Goal: Task Accomplishment & Management: Manage account settings

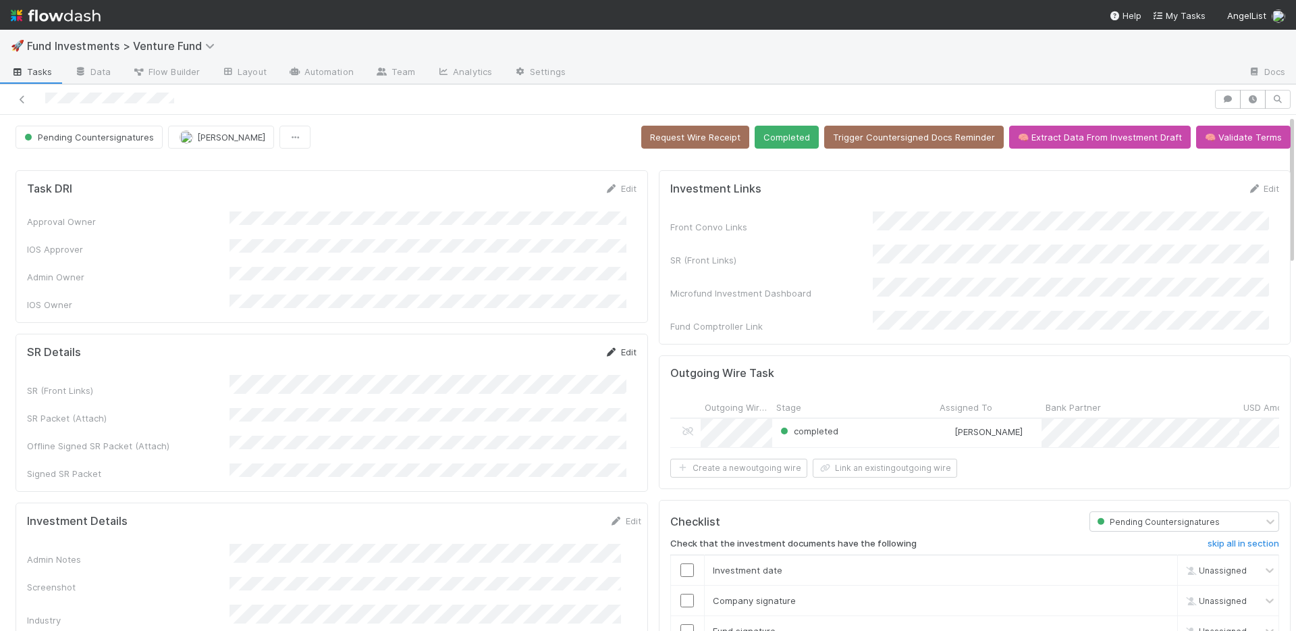
click at [606, 348] on icon at bounding box center [612, 352] width 14 height 9
click at [550, 345] on button "Save" at bounding box center [564, 356] width 38 height 23
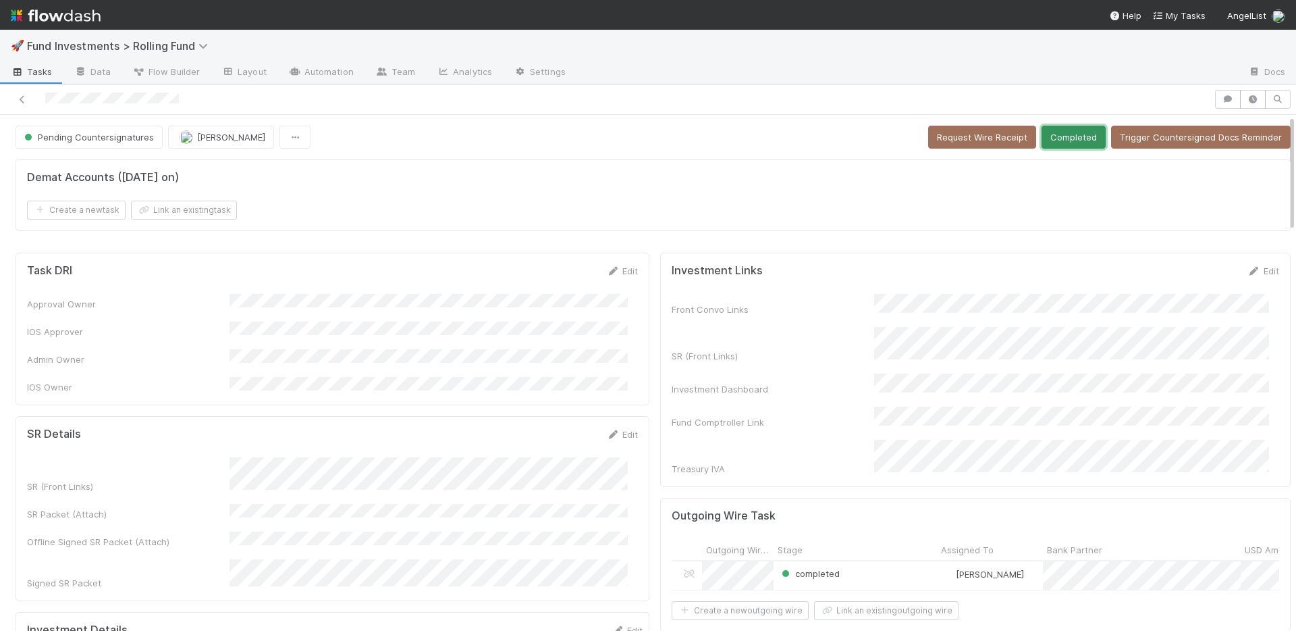
click at [1042, 128] on button "Completed" at bounding box center [1074, 137] width 64 height 23
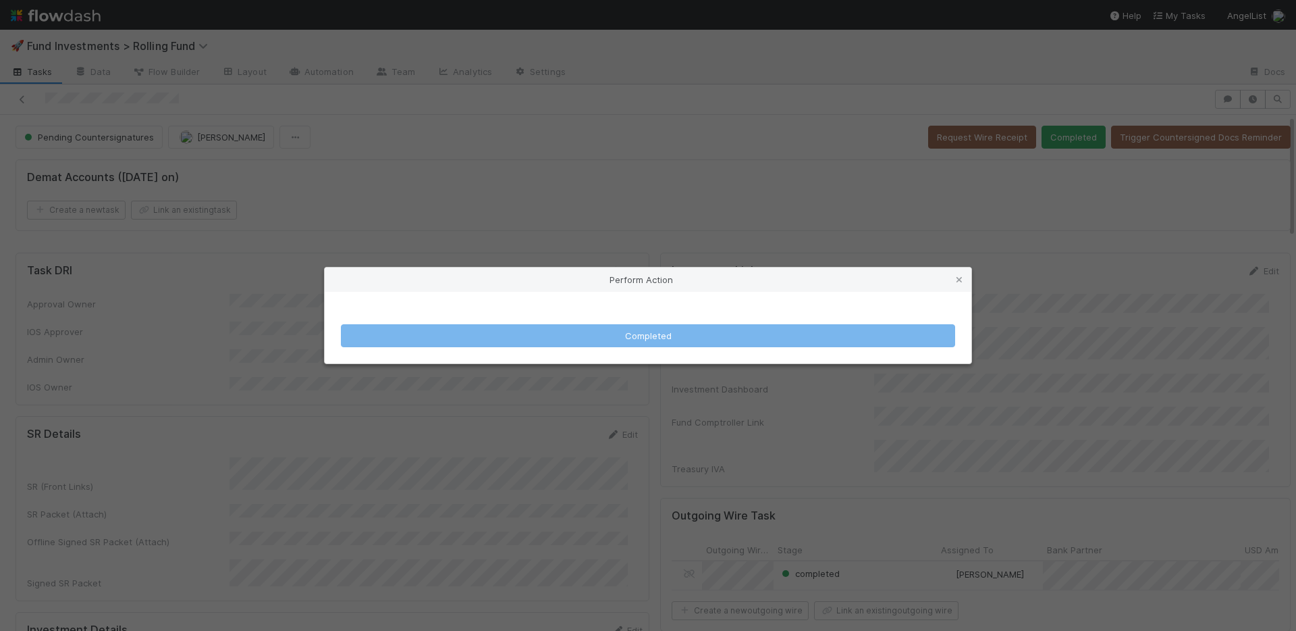
click at [842, 151] on div "Perform Action Completed" at bounding box center [648, 315] width 1296 height 631
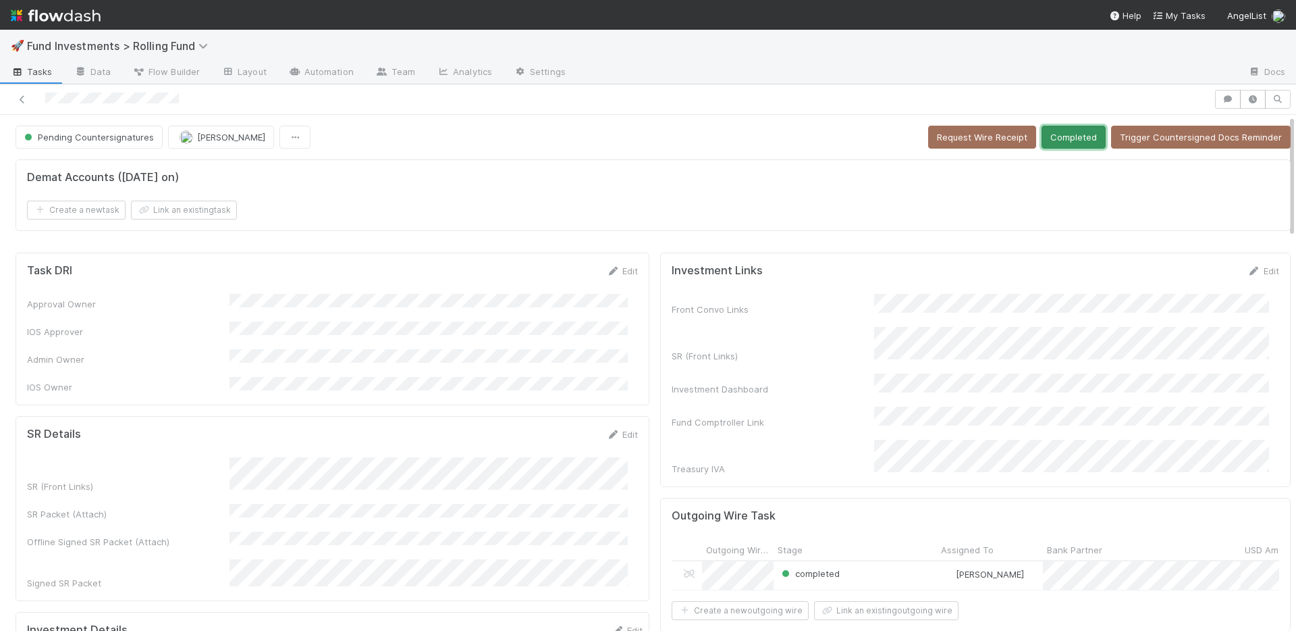
click at [1075, 135] on button "Completed" at bounding box center [1074, 137] width 64 height 23
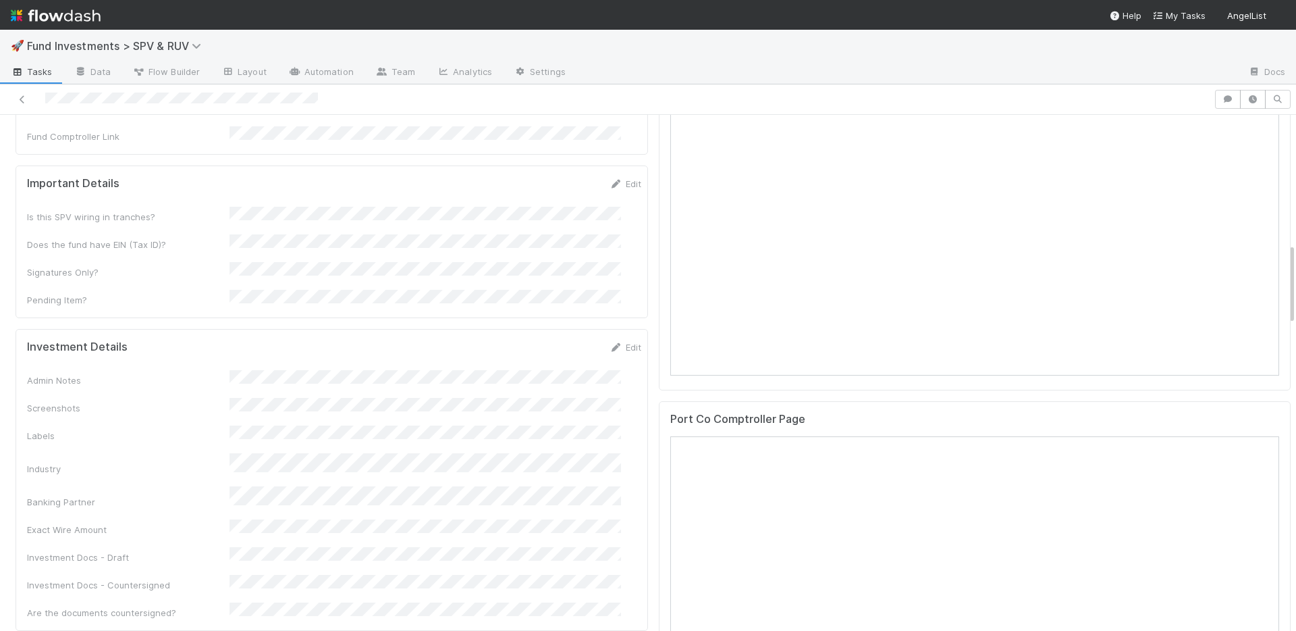
scroll to position [1065, 0]
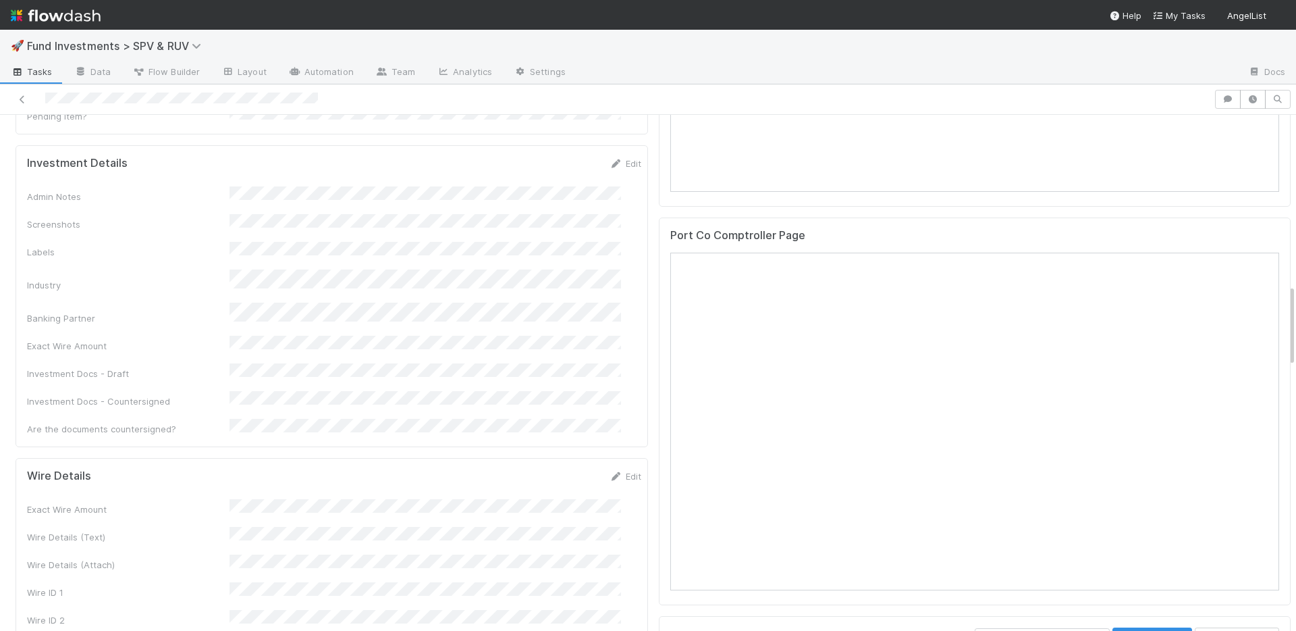
click at [541, 258] on div "Admin Notes Screenshots Labels Industry Banking Partner Exact Wire Amount Inves…" at bounding box center [334, 310] width 614 height 249
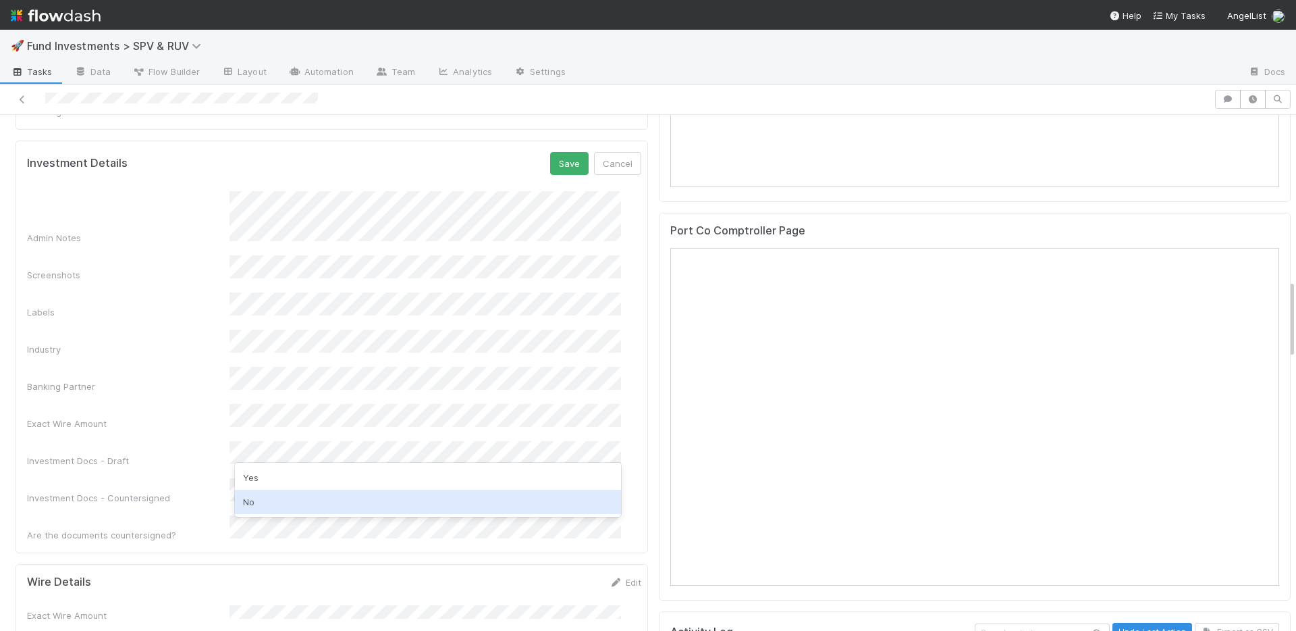
drag, startPoint x: 282, startPoint y: 502, endPoint x: 320, endPoint y: 476, distance: 46.1
click at [282, 502] on div "No" at bounding box center [428, 501] width 386 height 24
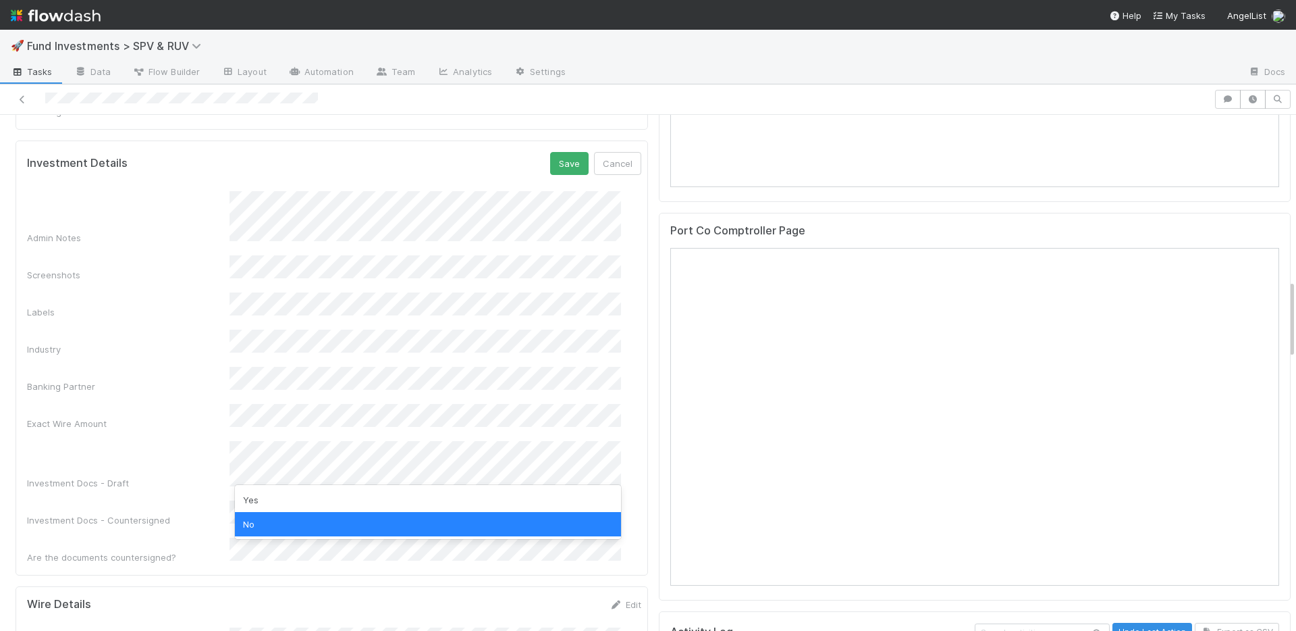
click at [195, 324] on div "Admin Notes Screenshots Labels Industry Banking Partner Exact Wire Amount Inves…" at bounding box center [334, 377] width 614 height 373
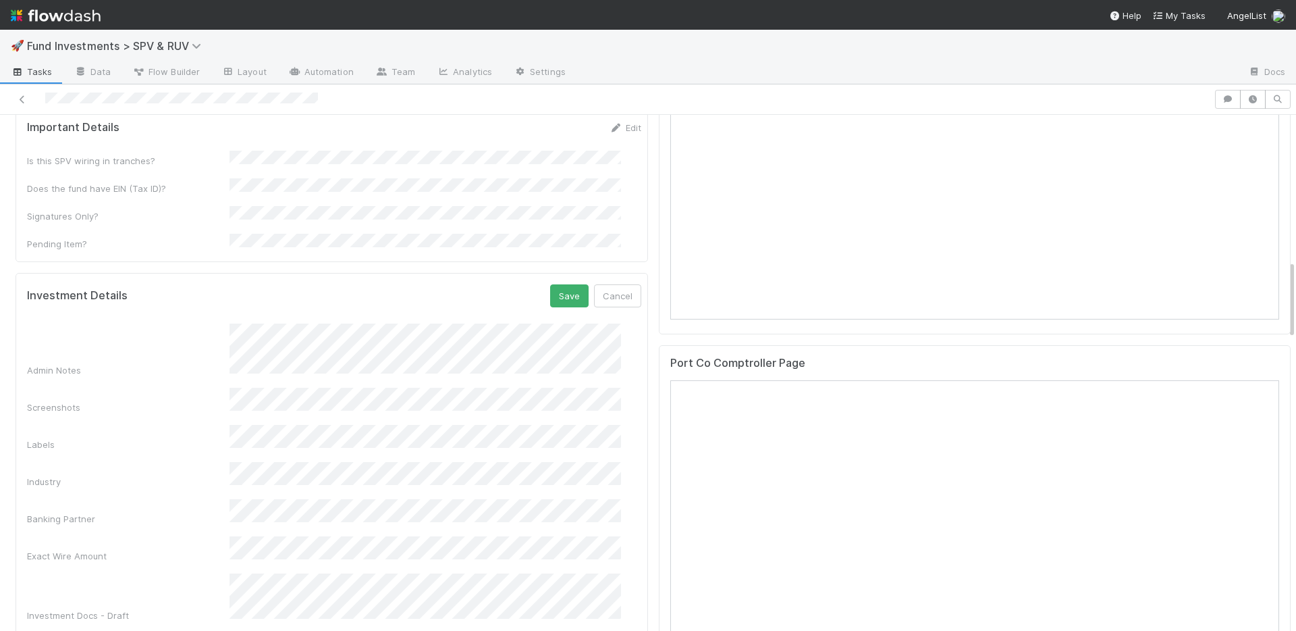
scroll to position [936, 0]
click at [550, 286] on button "Save" at bounding box center [569, 297] width 38 height 23
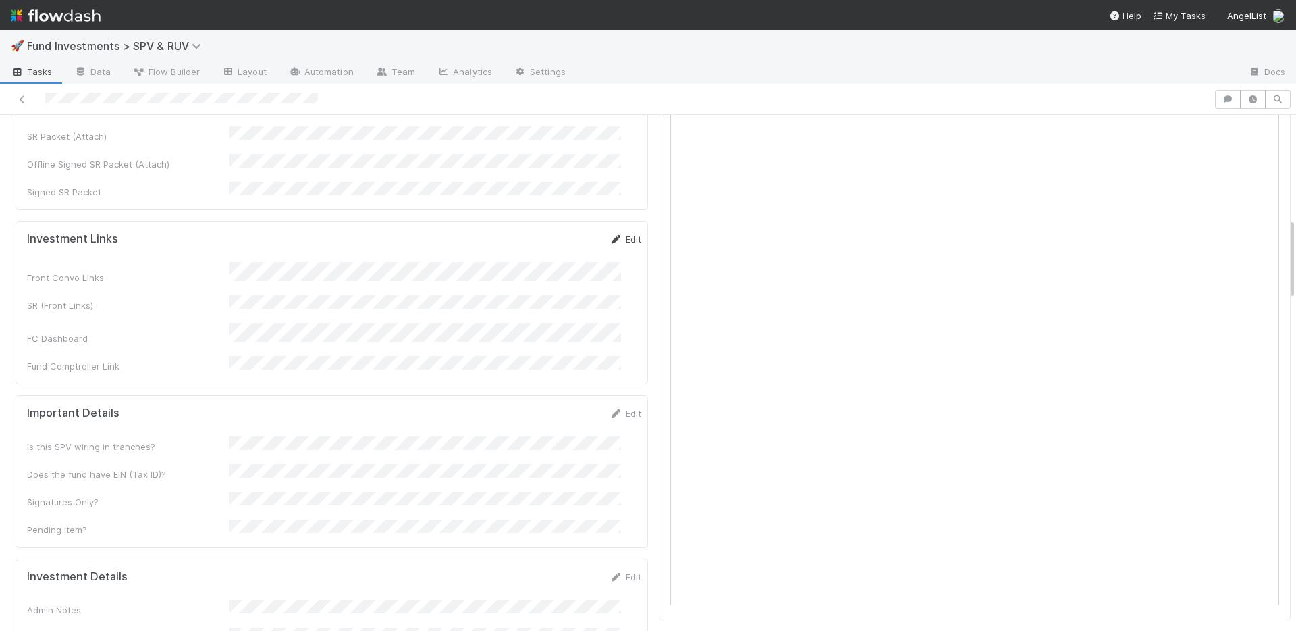
click at [610, 234] on link "Edit" at bounding box center [626, 239] width 32 height 11
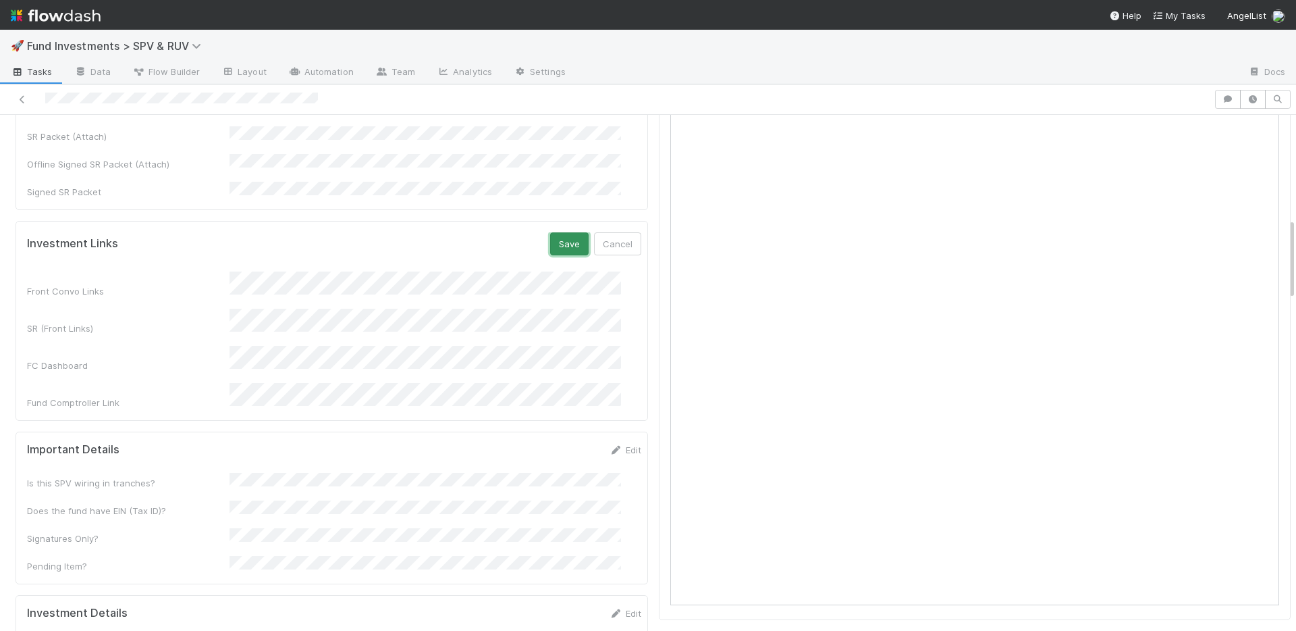
click at [556, 232] on button "Save" at bounding box center [569, 243] width 38 height 23
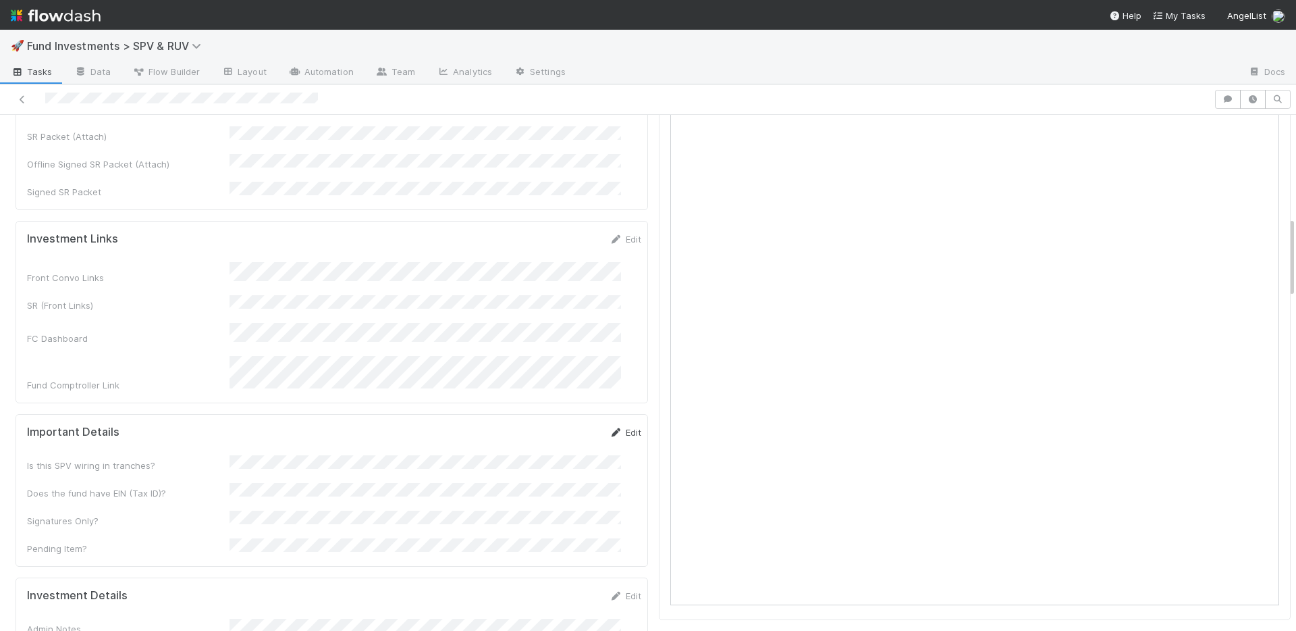
click at [611, 427] on link "Edit" at bounding box center [626, 432] width 32 height 11
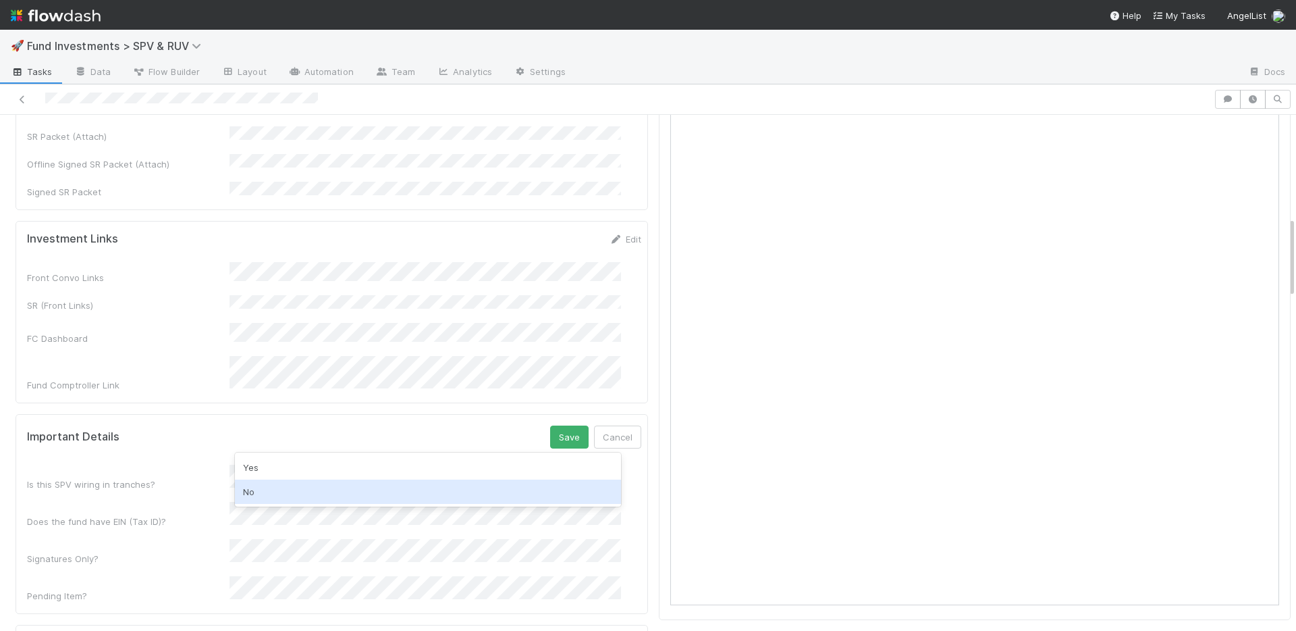
click at [300, 481] on div "No" at bounding box center [428, 491] width 386 height 24
drag, startPoint x: 293, startPoint y: 498, endPoint x: 328, endPoint y: 484, distance: 37.6
click at [293, 498] on div "Yes" at bounding box center [428, 501] width 386 height 24
drag, startPoint x: 543, startPoint y: 398, endPoint x: 546, endPoint y: 360, distance: 38.0
click at [550, 425] on button "Save" at bounding box center [569, 436] width 38 height 23
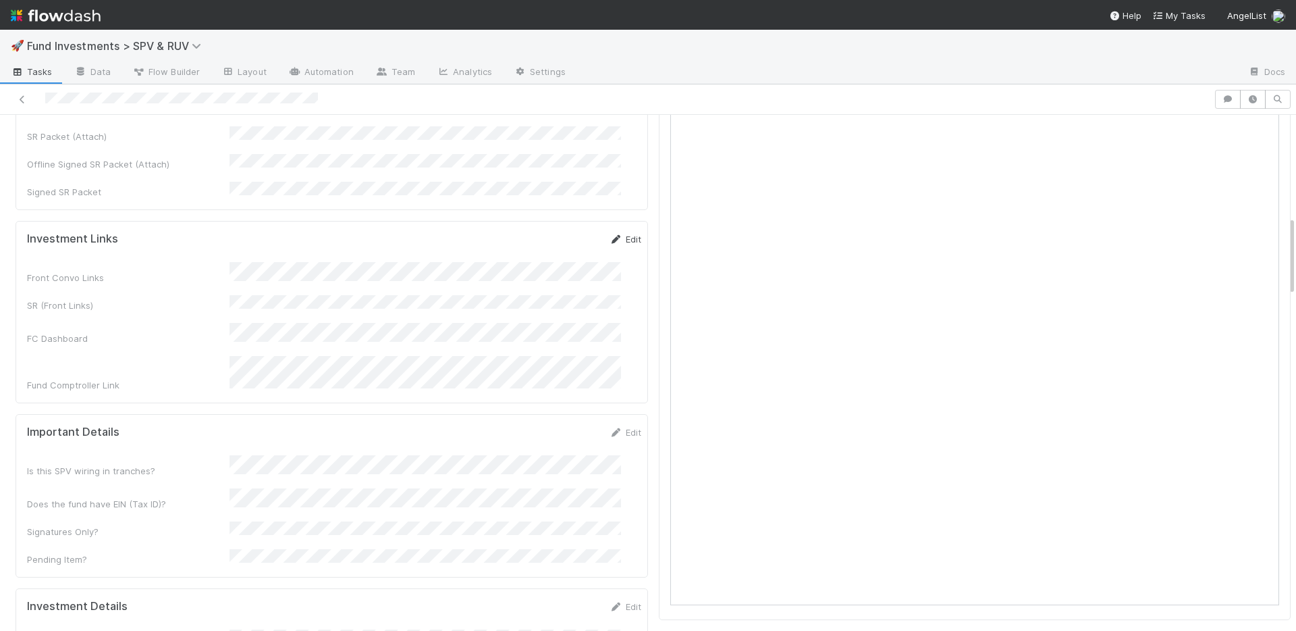
click at [616, 234] on link "Edit" at bounding box center [626, 239] width 32 height 11
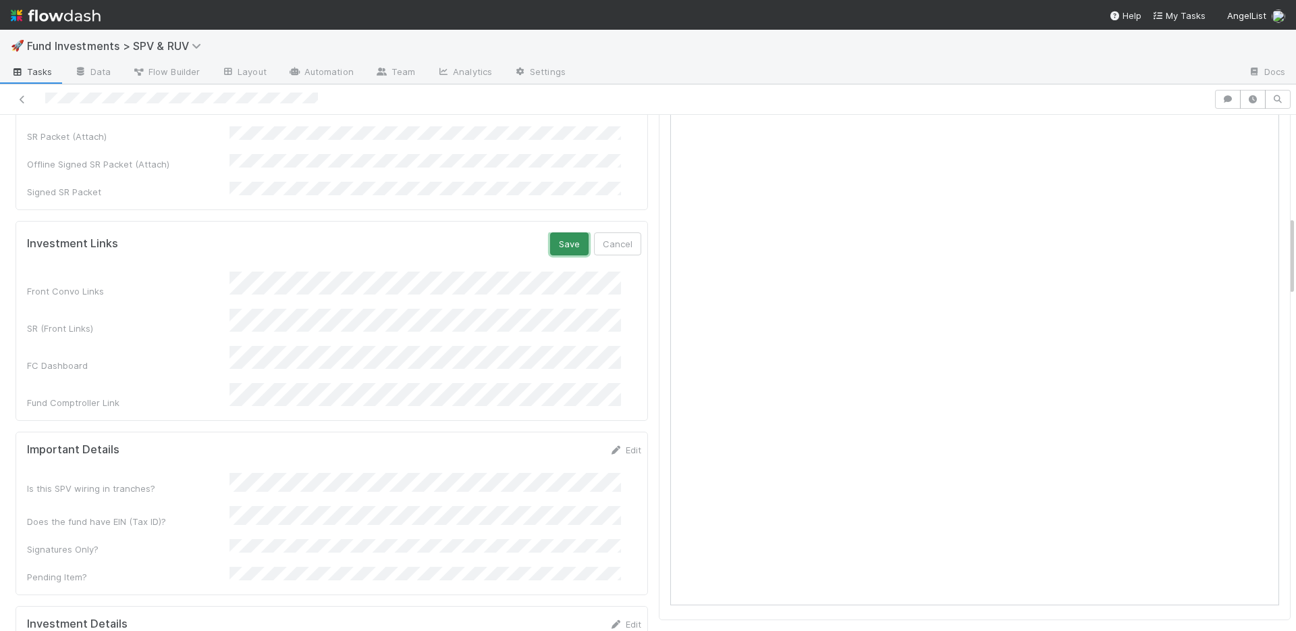
click at [550, 232] on button "Save" at bounding box center [569, 243] width 38 height 23
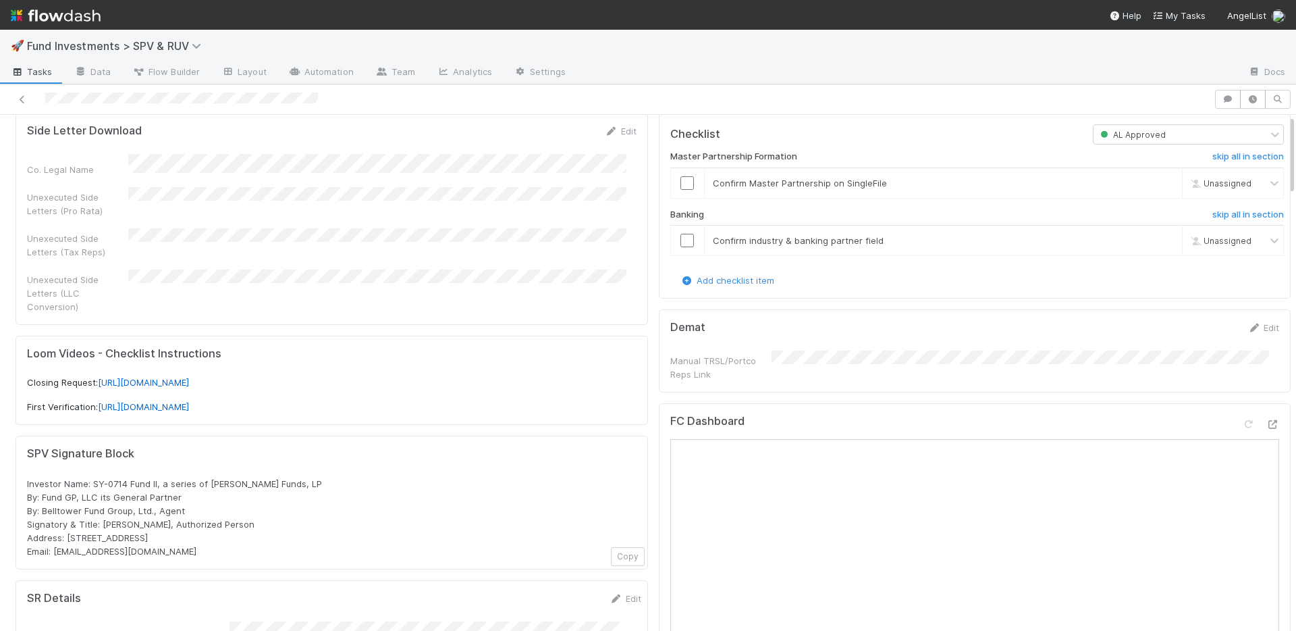
scroll to position [278, 0]
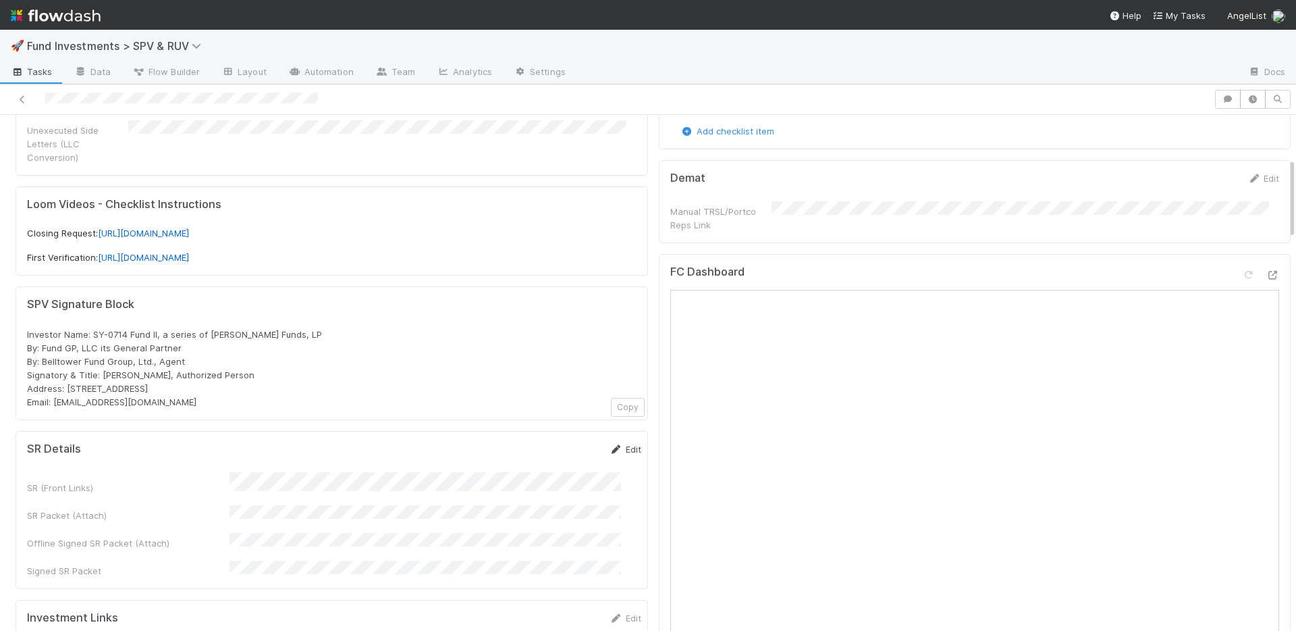
click at [610, 444] on link "Edit" at bounding box center [626, 449] width 32 height 11
click at [555, 443] on button "Save" at bounding box center [569, 453] width 38 height 23
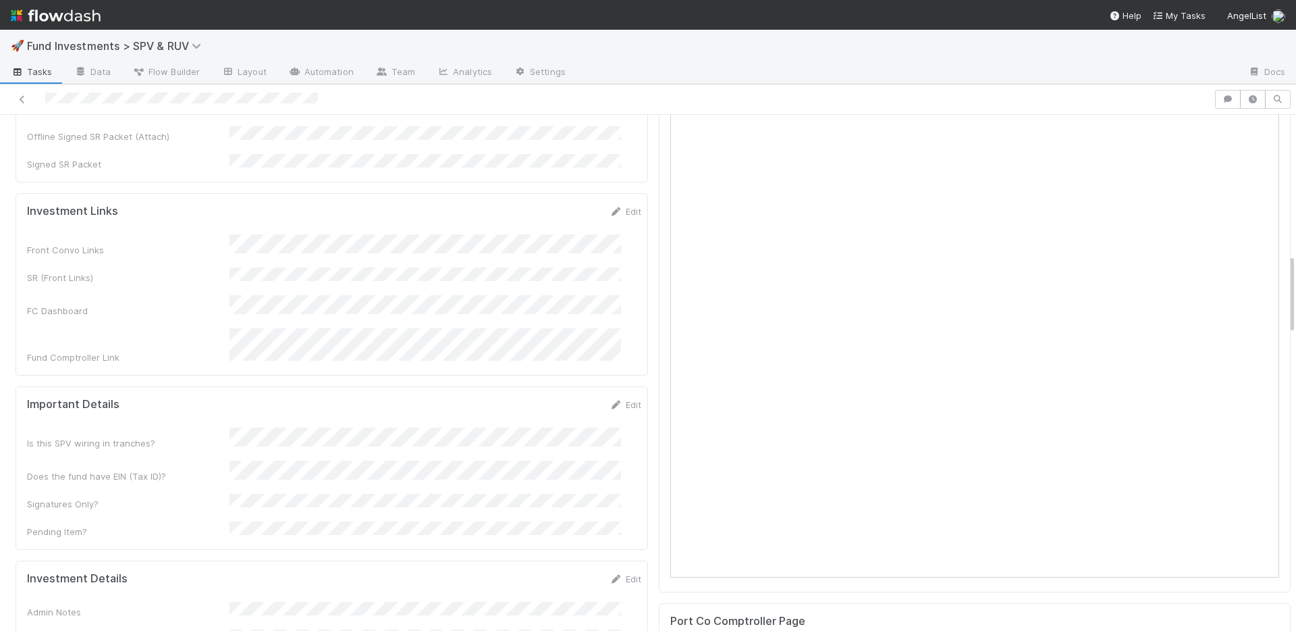
scroll to position [885, 0]
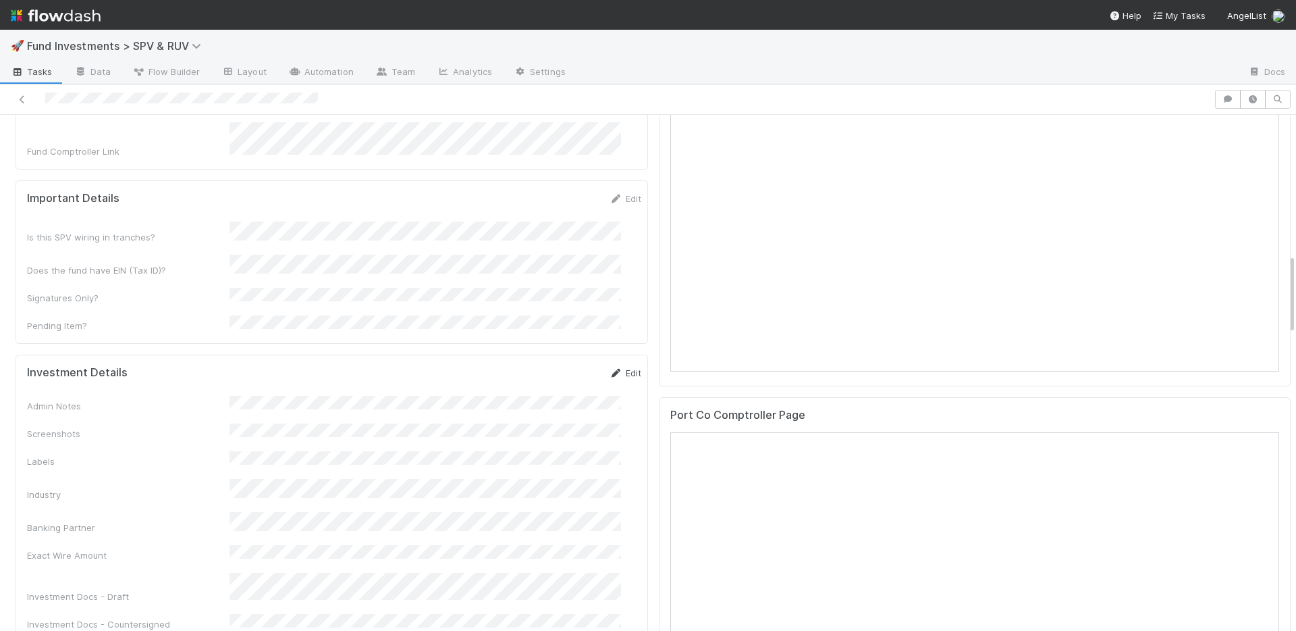
click at [610, 367] on link "Edit" at bounding box center [626, 372] width 32 height 11
click at [550, 366] on button "Save" at bounding box center [569, 377] width 38 height 23
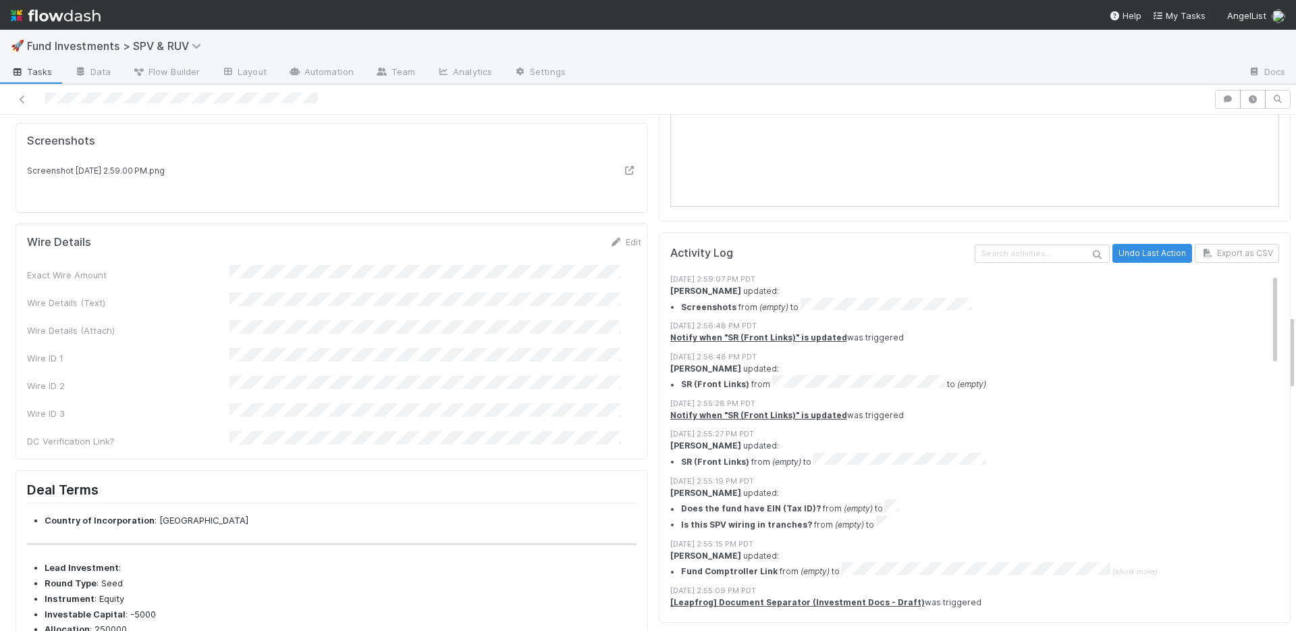
scroll to position [1601, 0]
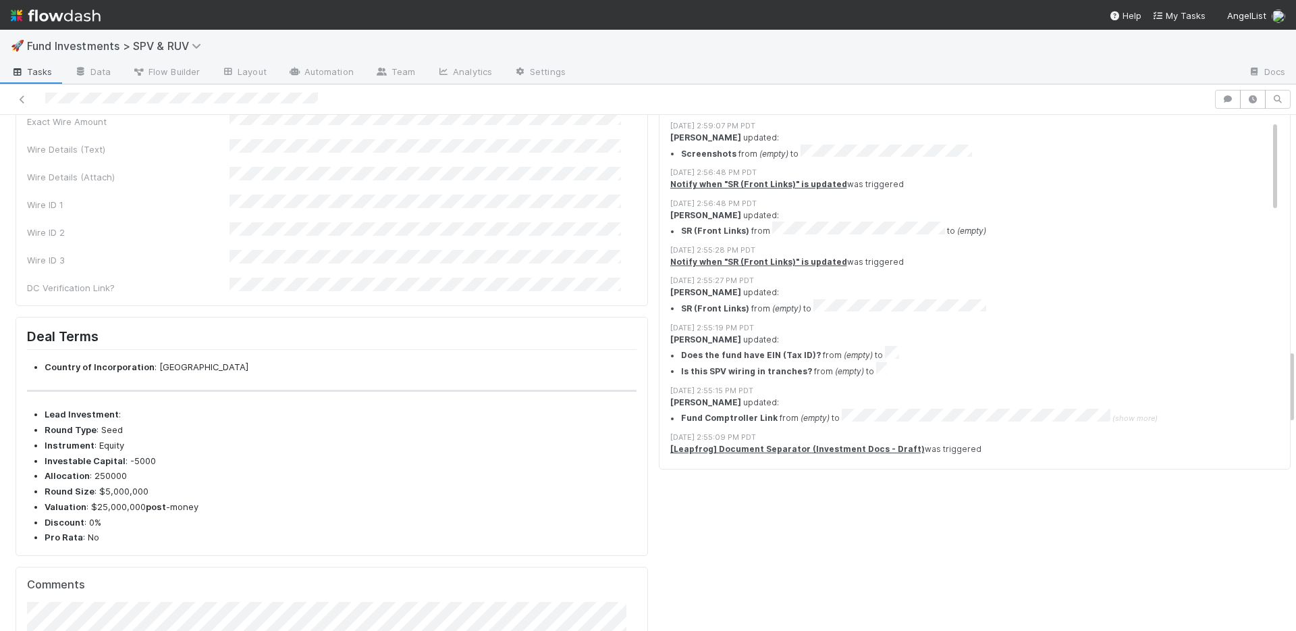
click at [614, 94] on link "Edit" at bounding box center [626, 88] width 32 height 11
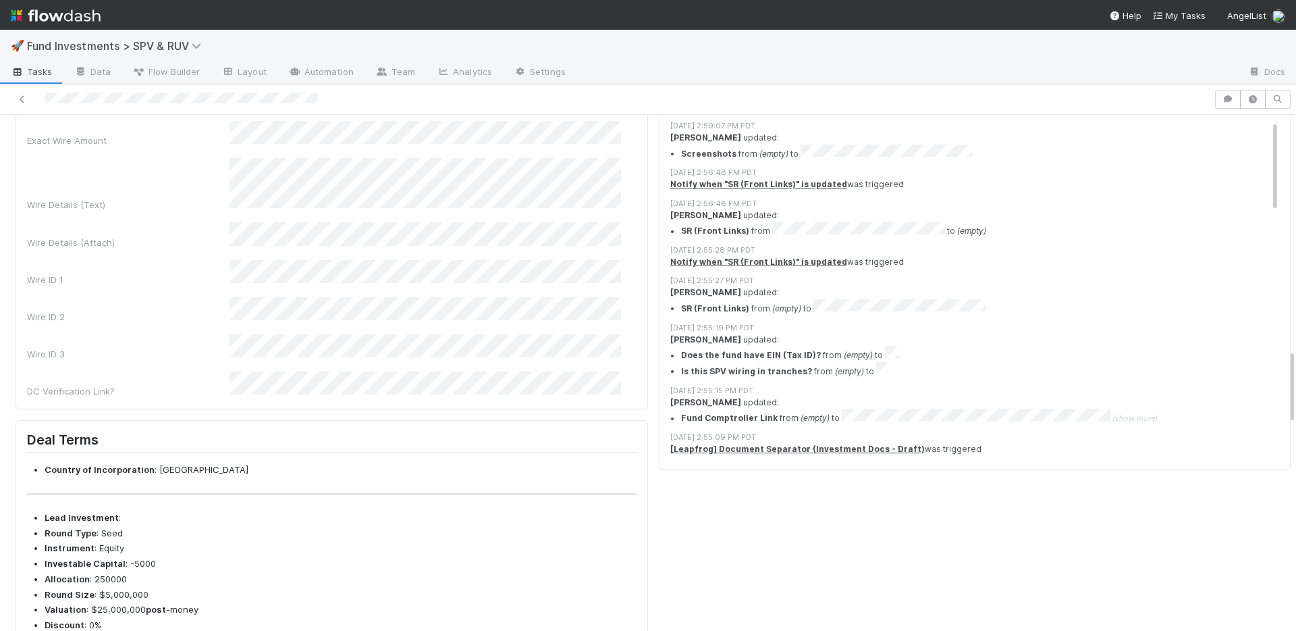
click at [550, 105] on button "Save" at bounding box center [569, 93] width 38 height 23
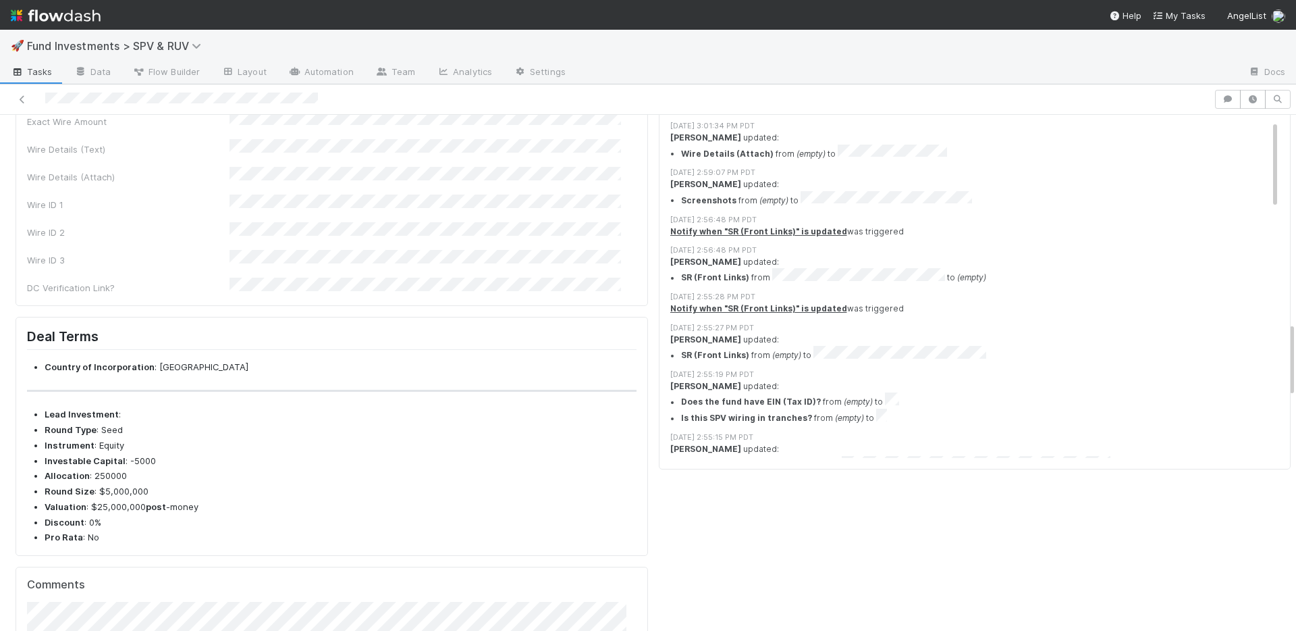
scroll to position [940, 0]
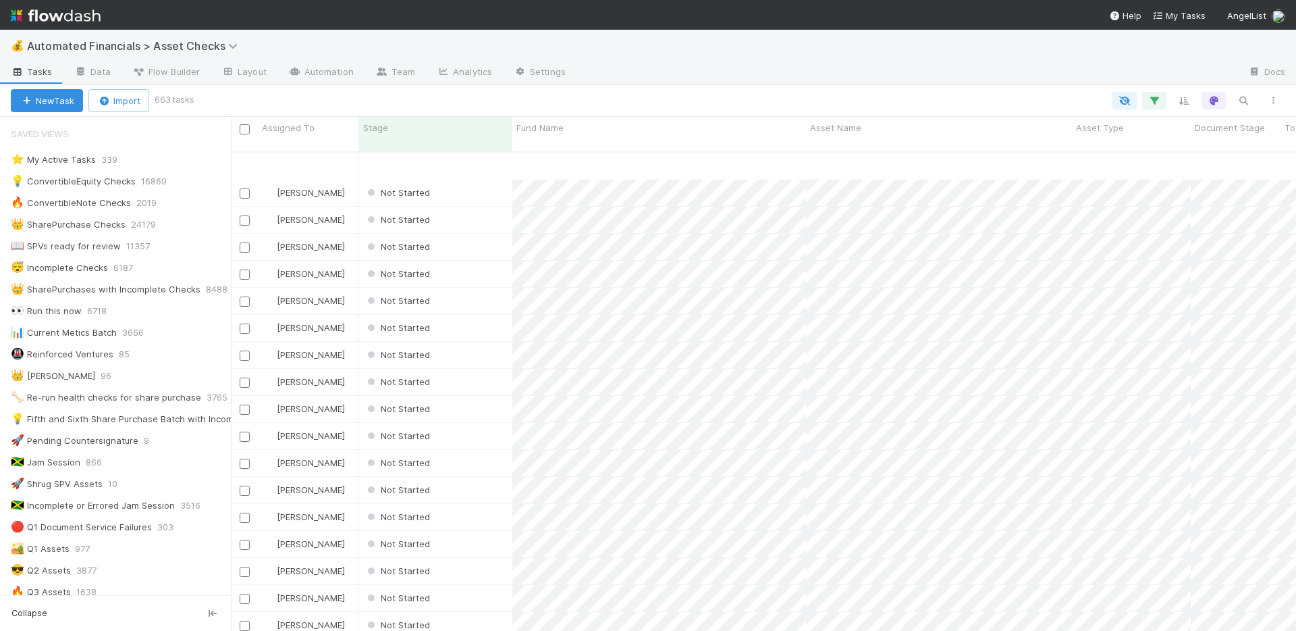
scroll to position [435, 0]
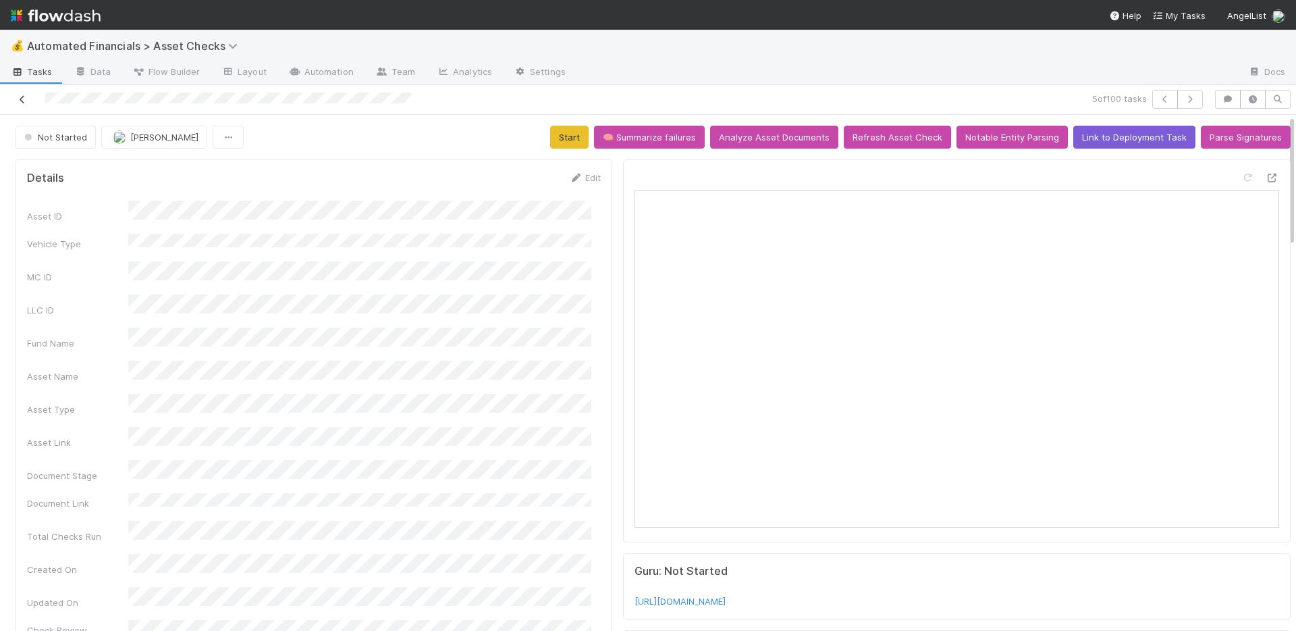
click at [28, 103] on icon at bounding box center [23, 99] width 14 height 9
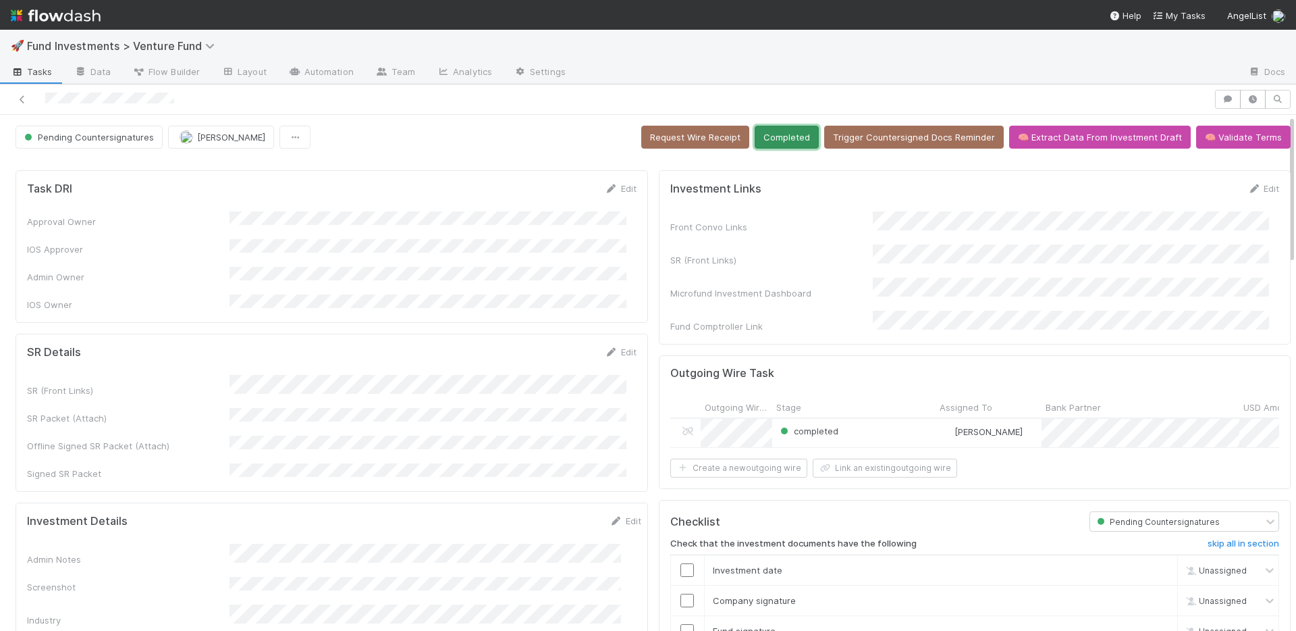
click at [780, 142] on button "Completed" at bounding box center [787, 137] width 64 height 23
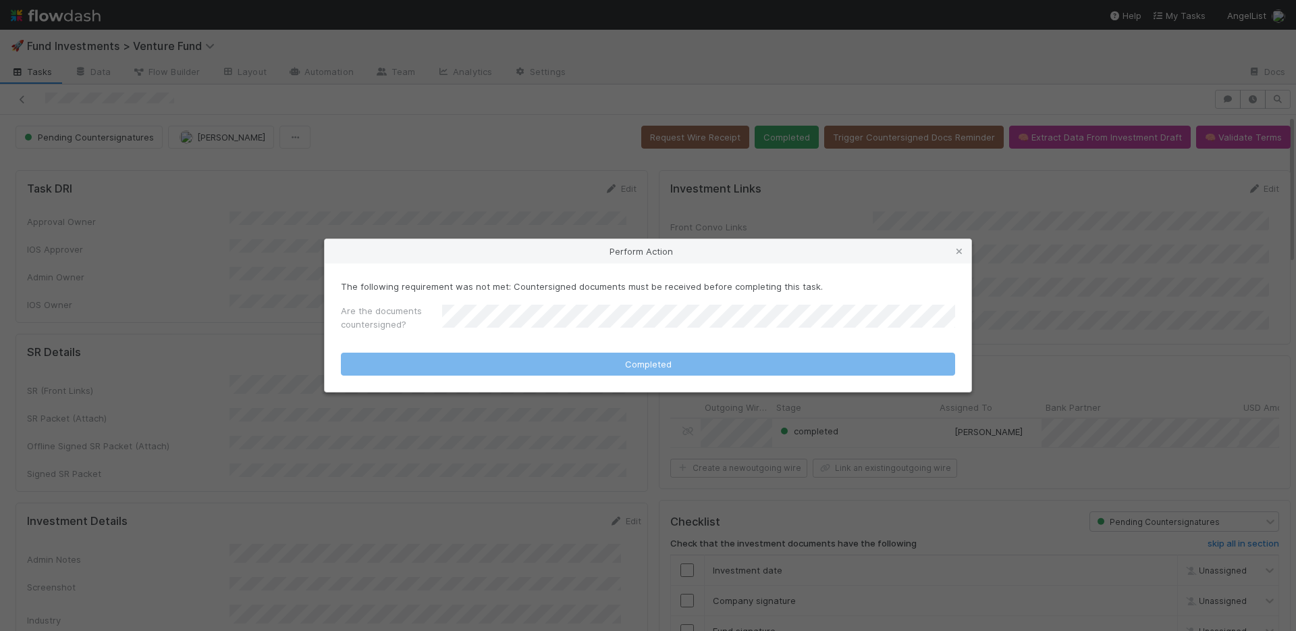
click at [782, 144] on div "Perform Action The following requirement was not met: Countersigned documents m…" at bounding box center [648, 315] width 1296 height 631
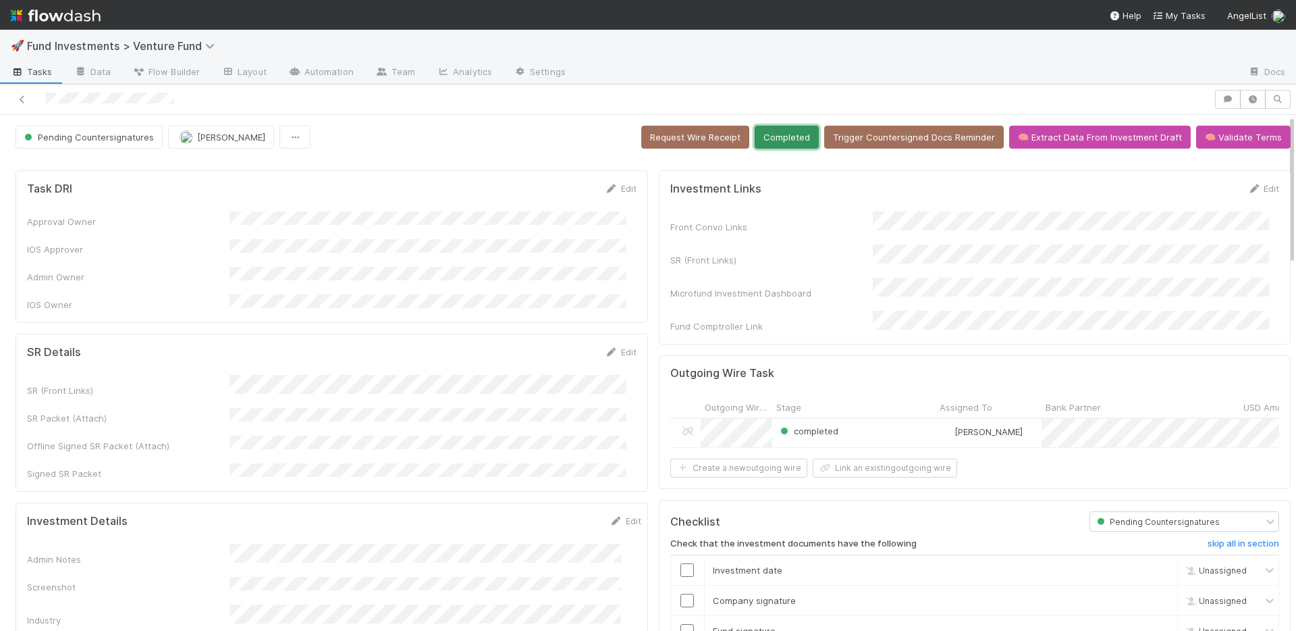
click at [779, 139] on button "Completed" at bounding box center [787, 137] width 64 height 23
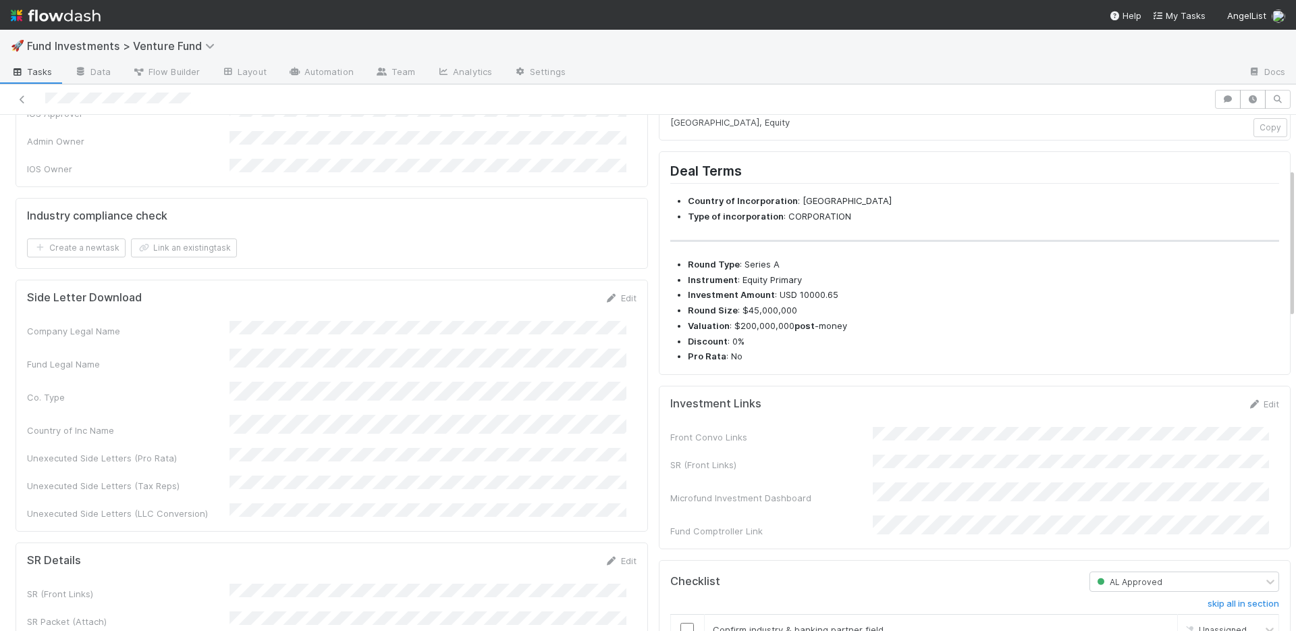
scroll to position [462, 0]
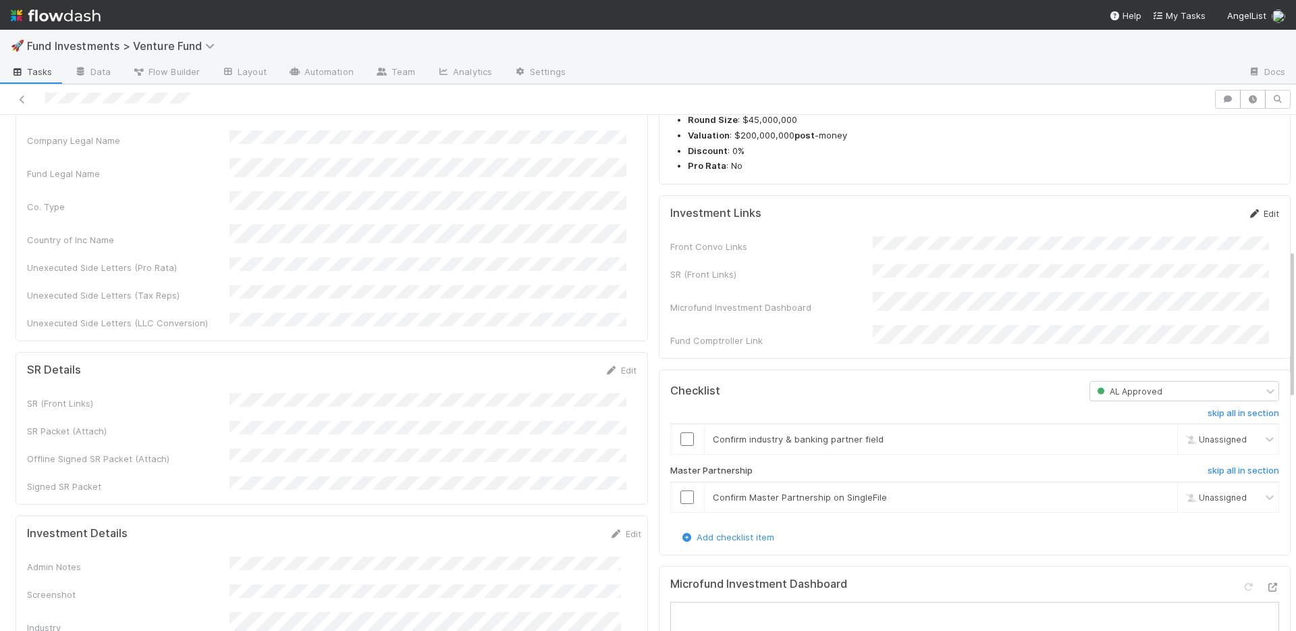
click at [1249, 219] on link "Edit" at bounding box center [1264, 213] width 32 height 11
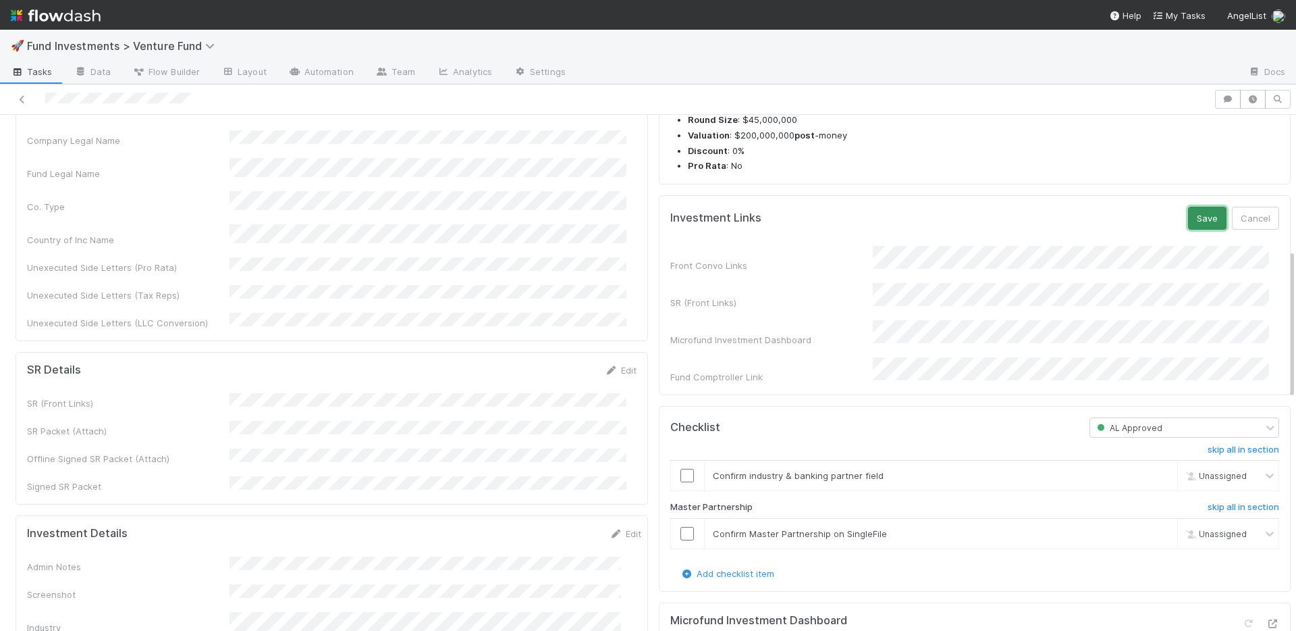
click at [1202, 230] on button "Save" at bounding box center [1207, 218] width 38 height 23
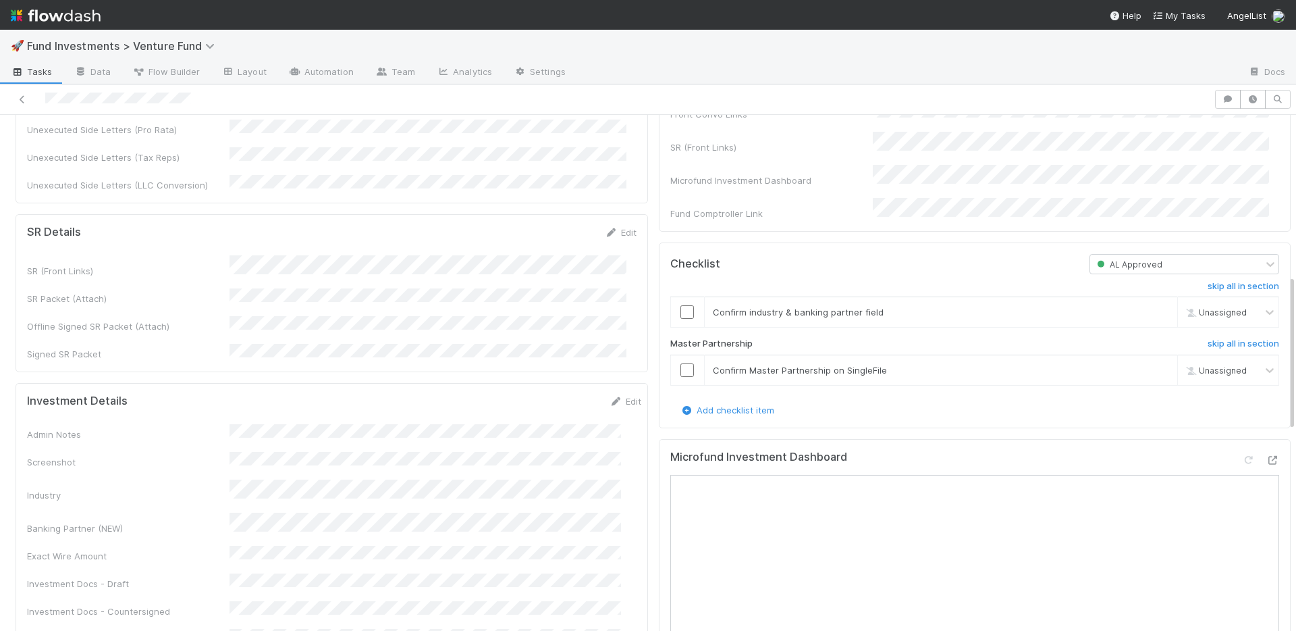
scroll to position [516, 0]
click at [617, 230] on link "Edit" at bounding box center [621, 235] width 32 height 11
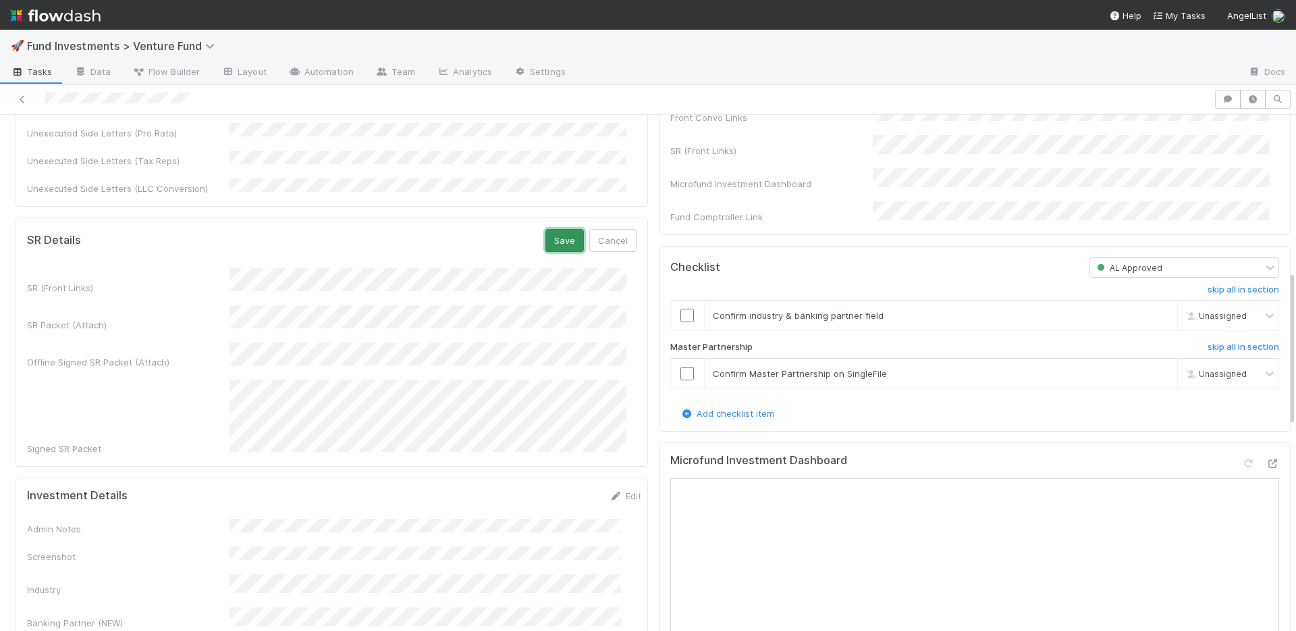
click at [562, 229] on button "Save" at bounding box center [564, 240] width 38 height 23
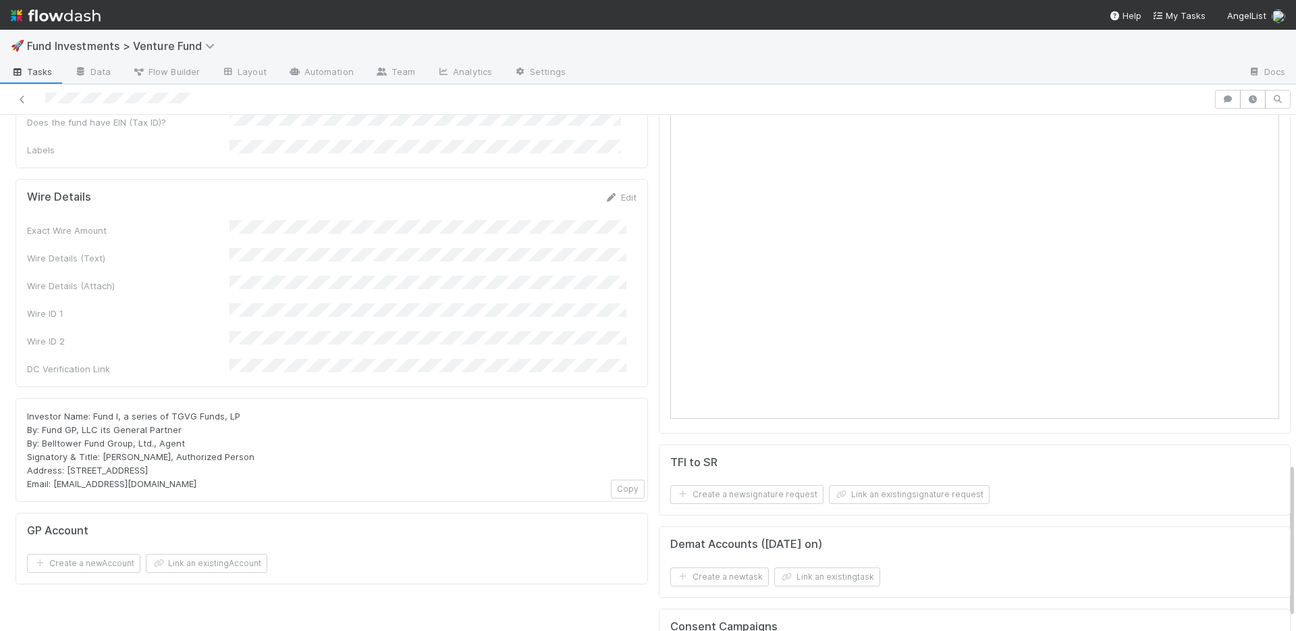
scroll to position [932, 0]
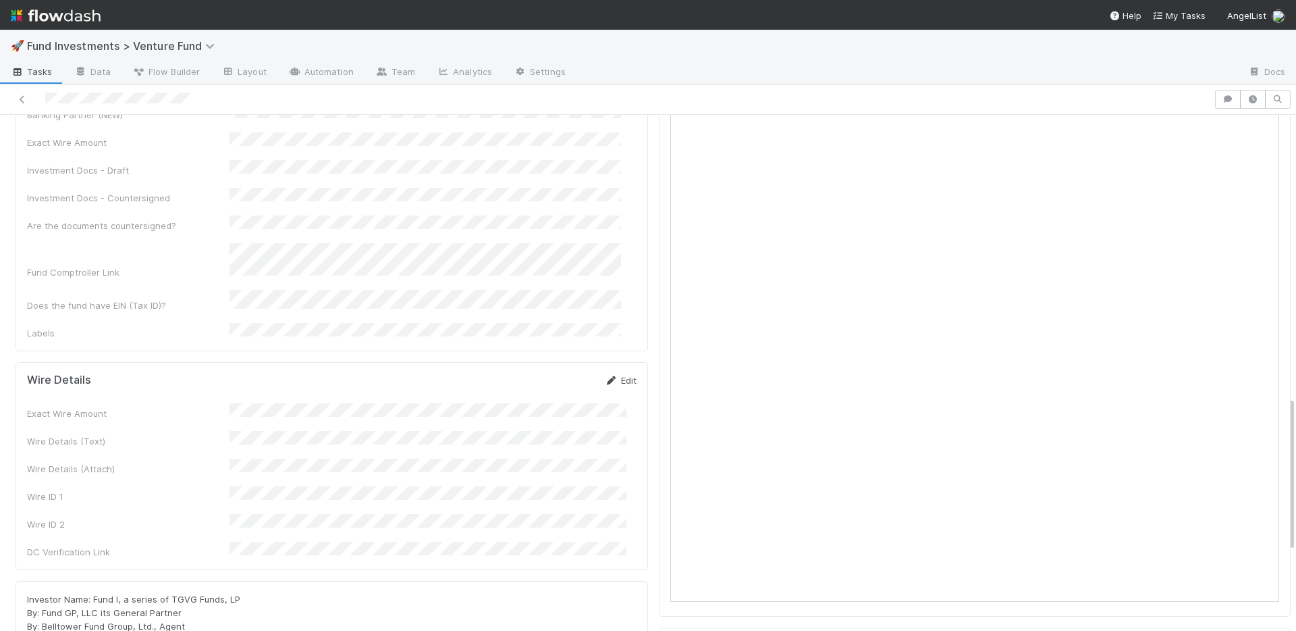
click at [611, 375] on link "Edit" at bounding box center [621, 380] width 32 height 11
click at [552, 373] on button "Save" at bounding box center [564, 384] width 38 height 23
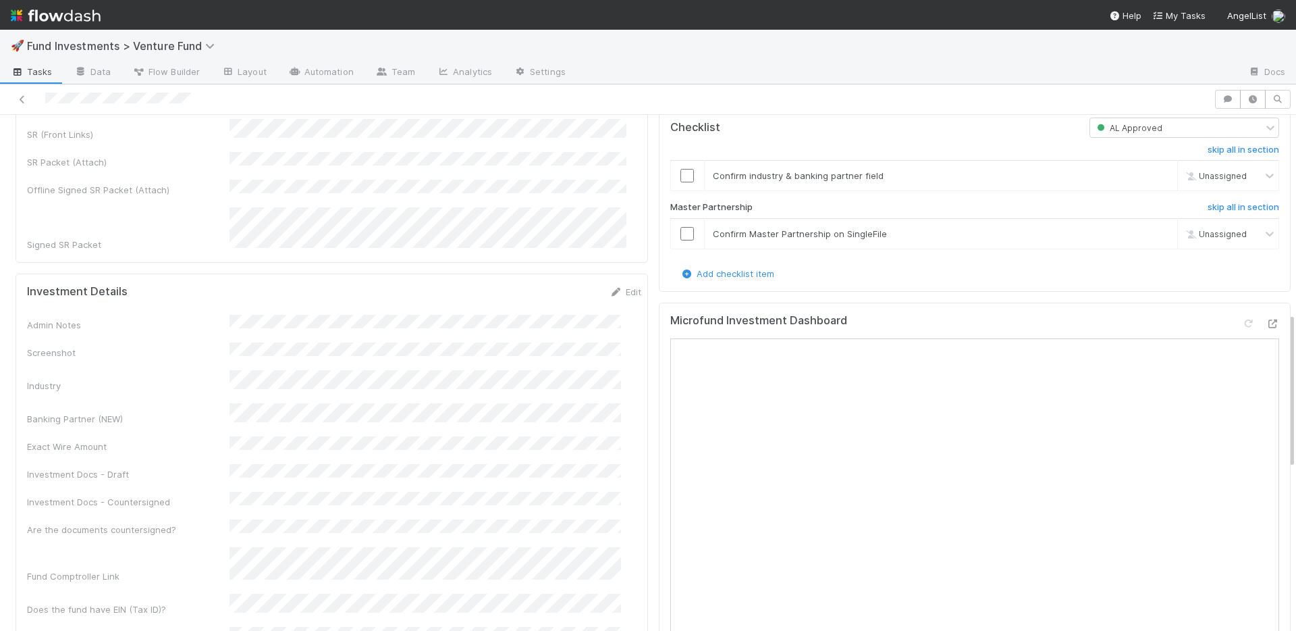
scroll to position [655, 0]
click at [614, 287] on link "Edit" at bounding box center [626, 292] width 32 height 11
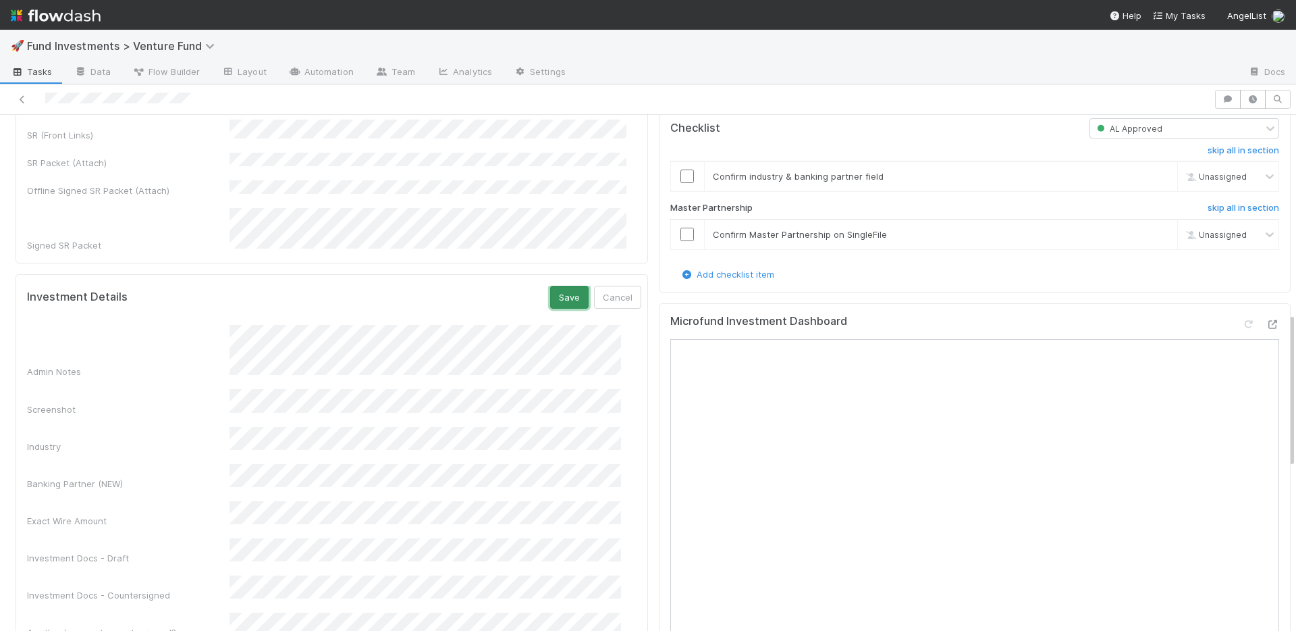
click at [550, 286] on button "Save" at bounding box center [569, 297] width 38 height 23
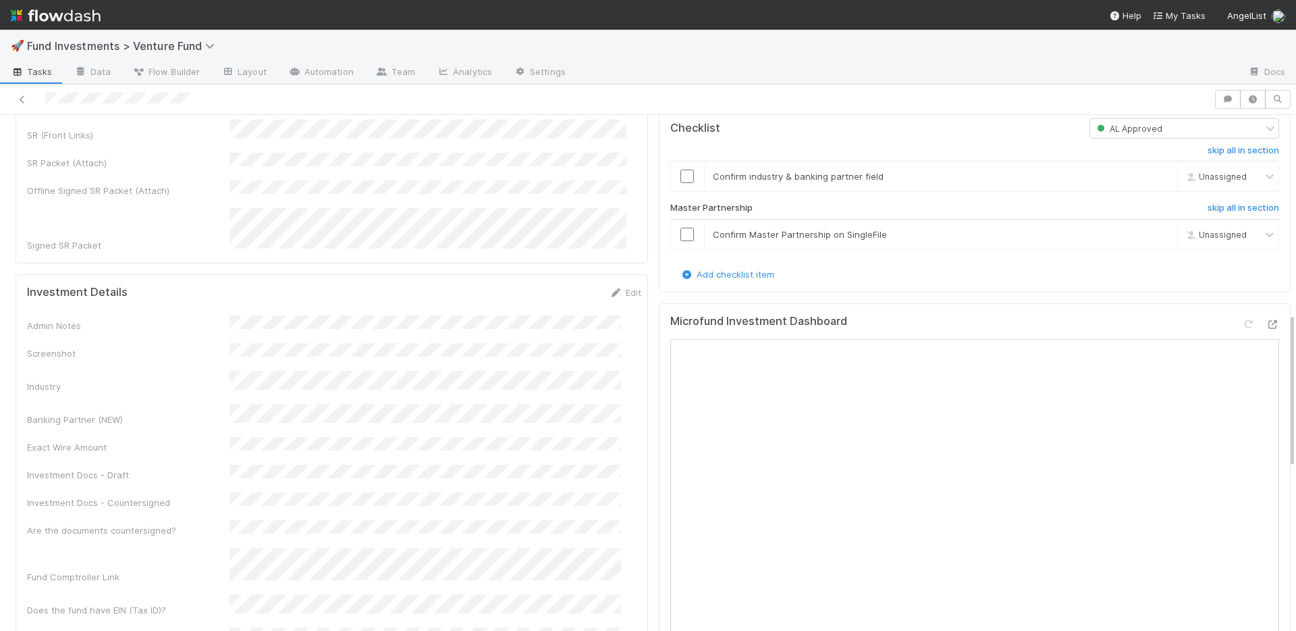
click at [570, 340] on div "Admin Notes Screenshot Industry Banking Partner (NEW) Exact Wire Amount Investm…" at bounding box center [334, 479] width 614 height 329
click at [612, 287] on link "Edit" at bounding box center [626, 292] width 32 height 11
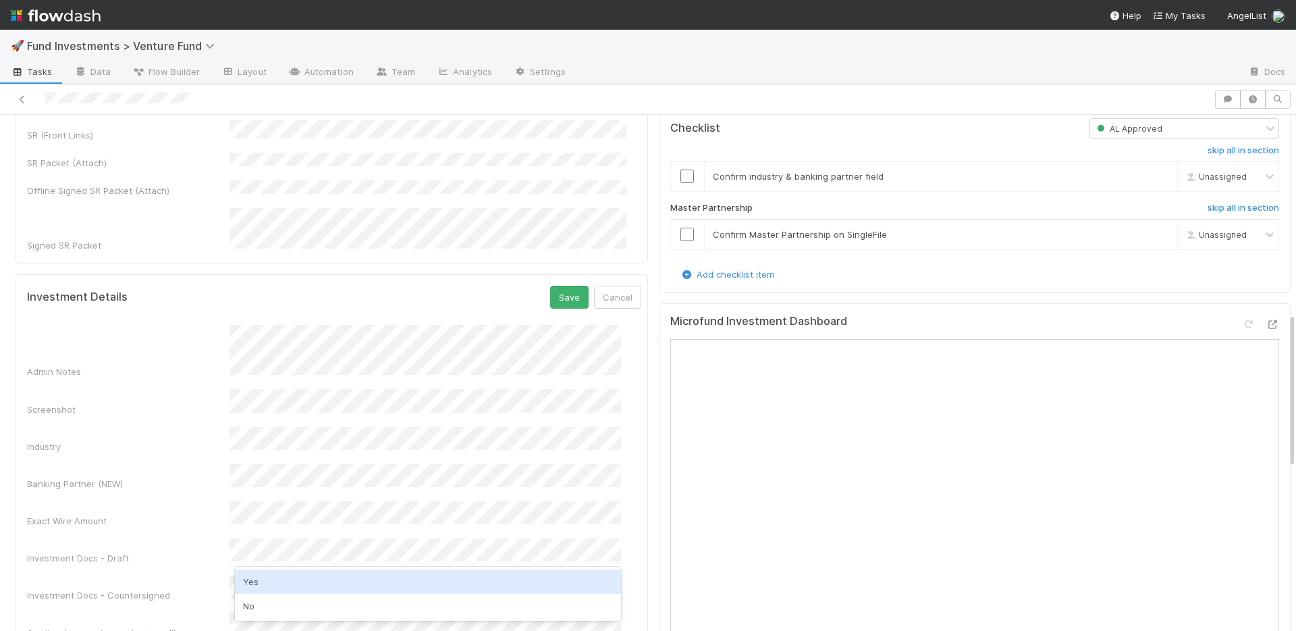
click at [281, 587] on div "Yes" at bounding box center [428, 581] width 386 height 24
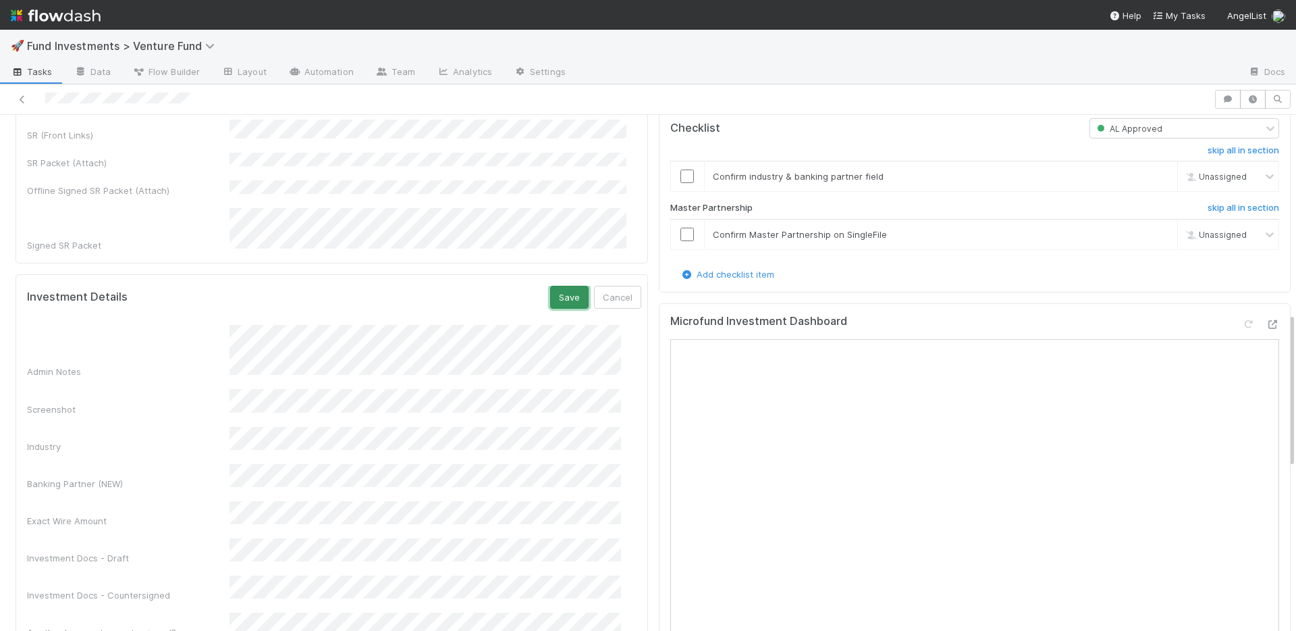
click at [550, 286] on button "Save" at bounding box center [569, 297] width 38 height 23
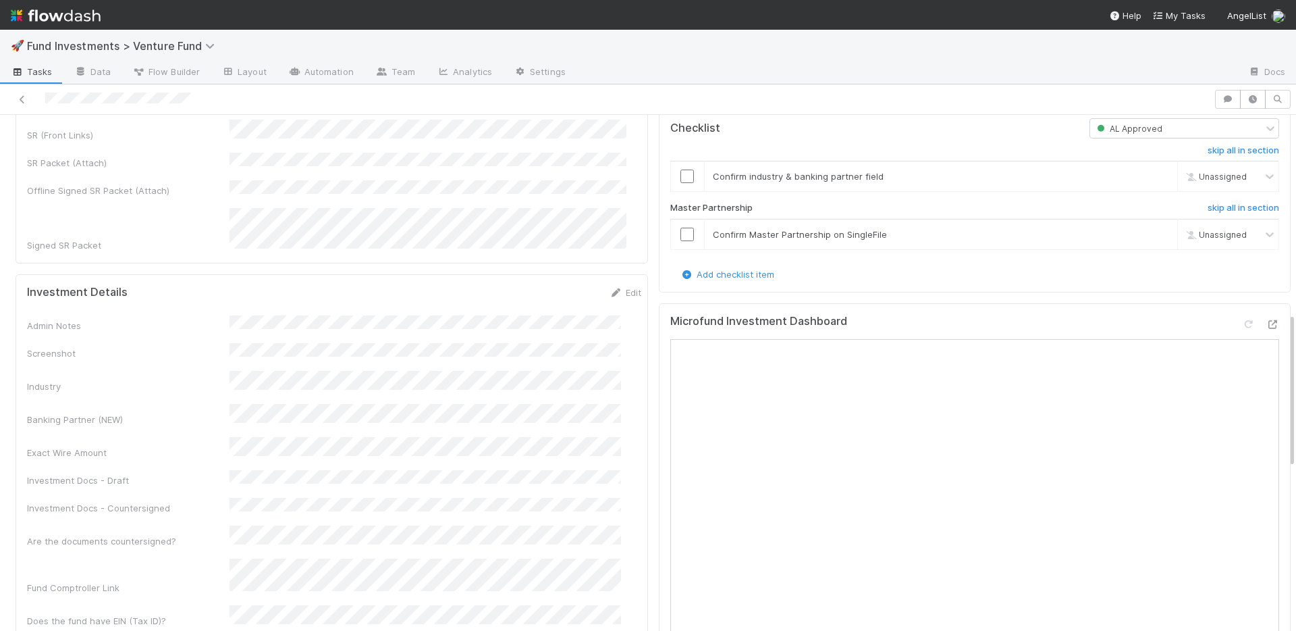
scroll to position [926, 0]
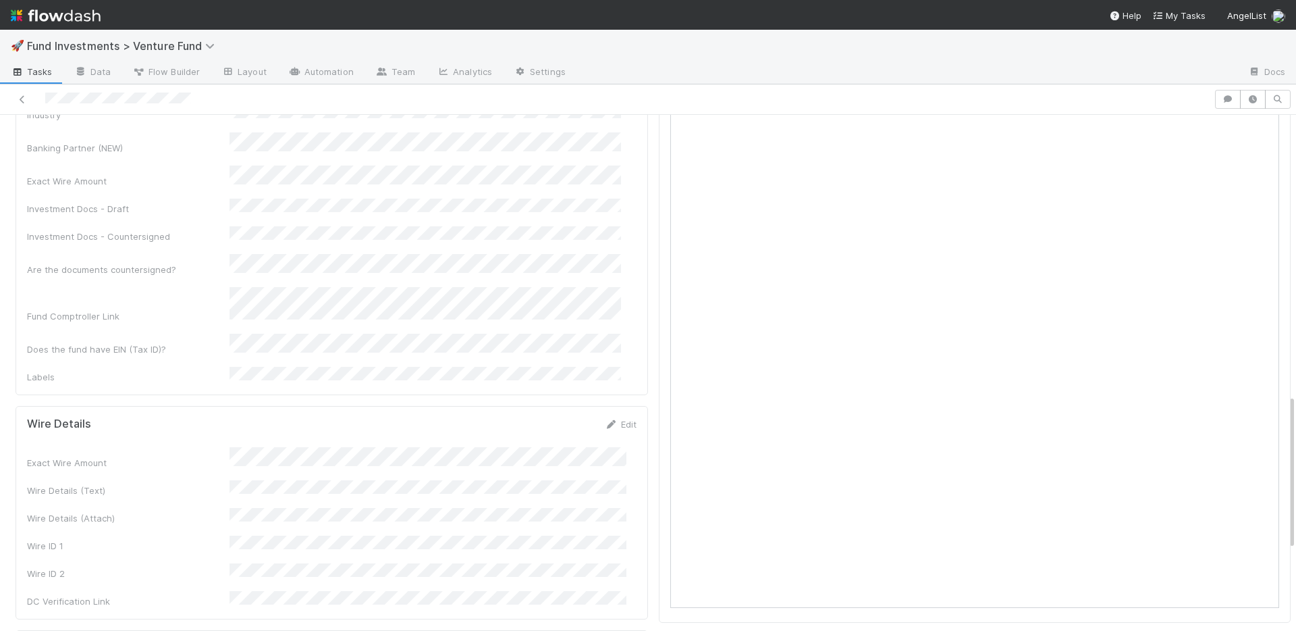
click at [552, 417] on form "Wire Details Edit Exact Wire Amount Wire Details (Text) Wire Details (Attach) W…" at bounding box center [332, 512] width 610 height 190
click at [611, 419] on link "Edit" at bounding box center [621, 424] width 32 height 11
click at [555, 417] on button "Save" at bounding box center [564, 428] width 38 height 23
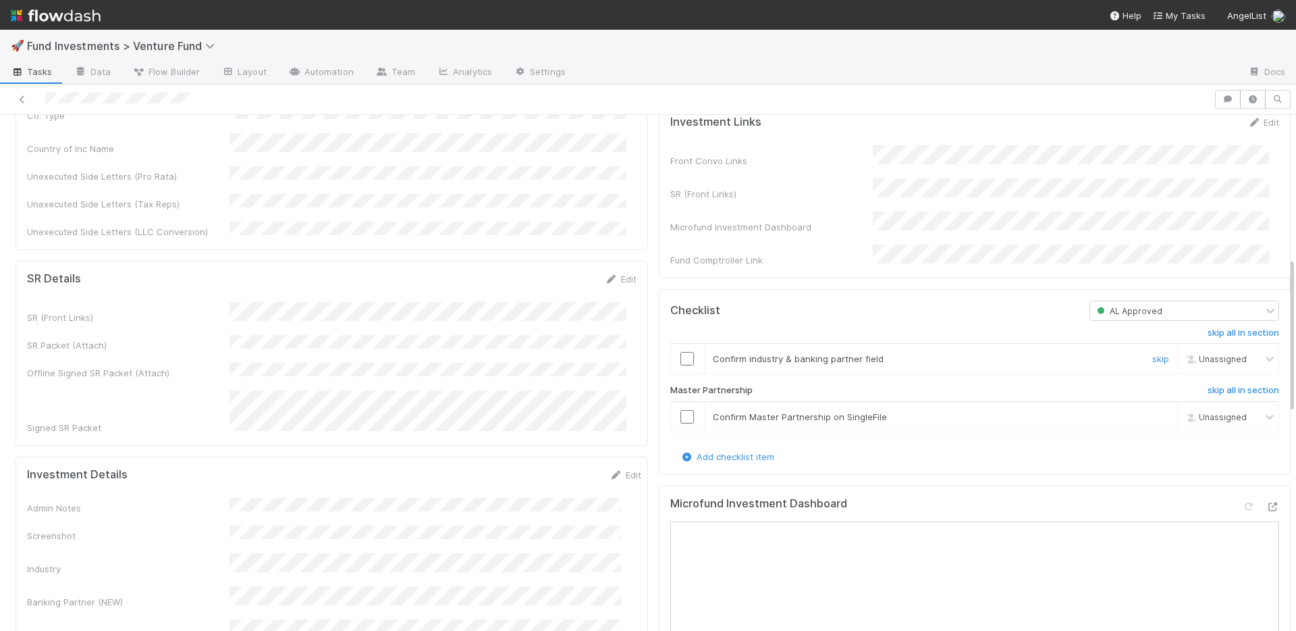
click at [681, 365] on input "checkbox" at bounding box center [688, 359] width 14 height 14
click at [681, 423] on input "checkbox" at bounding box center [688, 417] width 14 height 14
checkbox input "true"
click at [681, 365] on input "checkbox" at bounding box center [688, 359] width 14 height 14
click at [681, 423] on input "checkbox" at bounding box center [688, 417] width 14 height 14
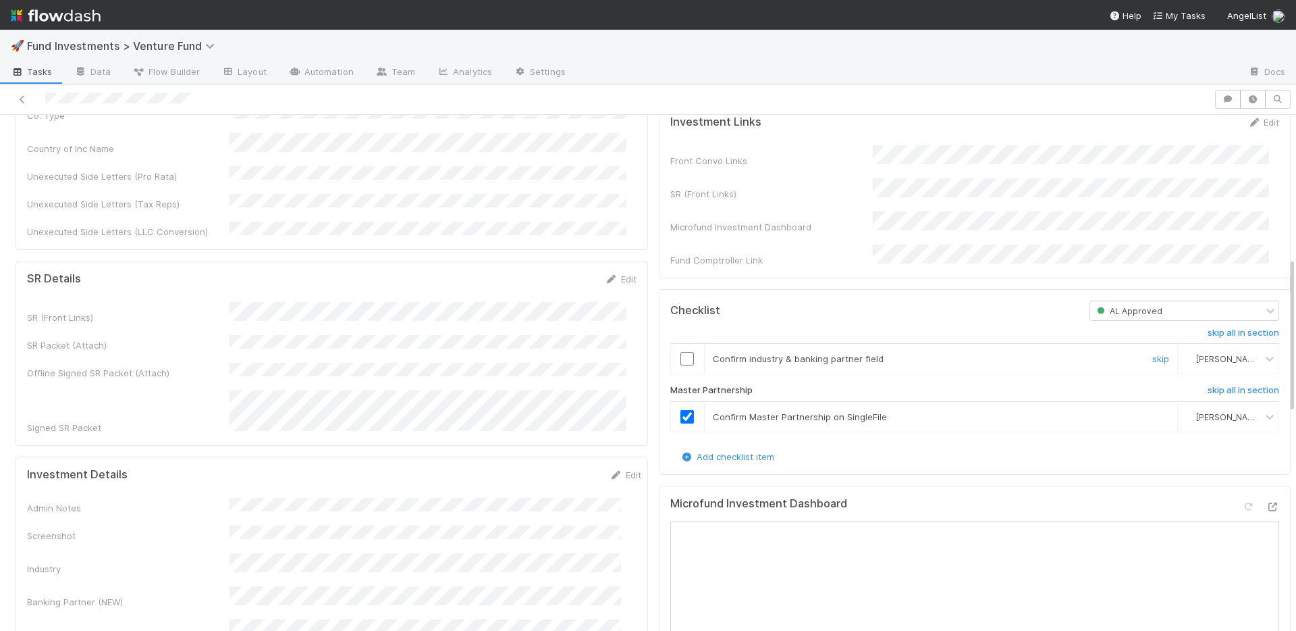
click at [681, 365] on input "checkbox" at bounding box center [688, 359] width 14 height 14
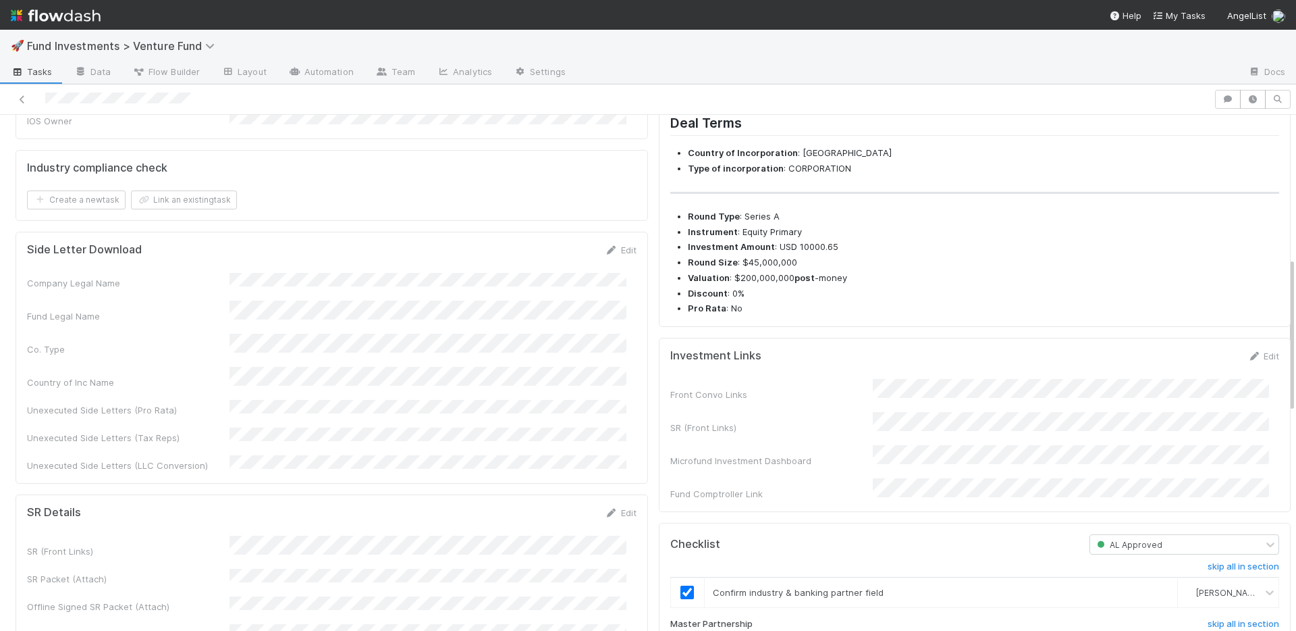
scroll to position [0, 0]
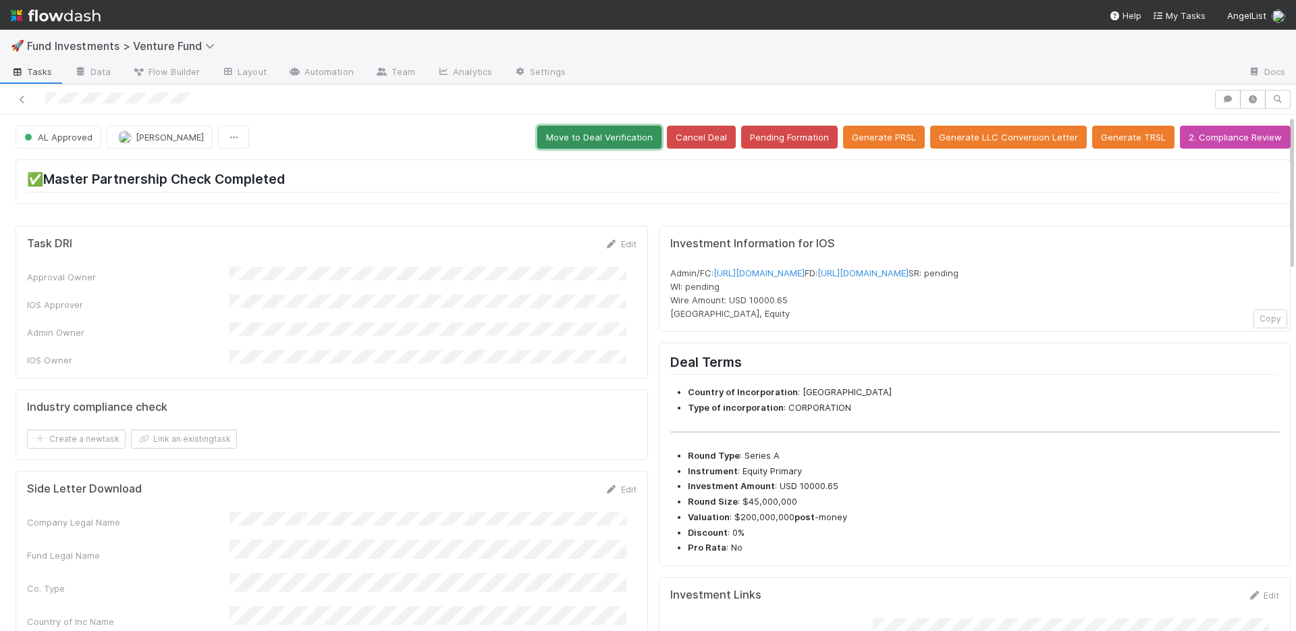
click at [581, 132] on button "Move to Deal Verification" at bounding box center [599, 137] width 124 height 23
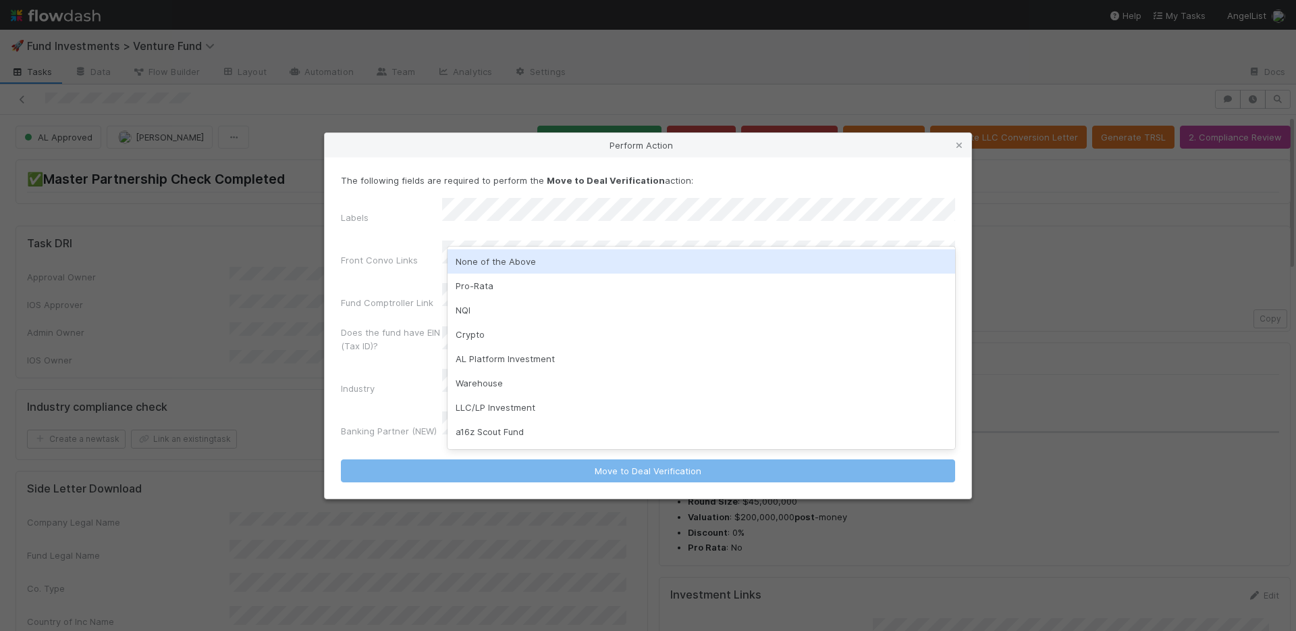
click at [501, 265] on div "None of the Above" at bounding box center [702, 261] width 508 height 24
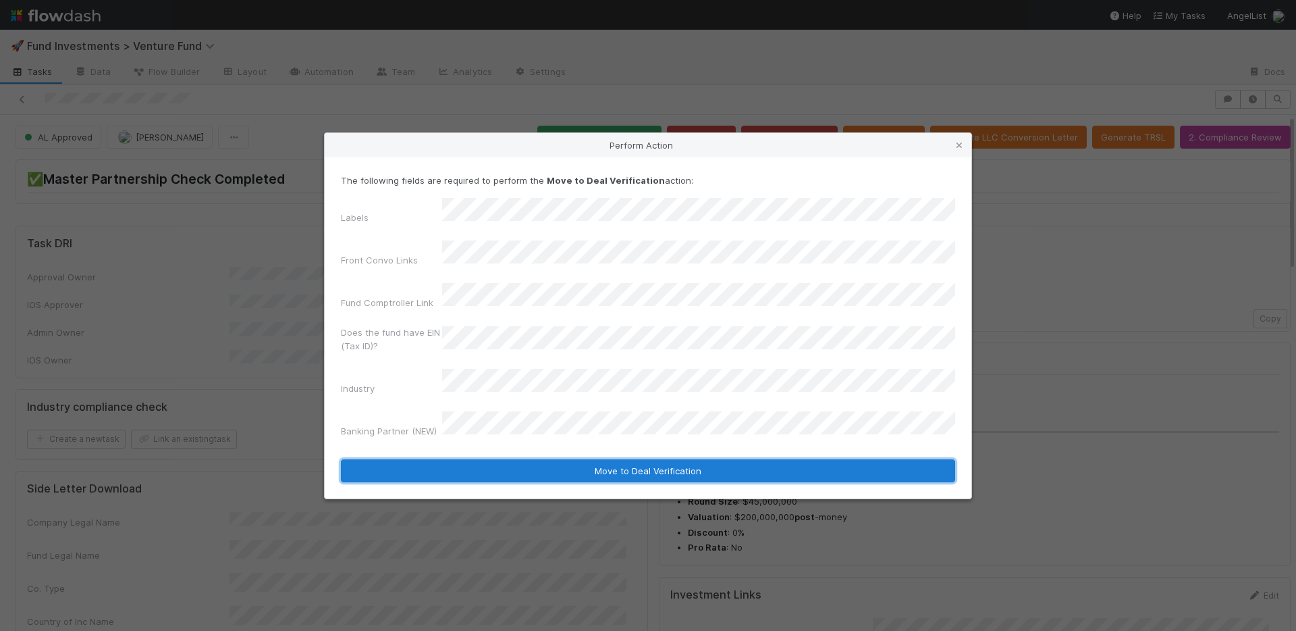
click at [525, 459] on button "Move to Deal Verification" at bounding box center [648, 470] width 614 height 23
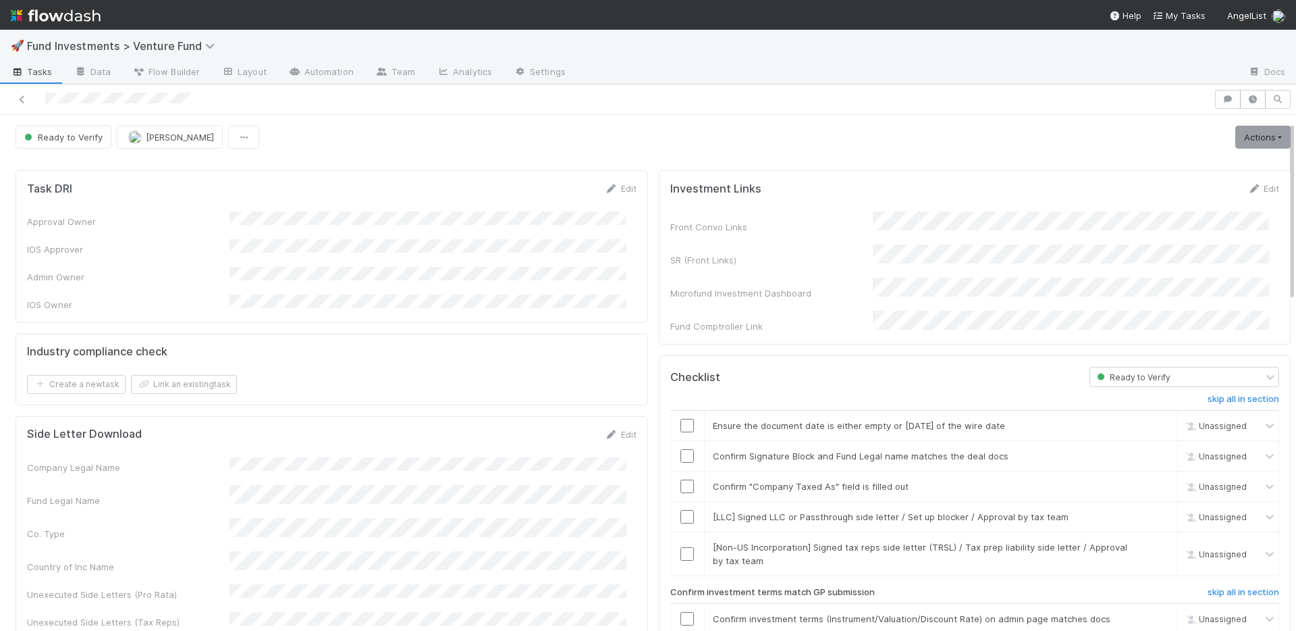
scroll to position [447, 0]
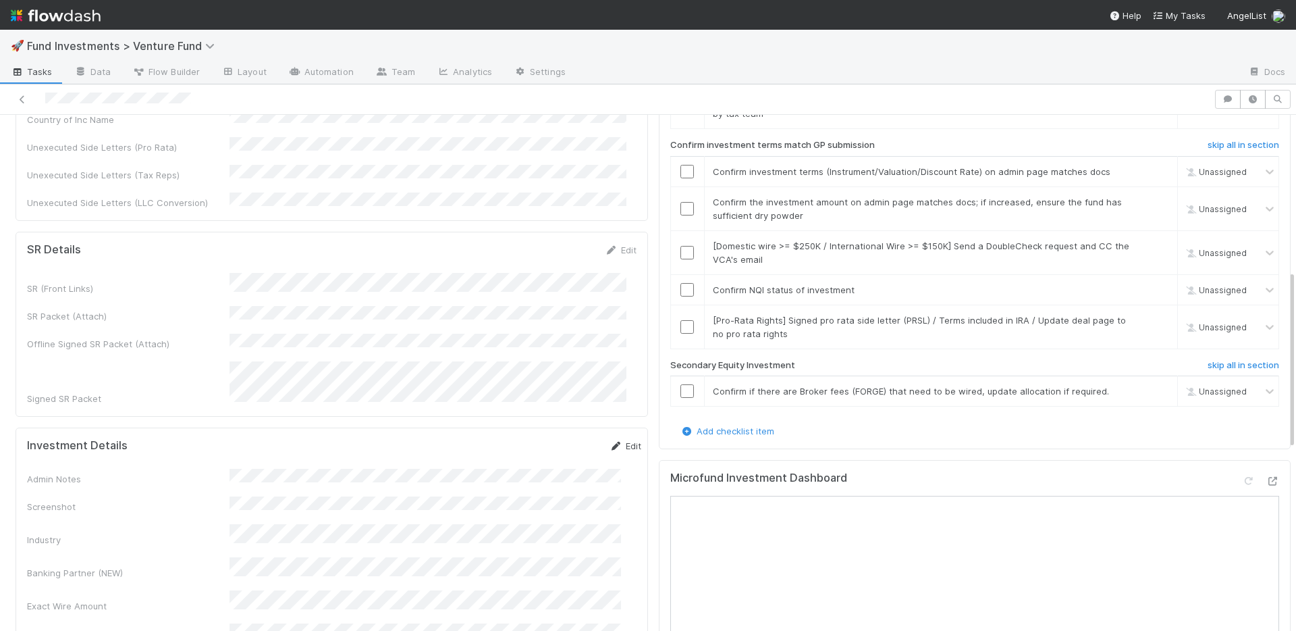
click at [613, 440] on link "Edit" at bounding box center [626, 445] width 32 height 11
click at [550, 439] on button "Save" at bounding box center [569, 450] width 38 height 23
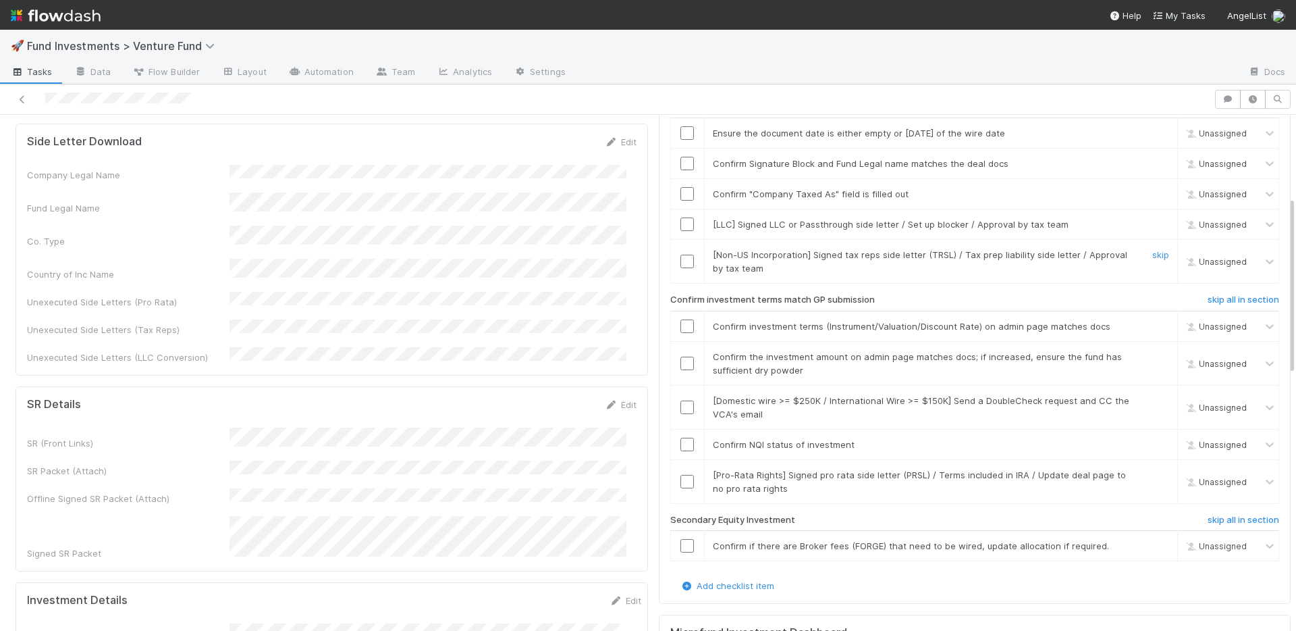
scroll to position [213, 0]
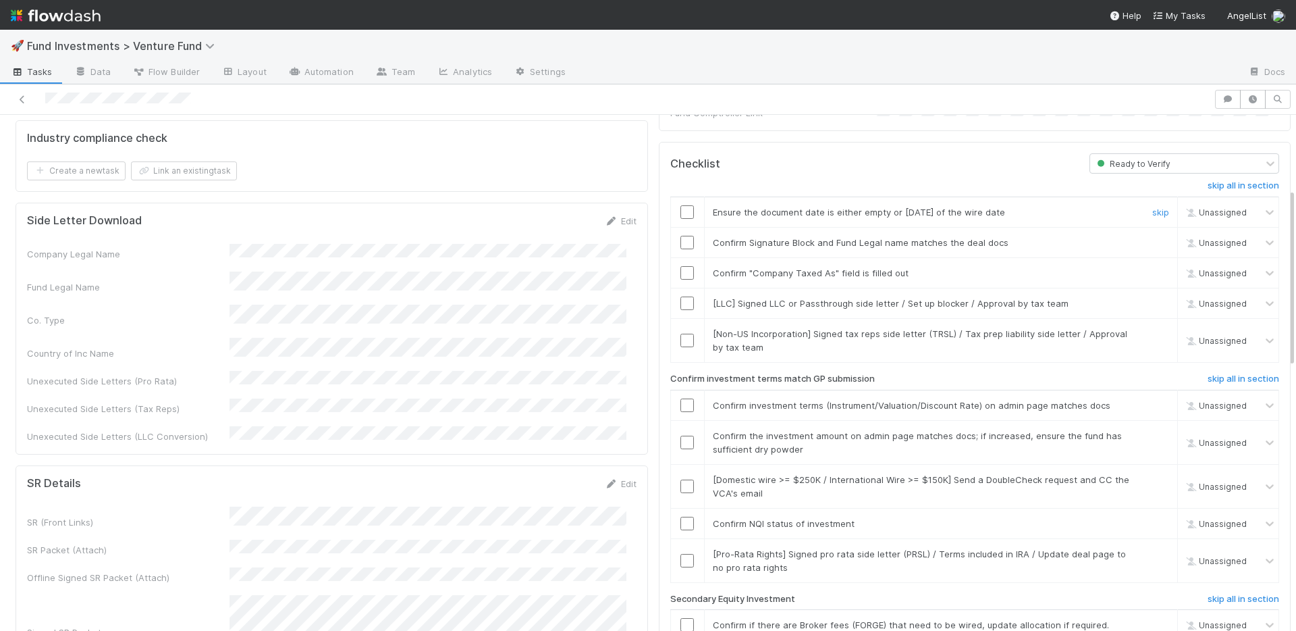
click at [681, 205] on input "checkbox" at bounding box center [688, 212] width 14 height 14
click at [681, 236] on input "checkbox" at bounding box center [688, 243] width 14 height 14
click at [681, 266] on input "checkbox" at bounding box center [688, 273] width 14 height 14
drag, startPoint x: 678, startPoint y: 198, endPoint x: 697, endPoint y: 210, distance: 23.0
click at [681, 205] on input "checkbox" at bounding box center [688, 212] width 14 height 14
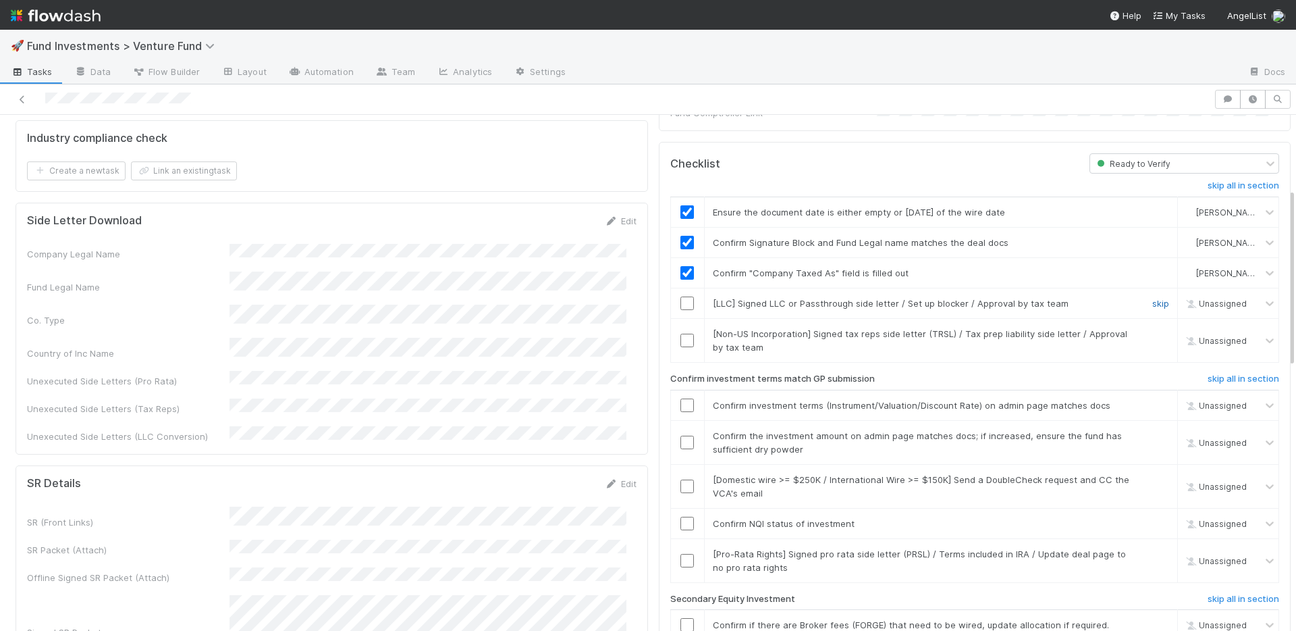
click at [1152, 298] on link "skip" at bounding box center [1160, 303] width 17 height 11
click at [1152, 328] on link "skip" at bounding box center [1160, 333] width 17 height 11
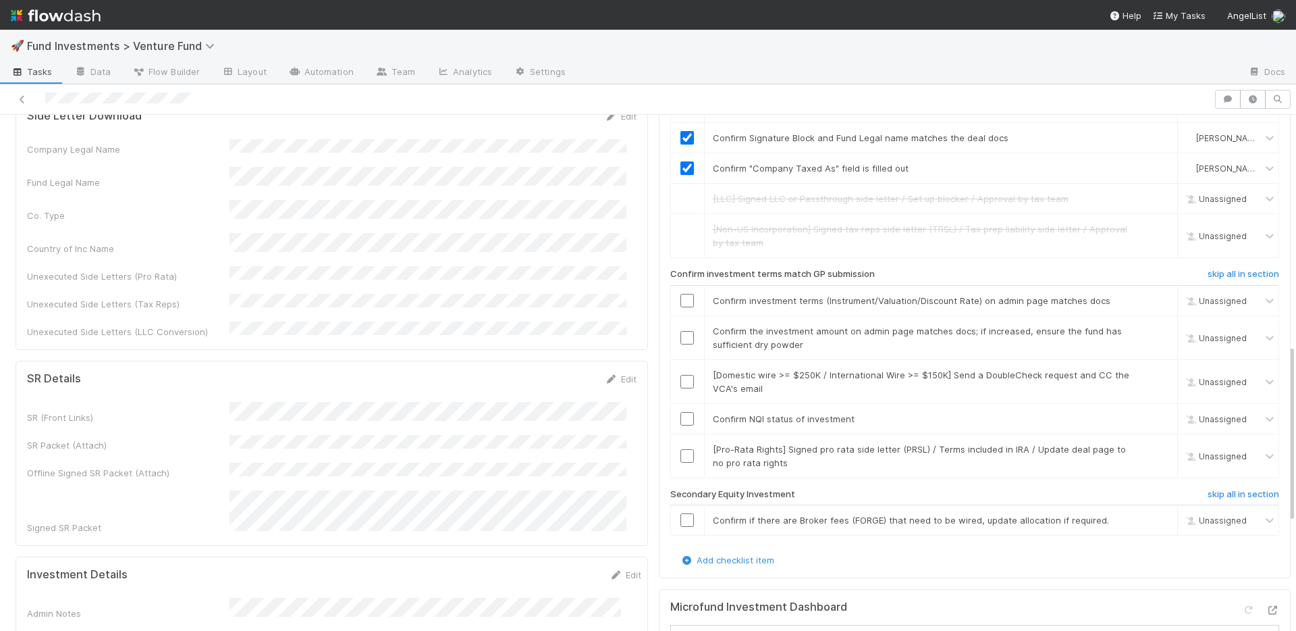
scroll to position [173, 0]
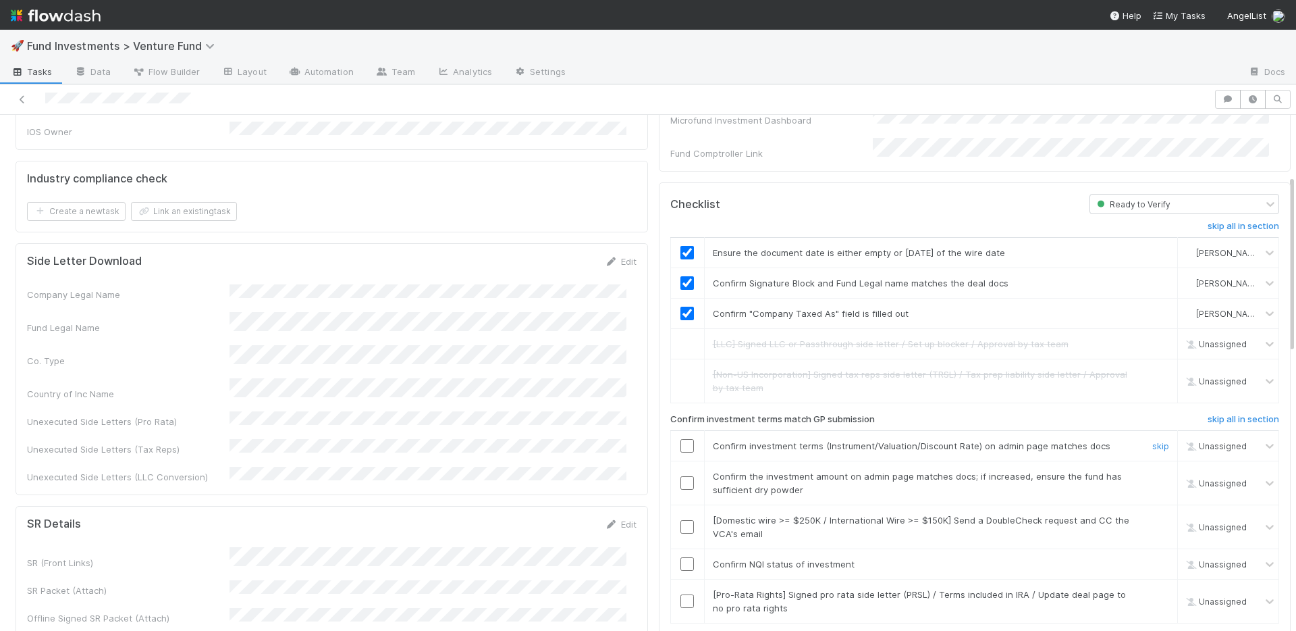
click at [681, 439] on input "checkbox" at bounding box center [688, 446] width 14 height 14
click at [681, 476] on input "checkbox" at bounding box center [688, 483] width 14 height 14
click at [681, 557] on input "checkbox" at bounding box center [688, 564] width 14 height 14
click at [1152, 514] on link "skip" at bounding box center [1160, 519] width 17 height 11
click at [1152, 589] on link "skip" at bounding box center [1160, 594] width 17 height 11
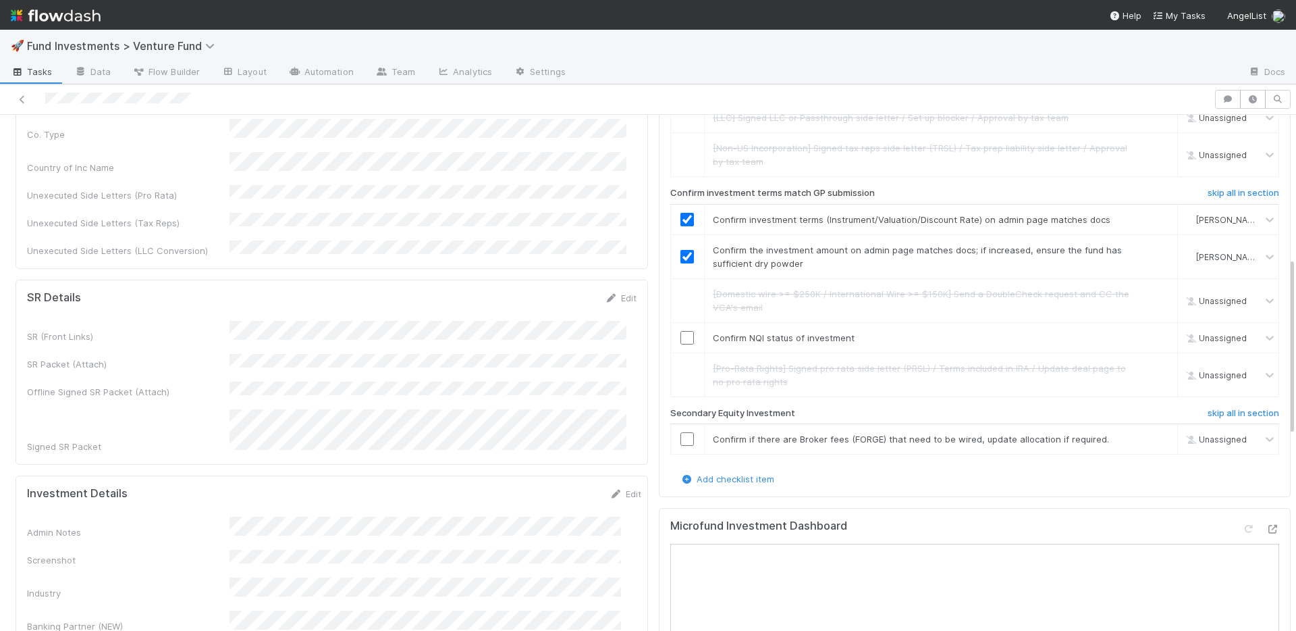
scroll to position [417, 0]
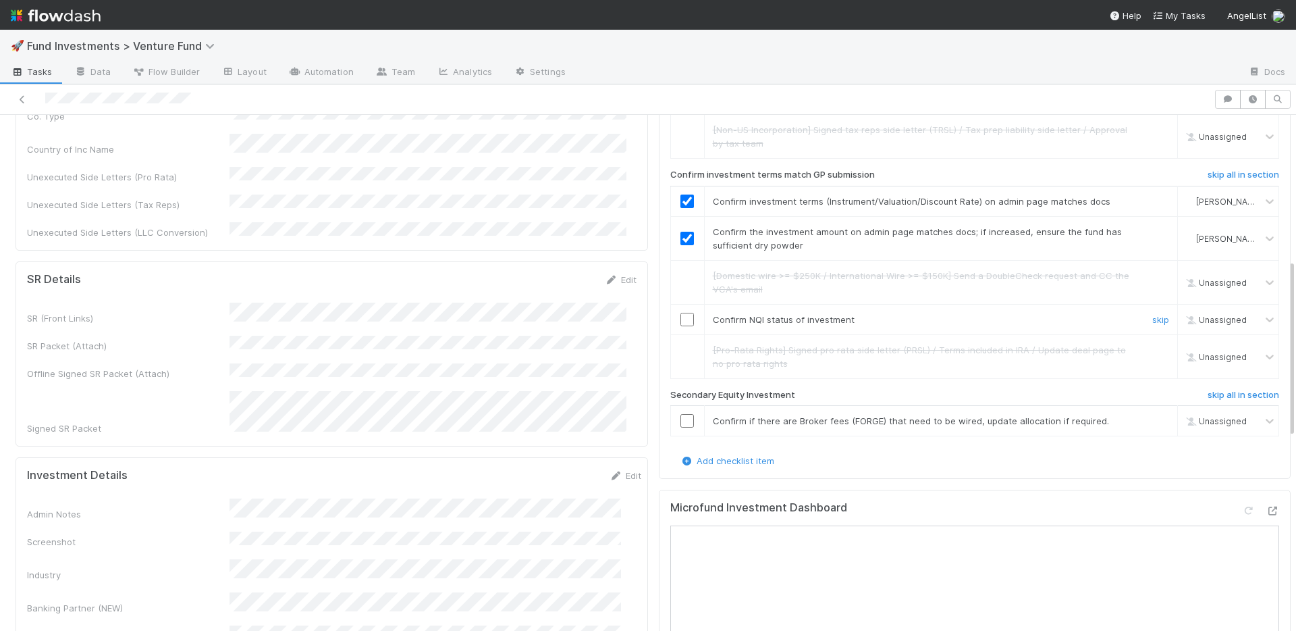
click at [681, 313] on input "checkbox" at bounding box center [688, 320] width 14 height 14
click at [1152, 415] on link "skip" at bounding box center [1160, 420] width 17 height 11
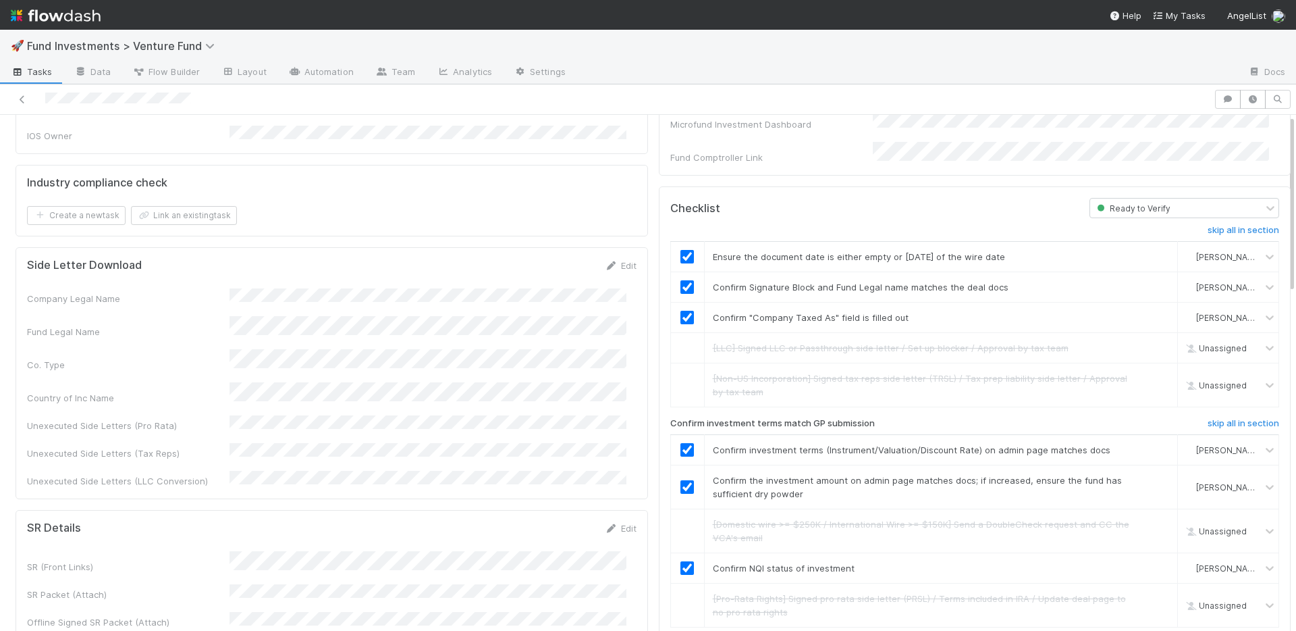
scroll to position [0, 0]
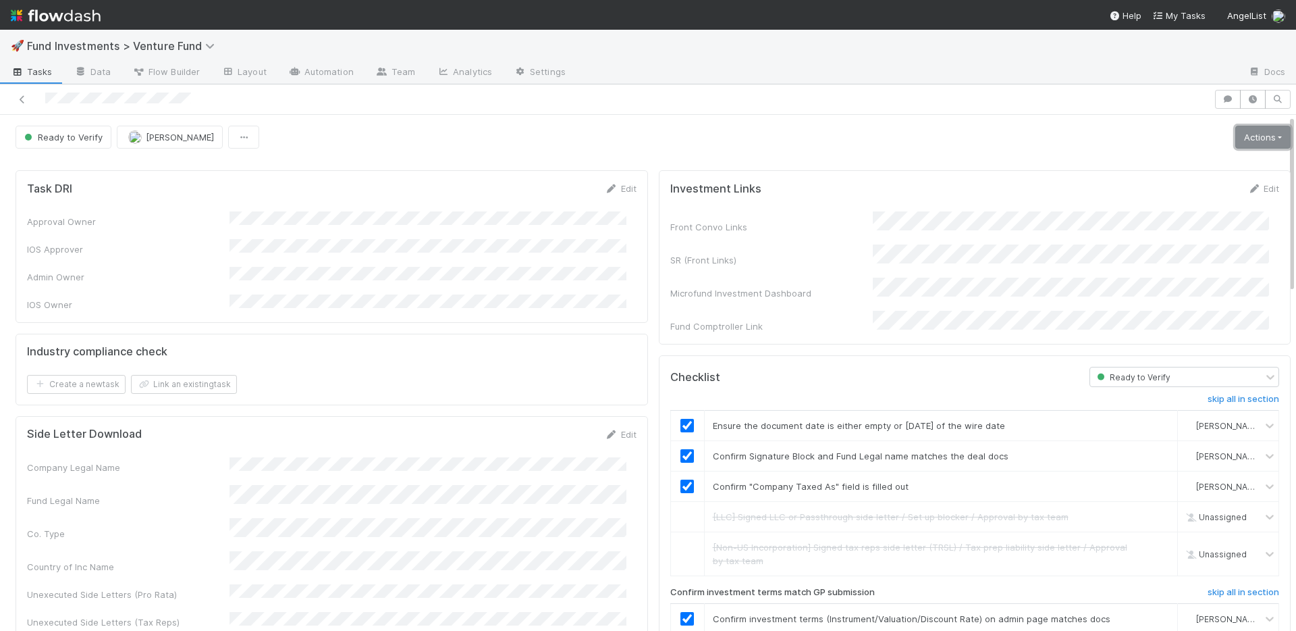
click at [1237, 136] on link "Actions" at bounding box center [1262, 137] width 55 height 23
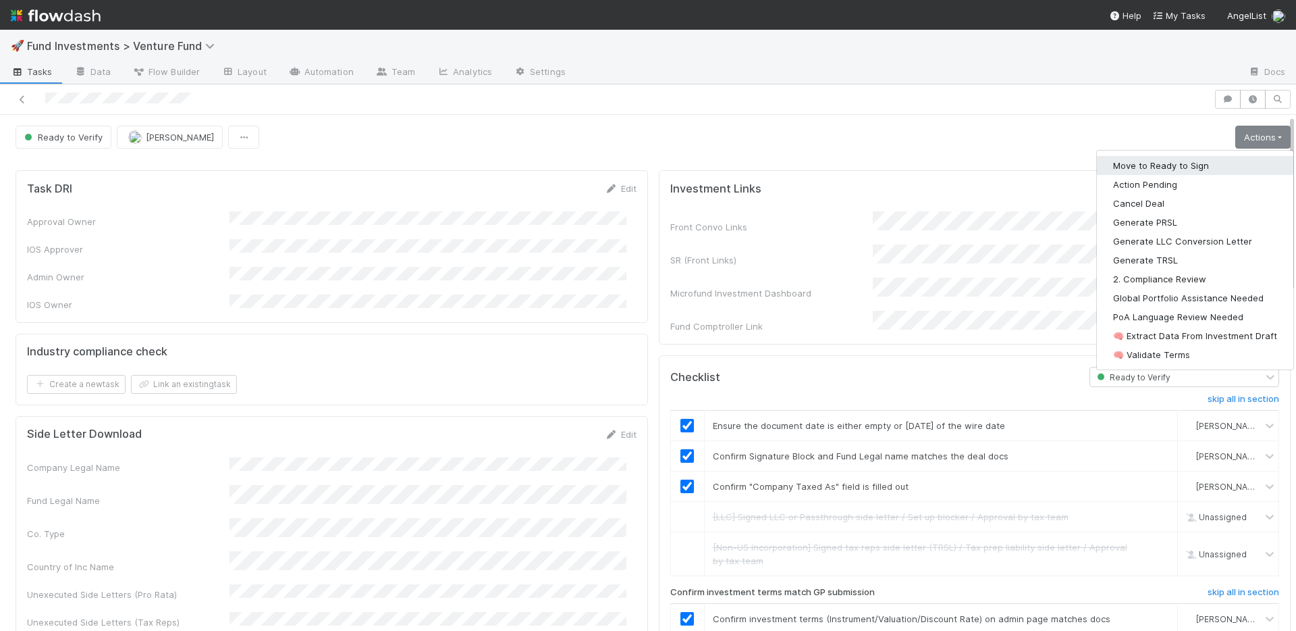
click at [1198, 159] on button "Move to Ready to Sign" at bounding box center [1195, 165] width 196 height 19
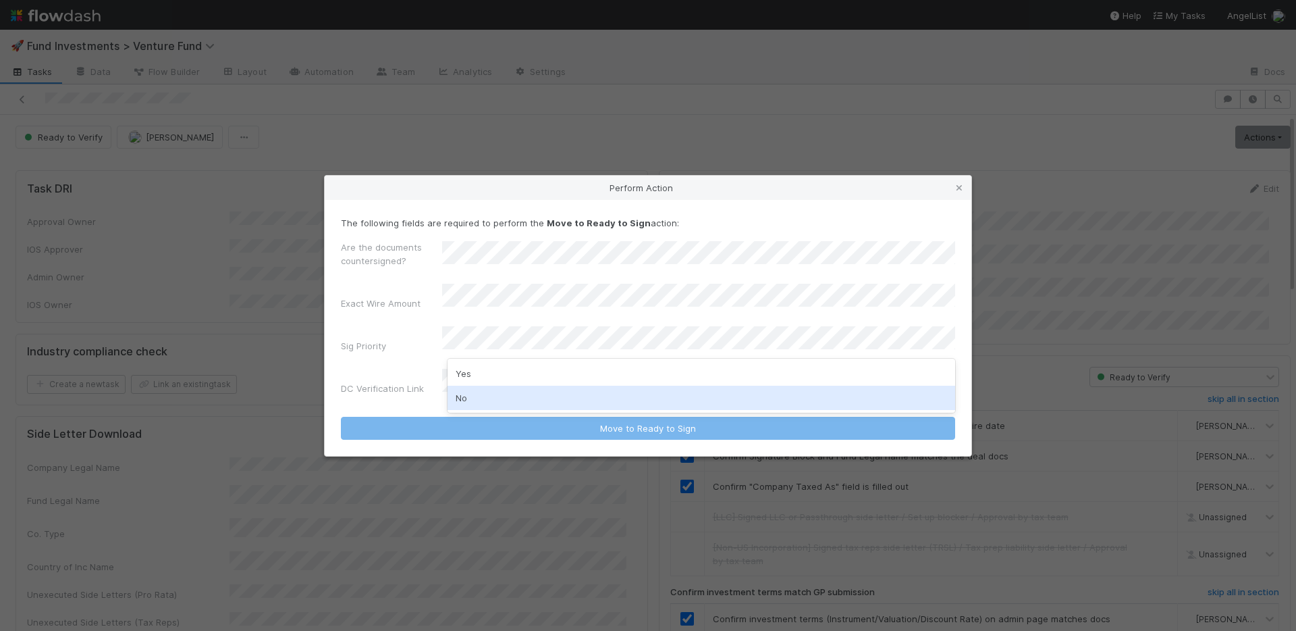
click at [496, 404] on div "No" at bounding box center [702, 397] width 508 height 24
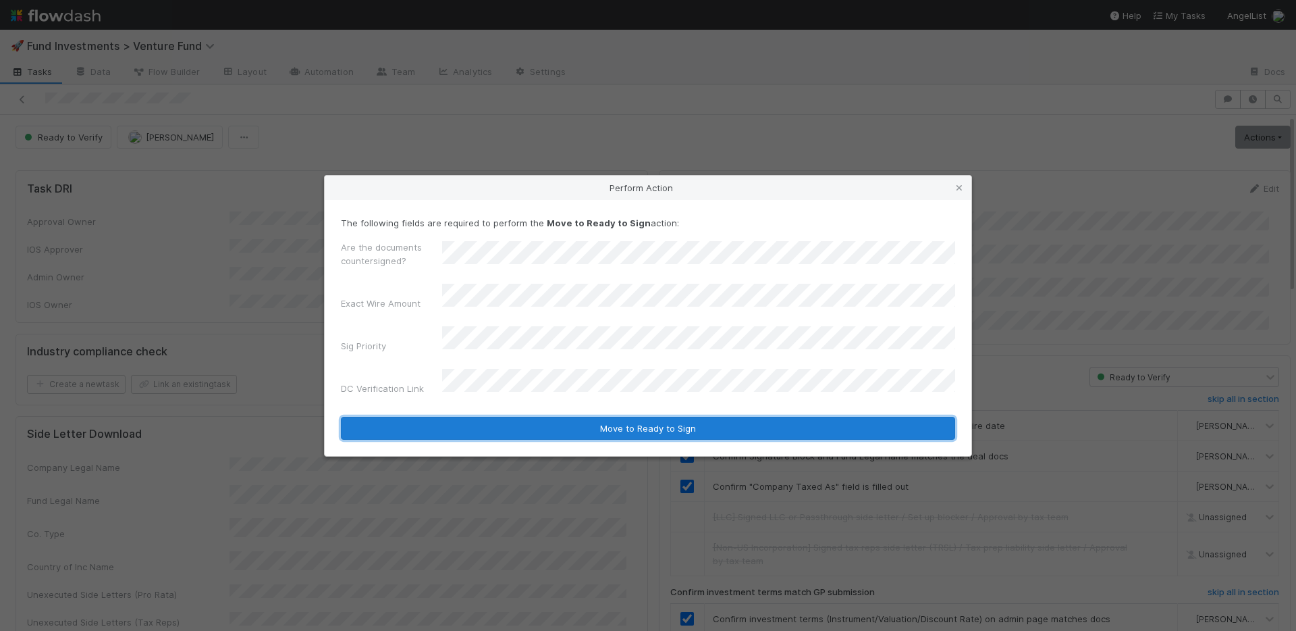
click at [548, 417] on button "Move to Ready to Sign" at bounding box center [648, 428] width 614 height 23
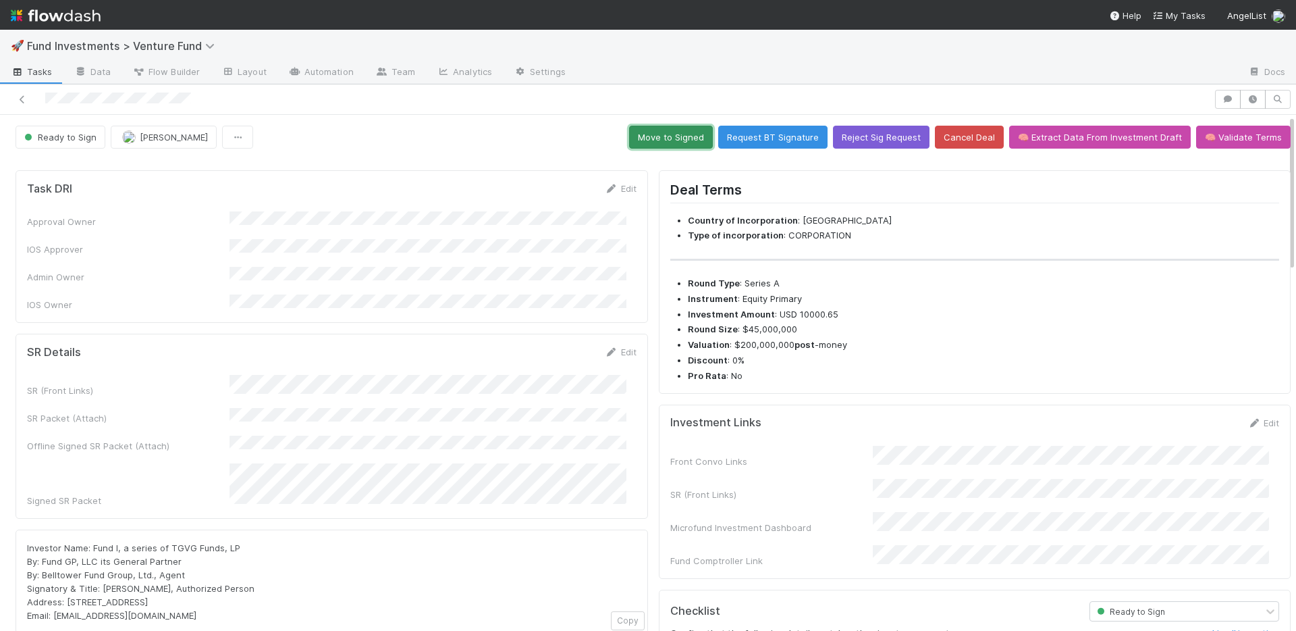
click at [645, 140] on button "Move to Signed" at bounding box center [671, 137] width 84 height 23
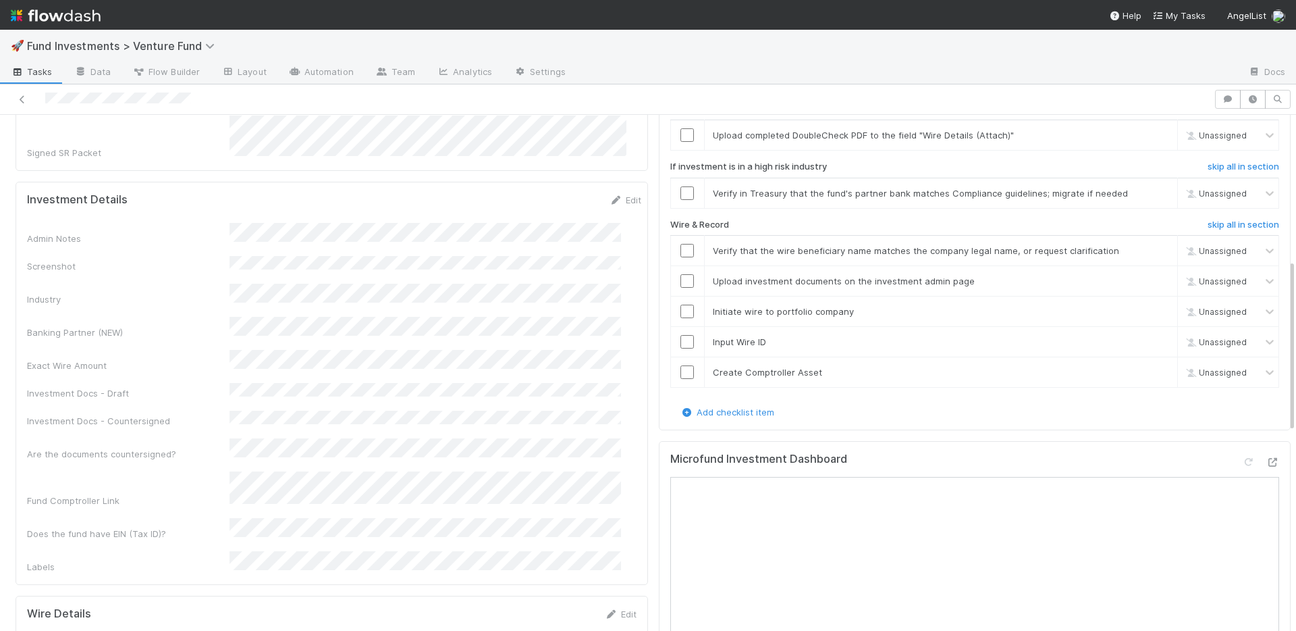
scroll to position [455, 0]
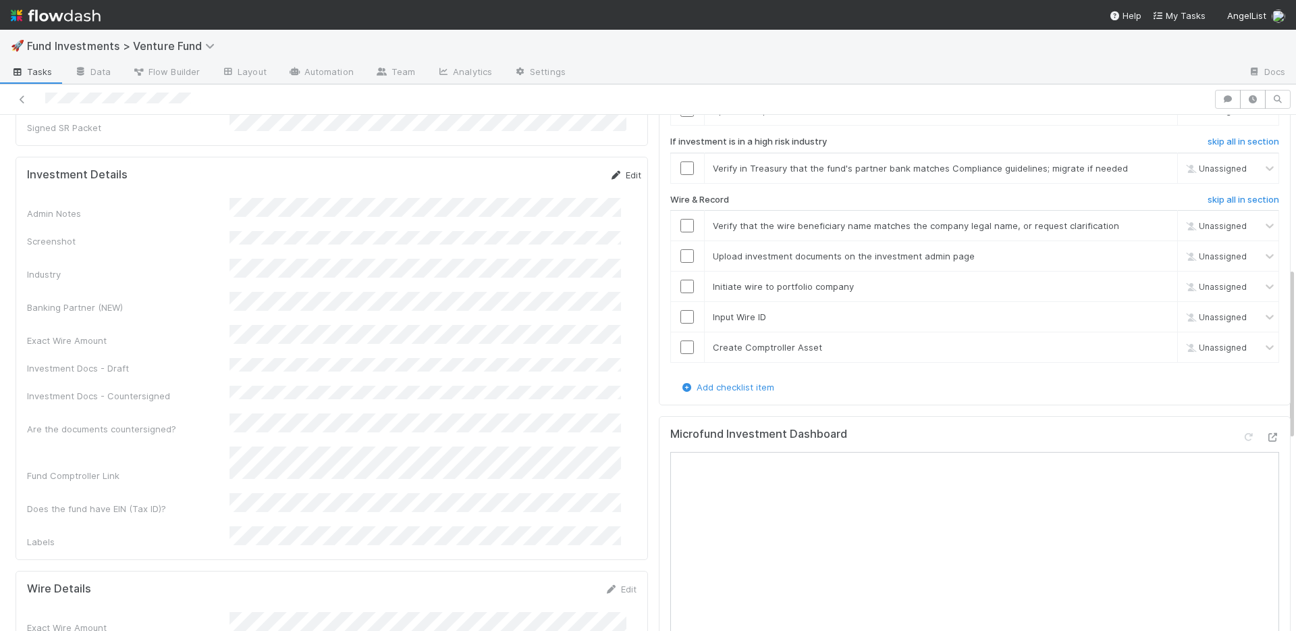
click at [610, 169] on link "Edit" at bounding box center [626, 174] width 32 height 11
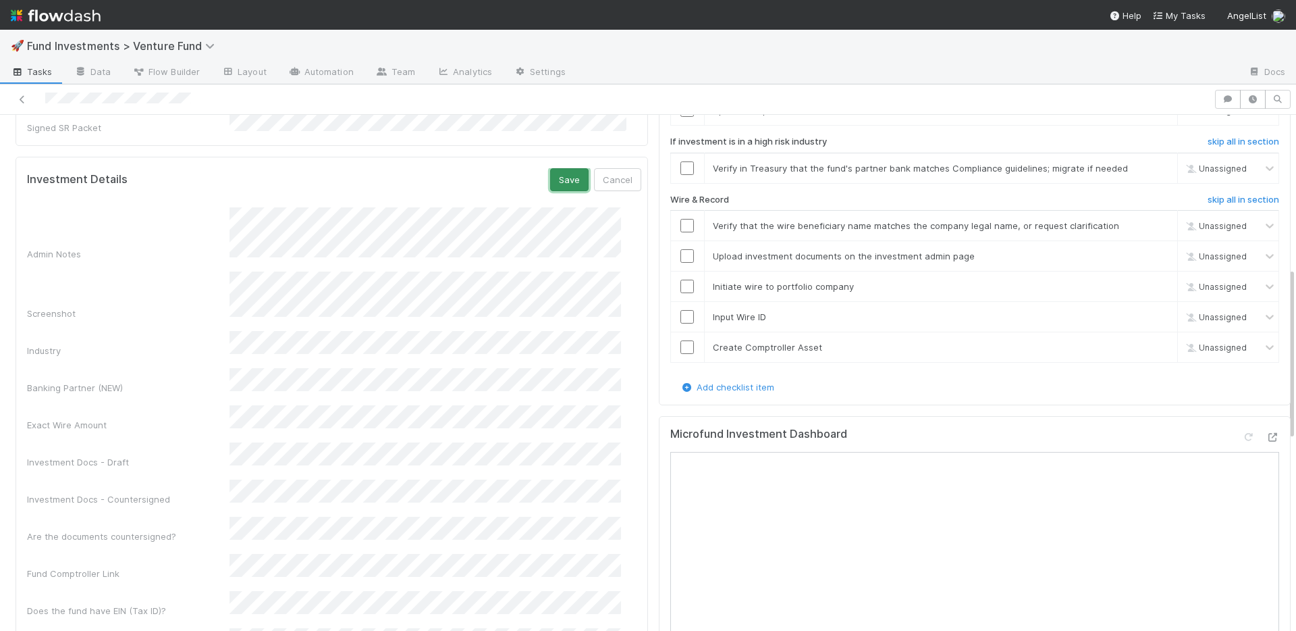
click at [550, 168] on button "Save" at bounding box center [569, 179] width 38 height 23
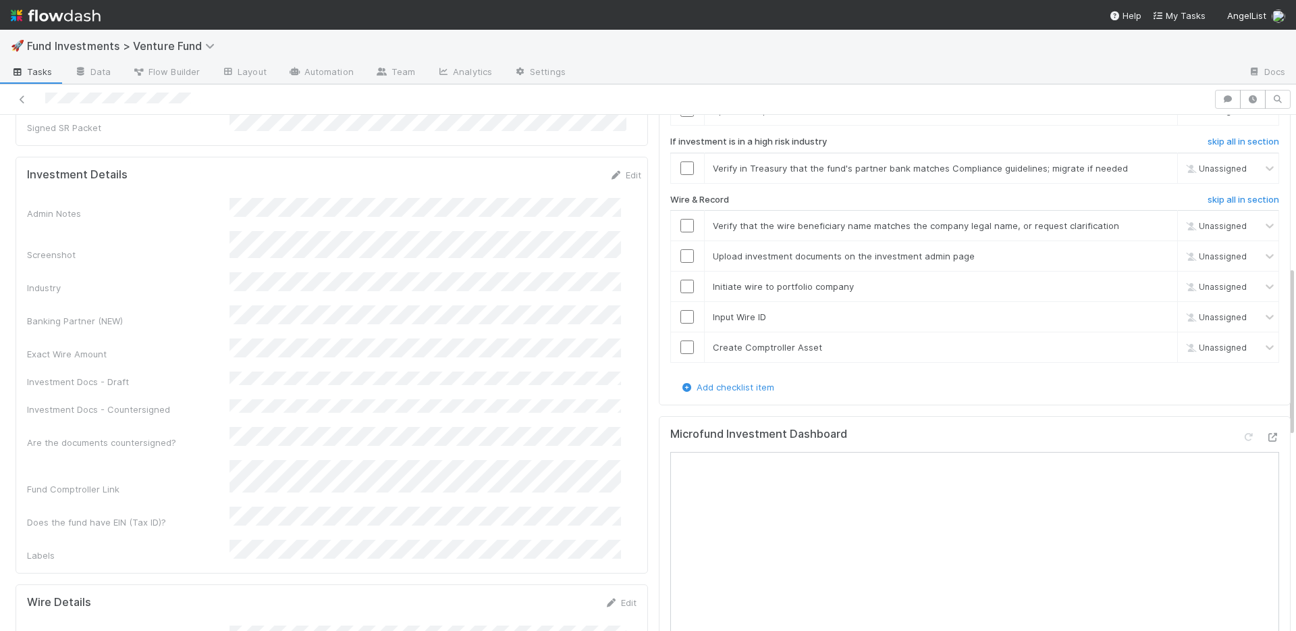
scroll to position [192, 0]
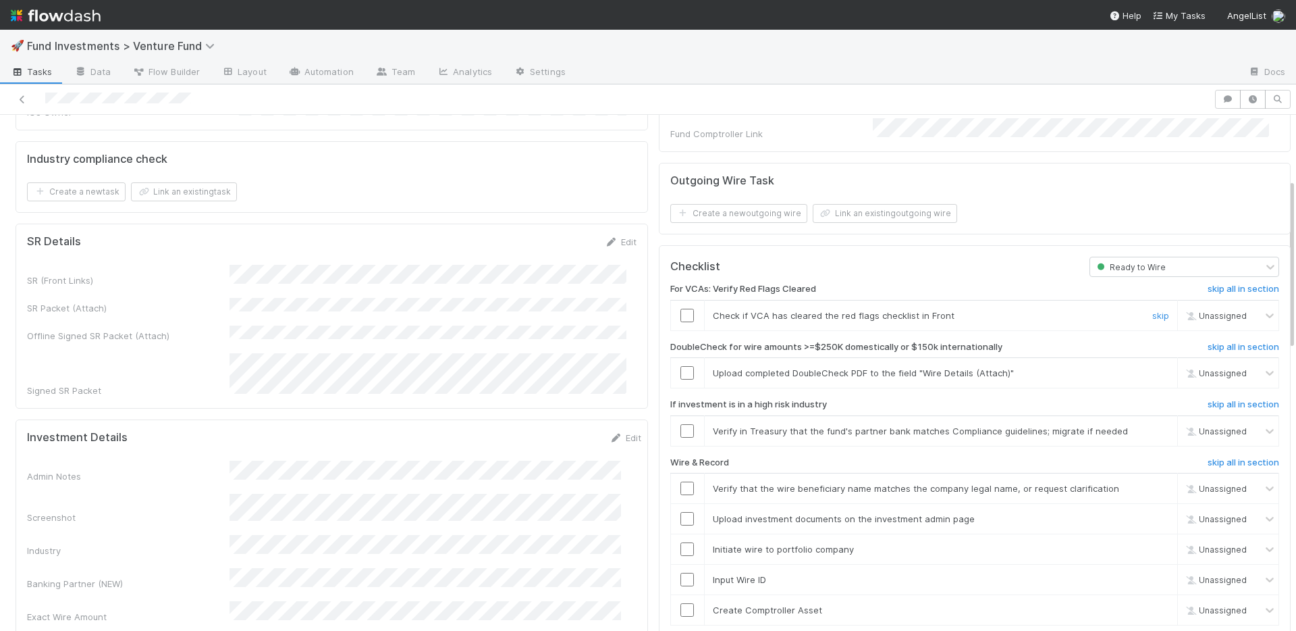
click at [681, 309] on input "checkbox" at bounding box center [688, 316] width 14 height 14
click at [1152, 367] on link "skip" at bounding box center [1160, 372] width 17 height 11
drag, startPoint x: 1142, startPoint y: 418, endPoint x: 971, endPoint y: 427, distance: 171.1
click at [1152, 425] on link "skip" at bounding box center [1160, 430] width 17 height 11
drag, startPoint x: 676, startPoint y: 473, endPoint x: 676, endPoint y: 488, distance: 14.9
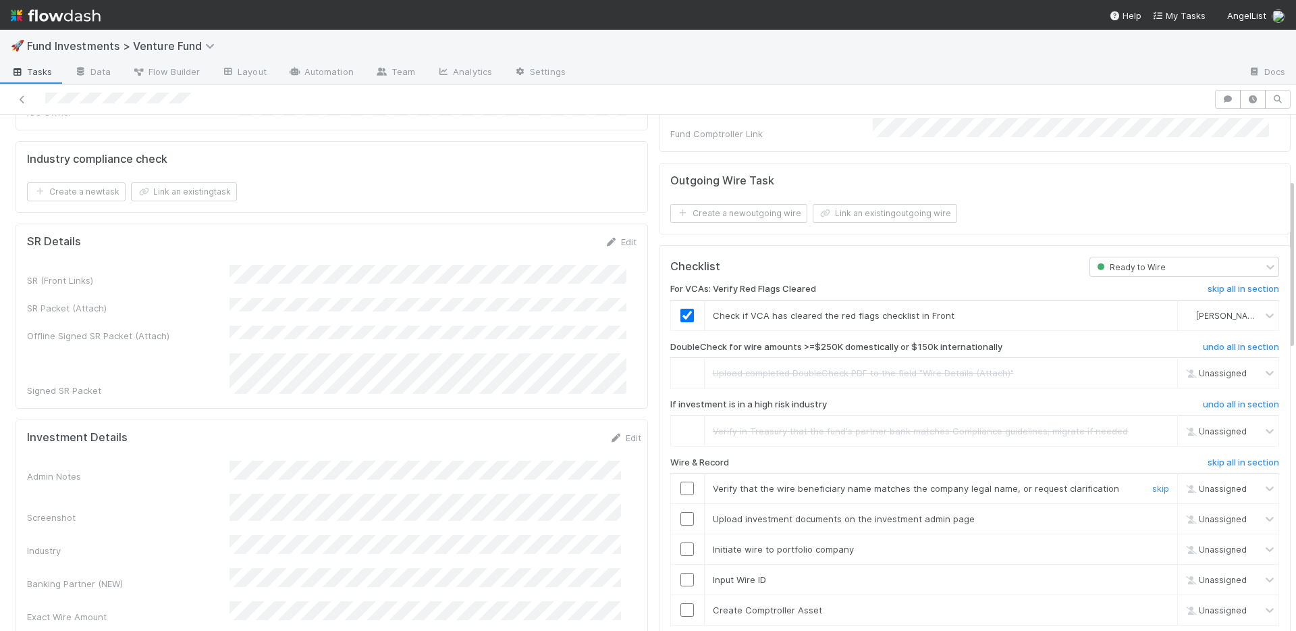
click at [681, 481] on input "checkbox" at bounding box center [688, 488] width 14 height 14
click at [681, 512] on input "checkbox" at bounding box center [688, 519] width 14 height 14
click at [681, 542] on input "checkbox" at bounding box center [688, 549] width 14 height 14
click at [681, 573] on input "checkbox" at bounding box center [688, 580] width 14 height 14
drag, startPoint x: 681, startPoint y: 595, endPoint x: 681, endPoint y: 570, distance: 25.0
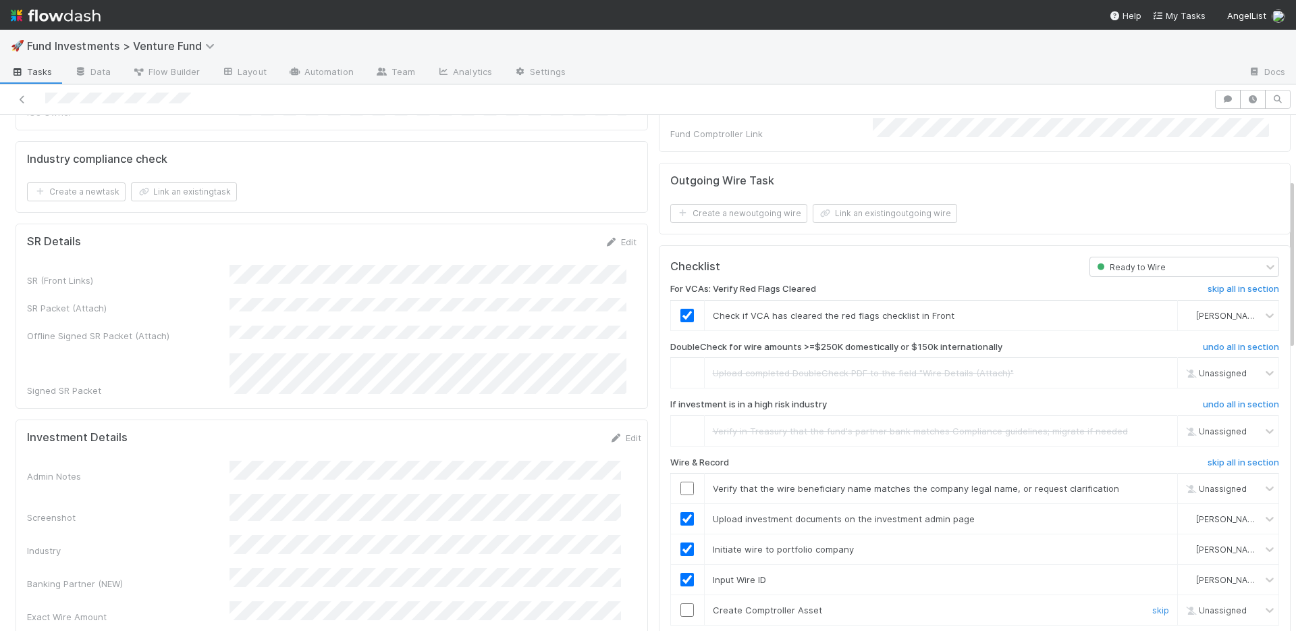
click at [681, 603] on input "checkbox" at bounding box center [688, 610] width 14 height 14
click at [682, 481] on input "checkbox" at bounding box center [688, 488] width 14 height 14
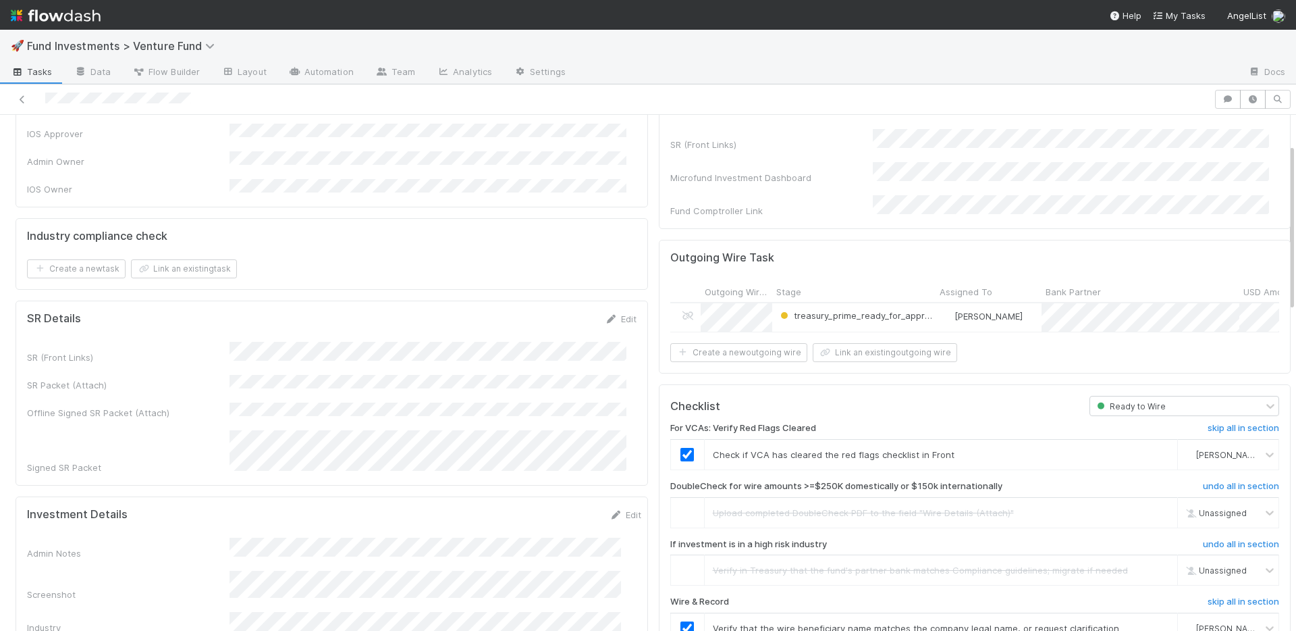
scroll to position [0, 0]
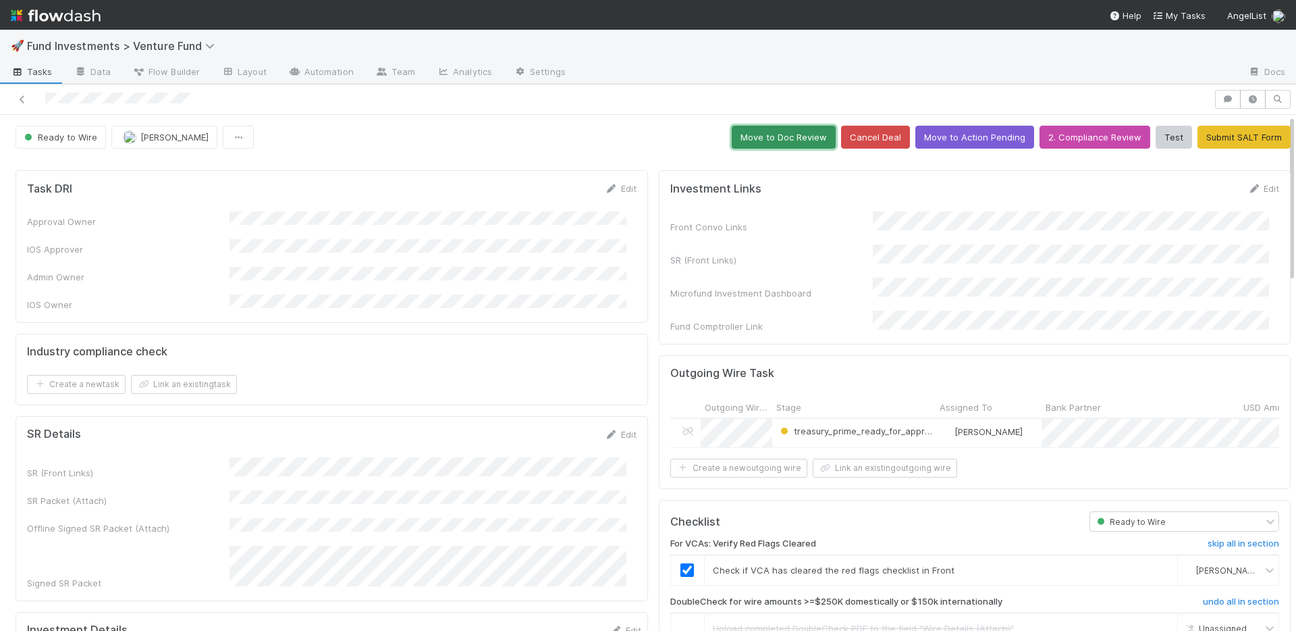
click at [755, 144] on button "Move to Doc Review" at bounding box center [784, 137] width 104 height 23
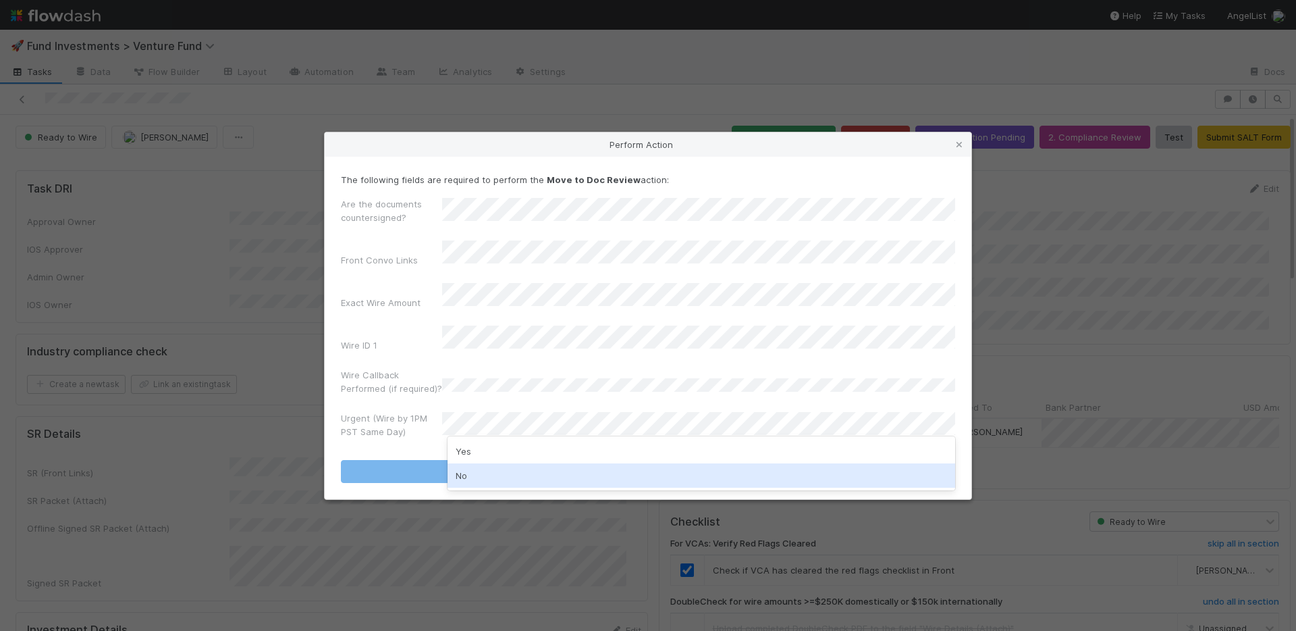
click at [488, 469] on div "No" at bounding box center [702, 475] width 508 height 24
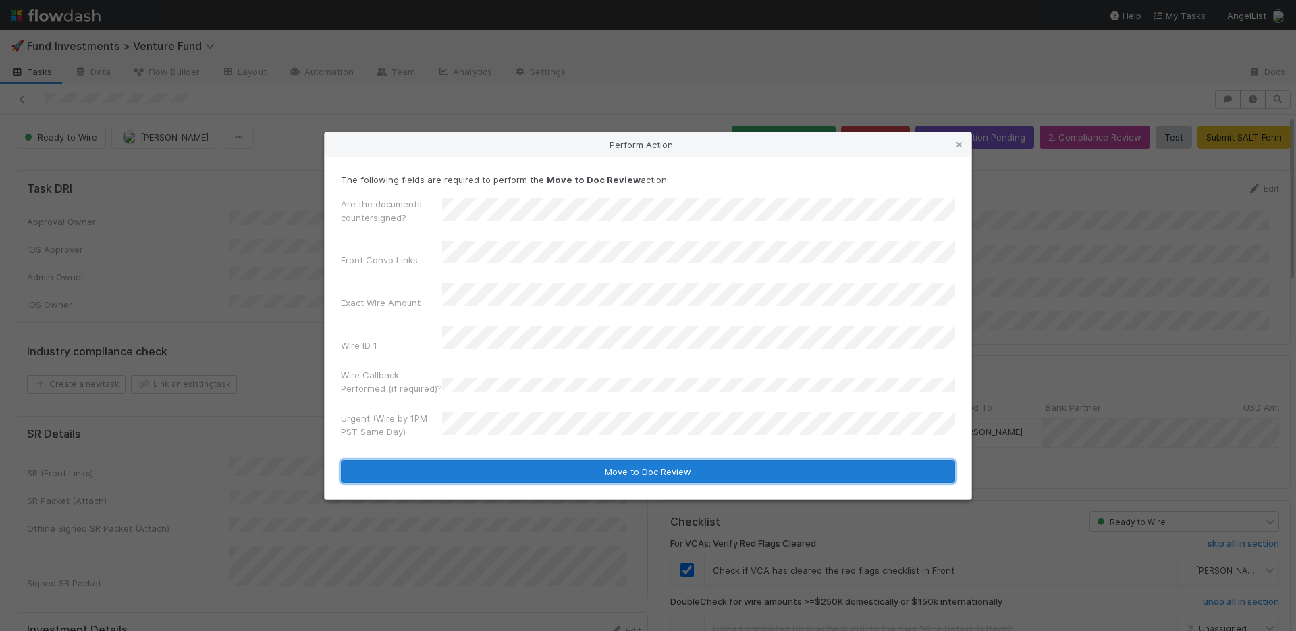
click at [498, 460] on button "Move to Doc Review" at bounding box center [648, 471] width 614 height 23
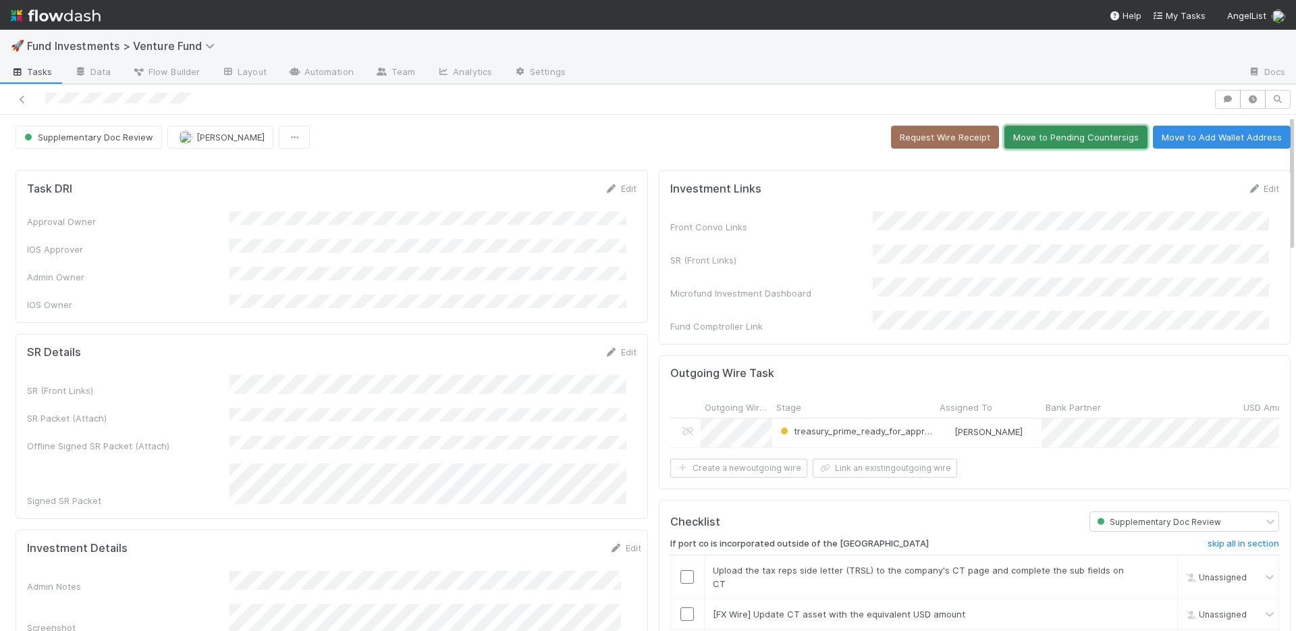
click at [1044, 140] on button "Move to Pending Countersigs" at bounding box center [1076, 137] width 143 height 23
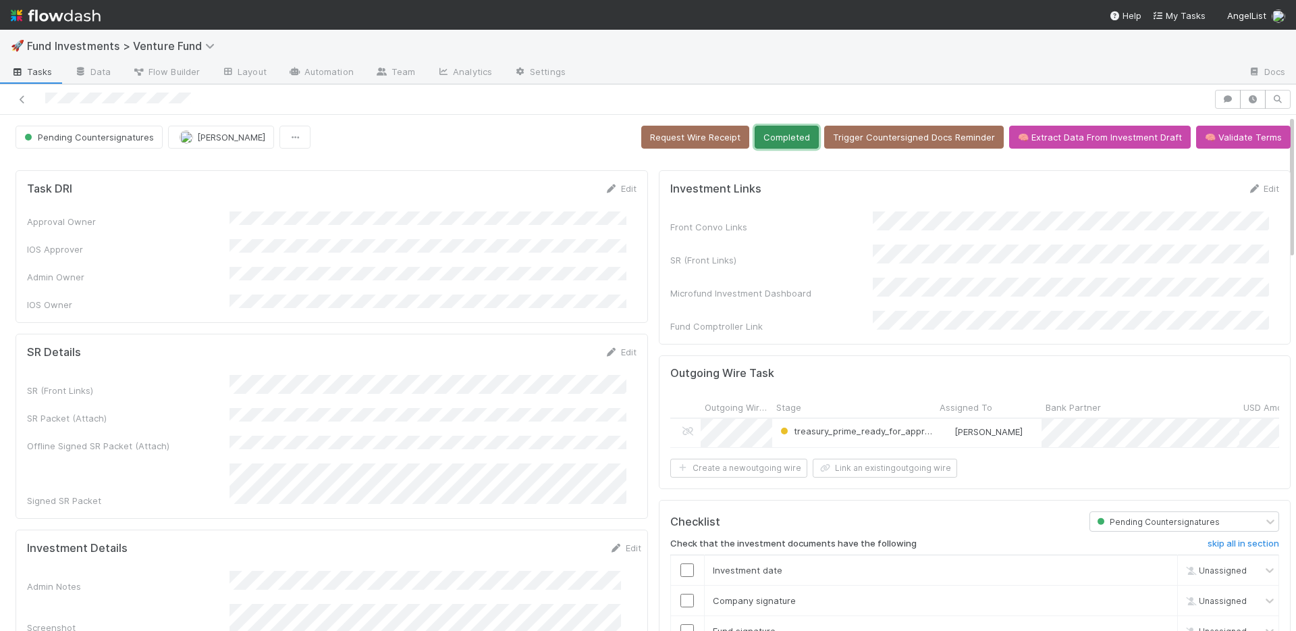
click at [756, 138] on button "Completed" at bounding box center [787, 137] width 64 height 23
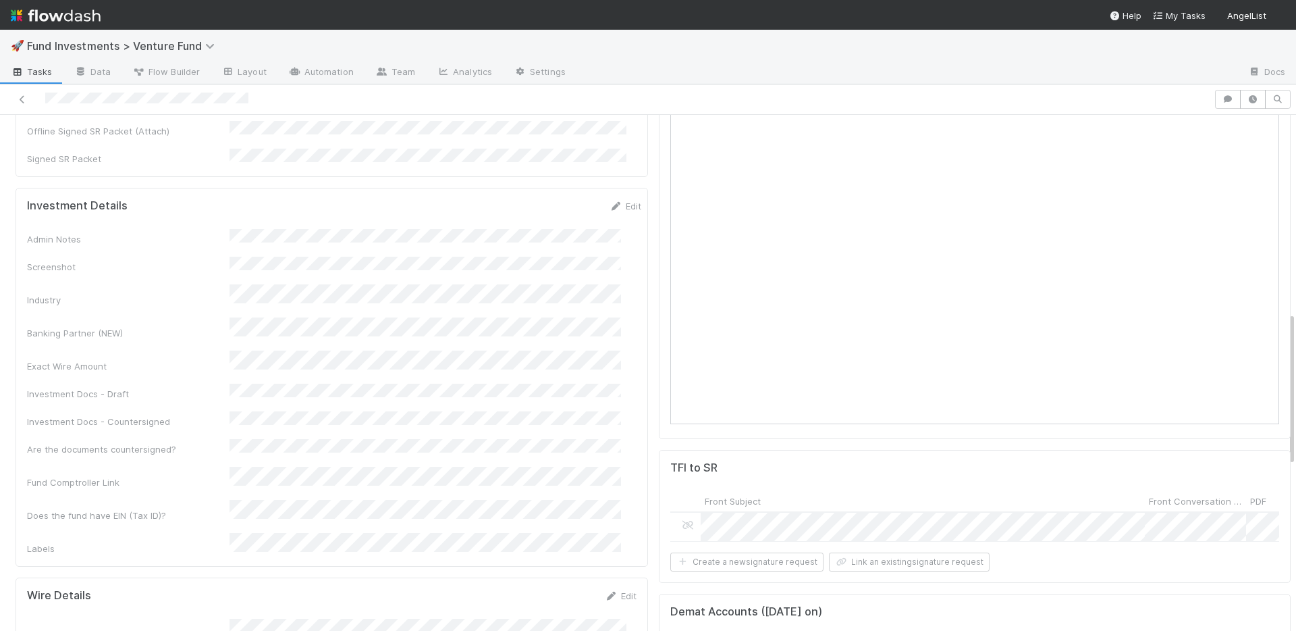
scroll to position [198, 0]
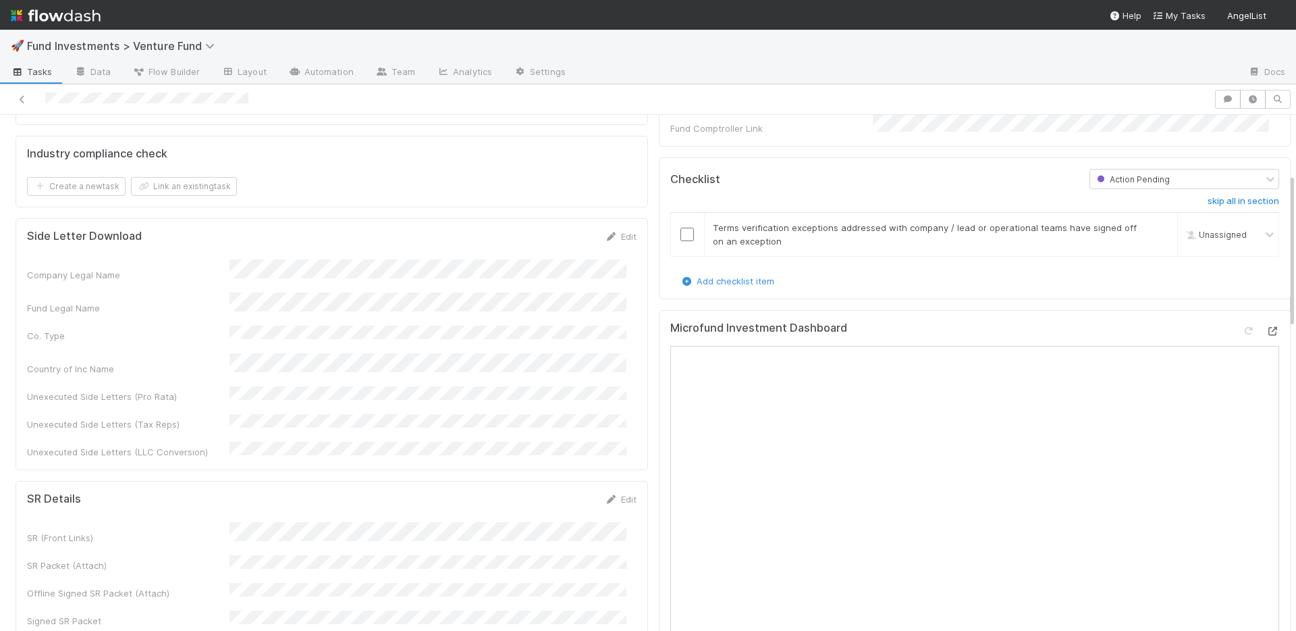
click at [1266, 327] on icon at bounding box center [1273, 331] width 14 height 9
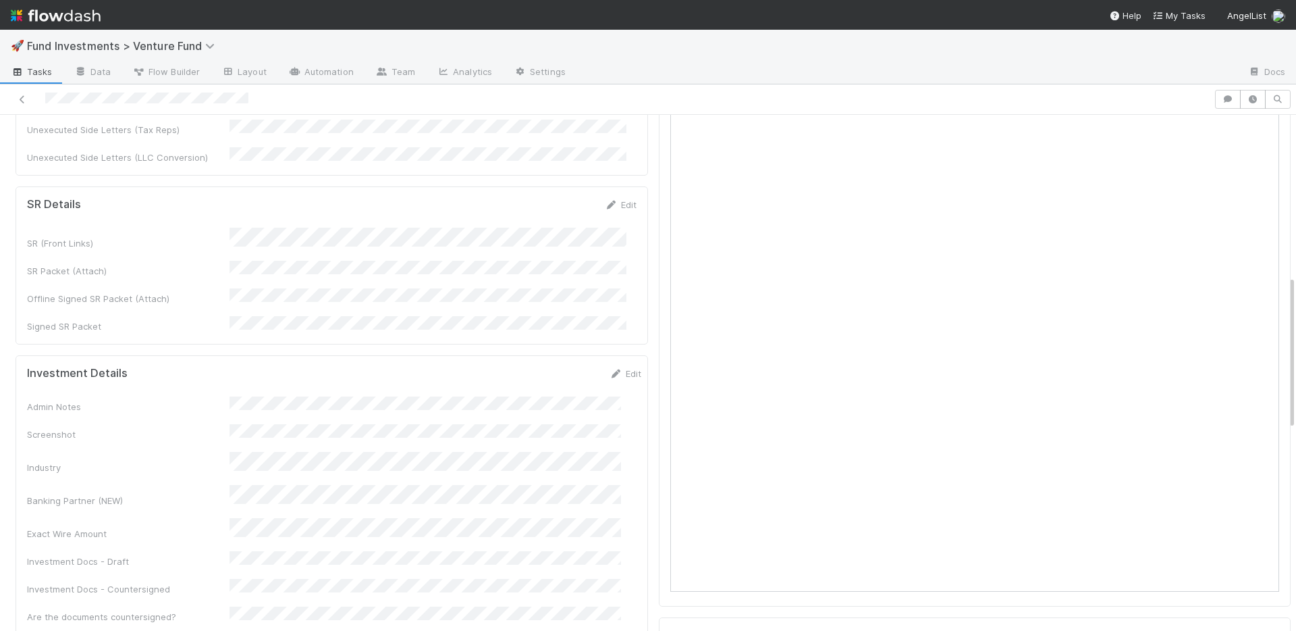
scroll to position [602, 0]
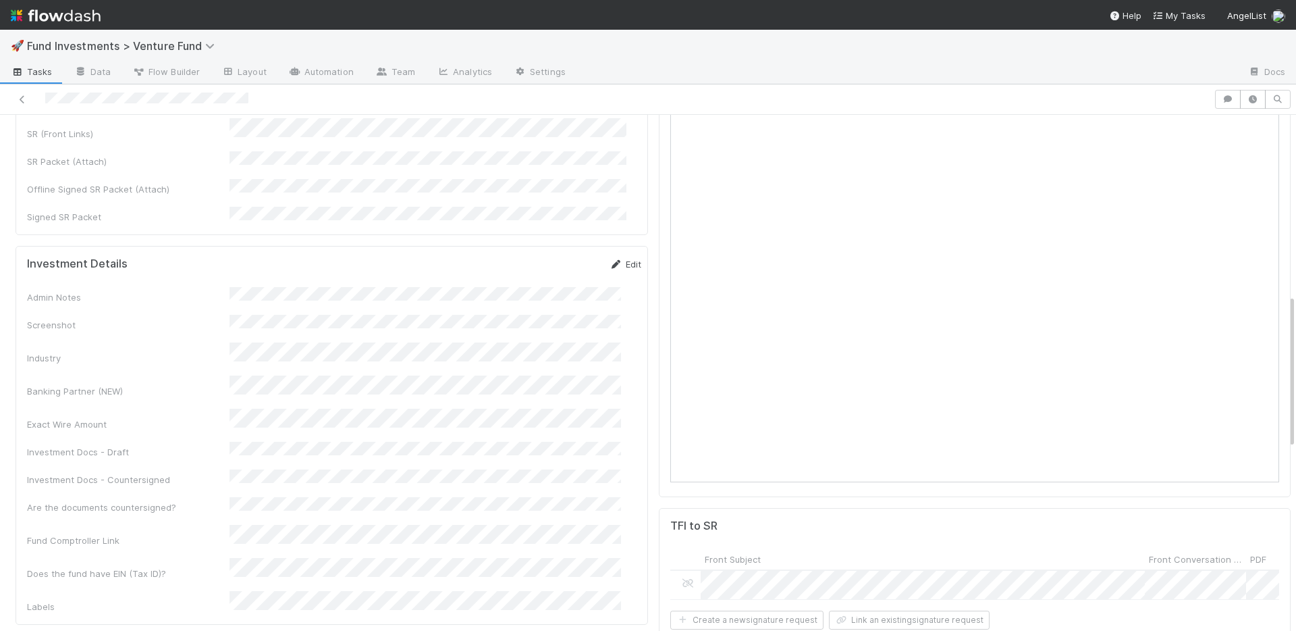
click at [610, 259] on link "Edit" at bounding box center [626, 264] width 32 height 11
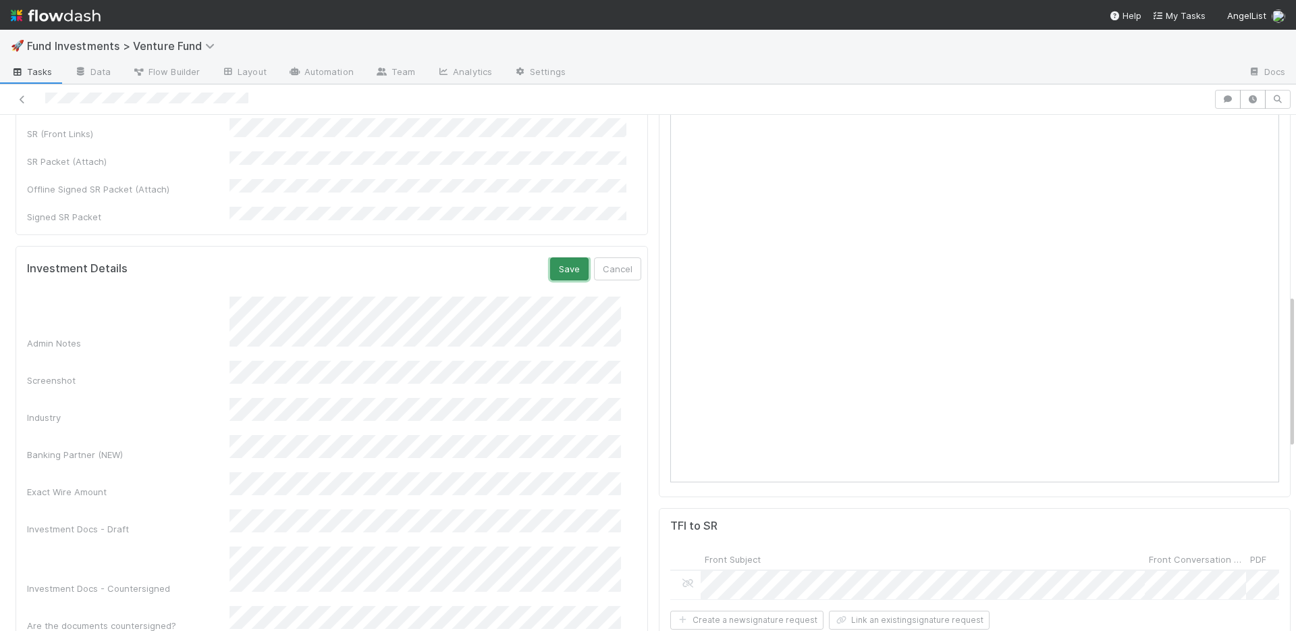
click at [556, 257] on button "Save" at bounding box center [569, 268] width 38 height 23
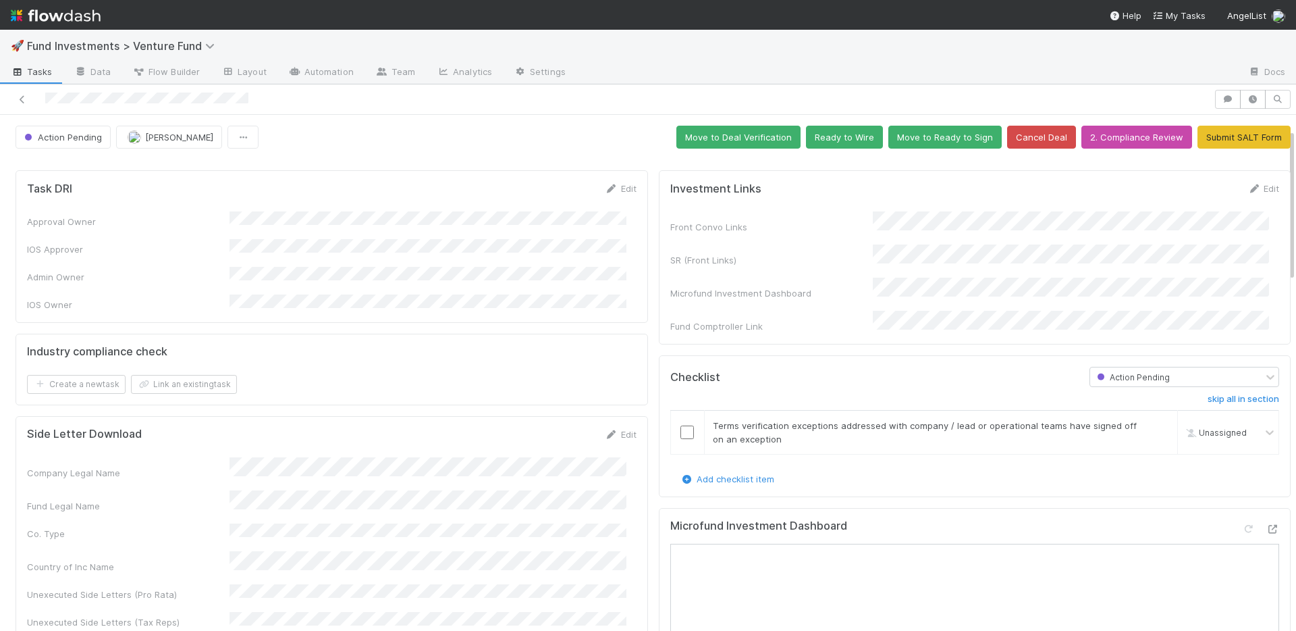
scroll to position [259, 0]
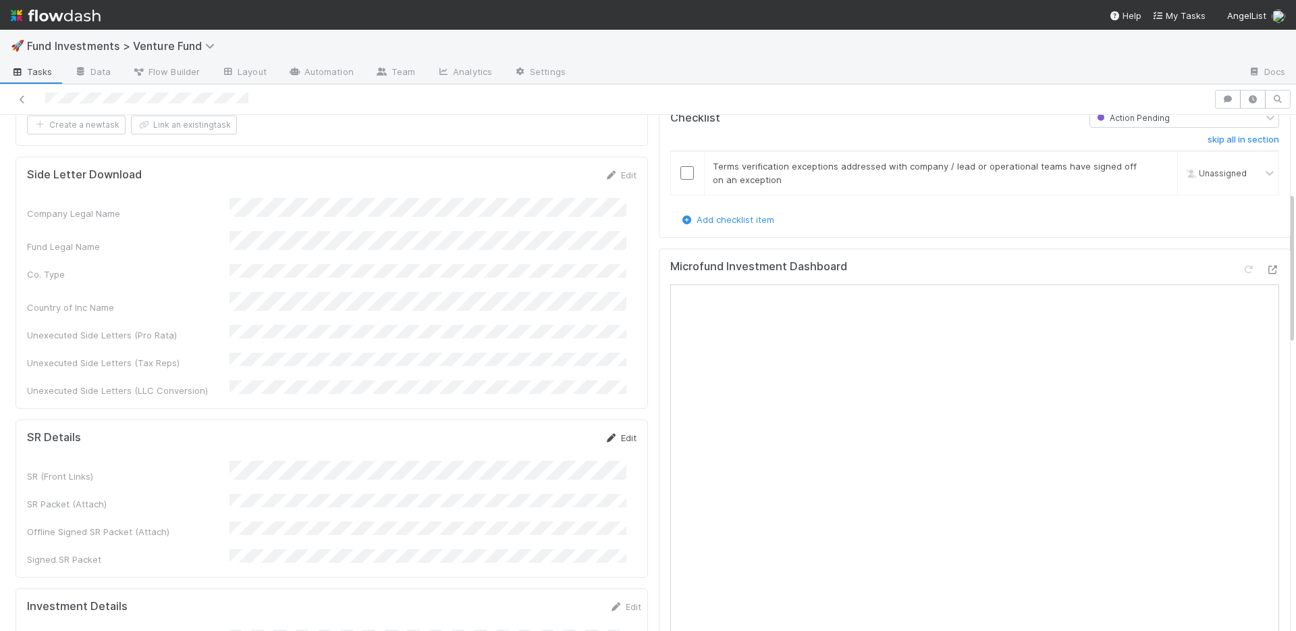
click at [617, 432] on link "Edit" at bounding box center [621, 437] width 32 height 11
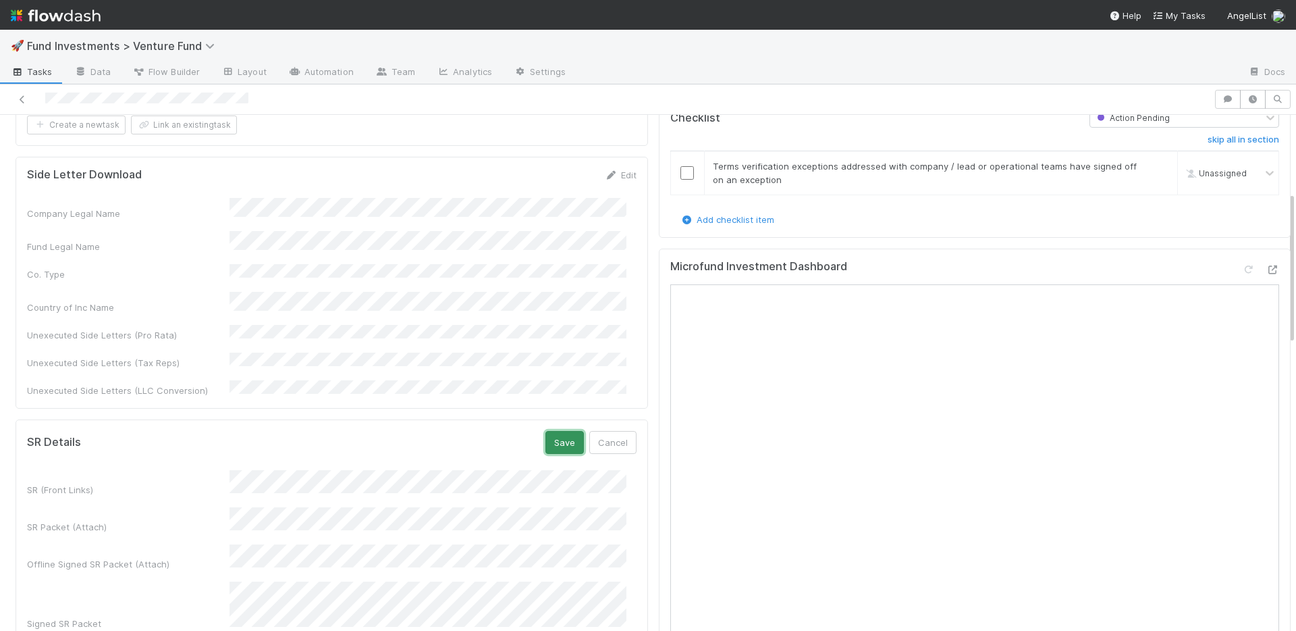
drag, startPoint x: 559, startPoint y: 404, endPoint x: 568, endPoint y: 397, distance: 11.5
click at [559, 431] on button "Save" at bounding box center [564, 442] width 38 height 23
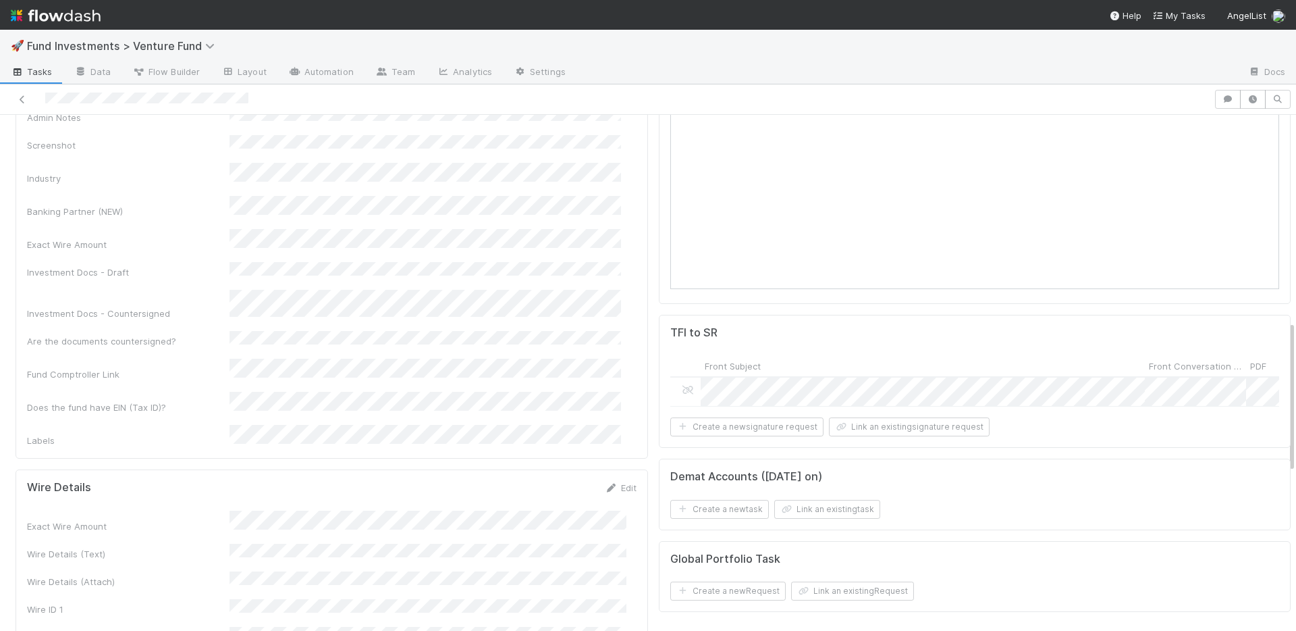
scroll to position [799, 0]
click at [613, 478] on link "Edit" at bounding box center [621, 483] width 32 height 11
click at [558, 477] on button "Save" at bounding box center [564, 488] width 38 height 23
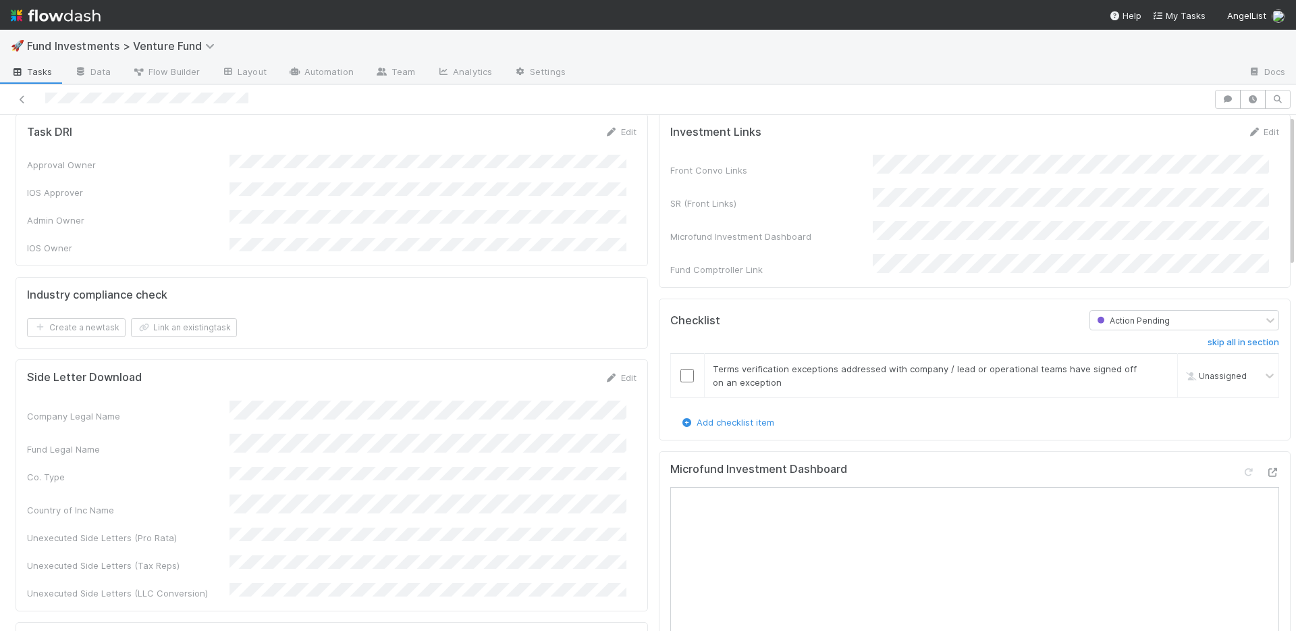
scroll to position [0, 0]
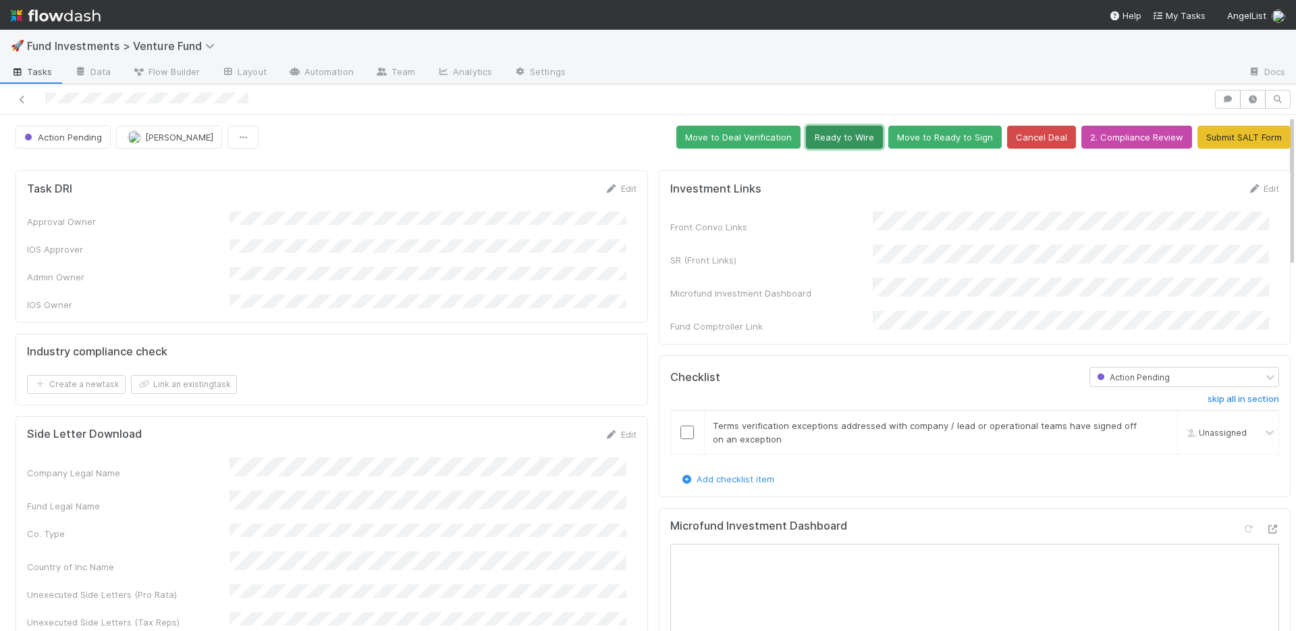
click at [835, 139] on button "Ready to Wire" at bounding box center [844, 137] width 77 height 23
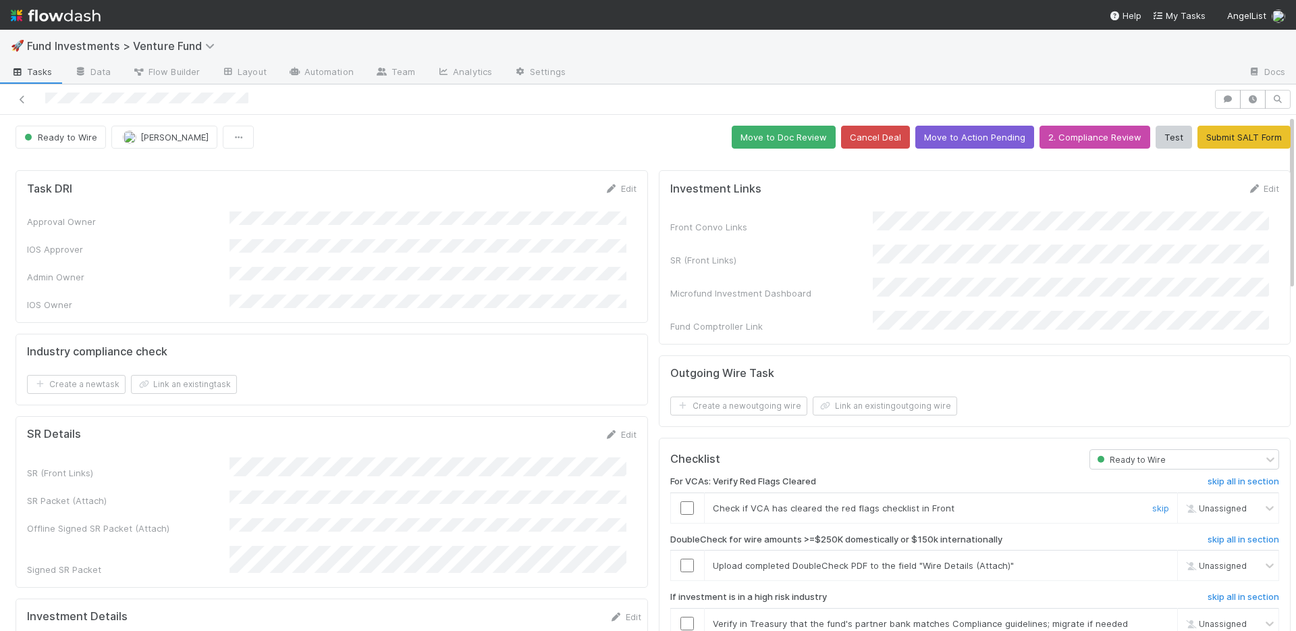
click at [681, 501] on input "checkbox" at bounding box center [688, 508] width 14 height 14
click at [1152, 560] on link "skip" at bounding box center [1160, 565] width 17 height 11
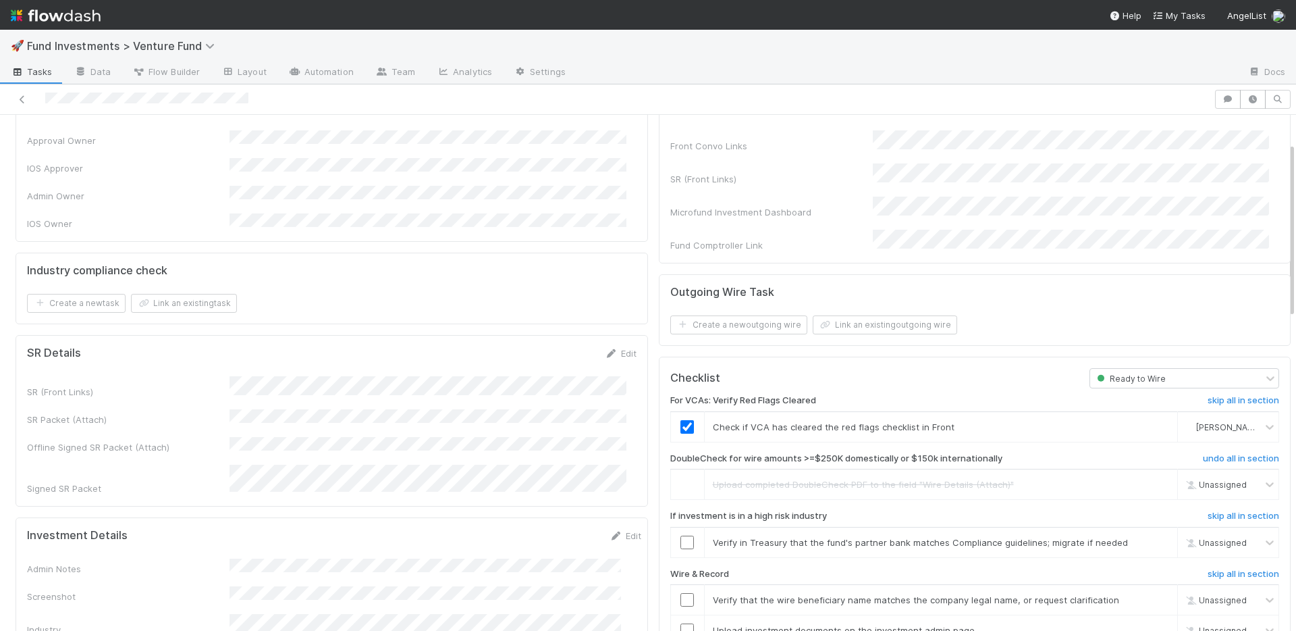
scroll to position [247, 0]
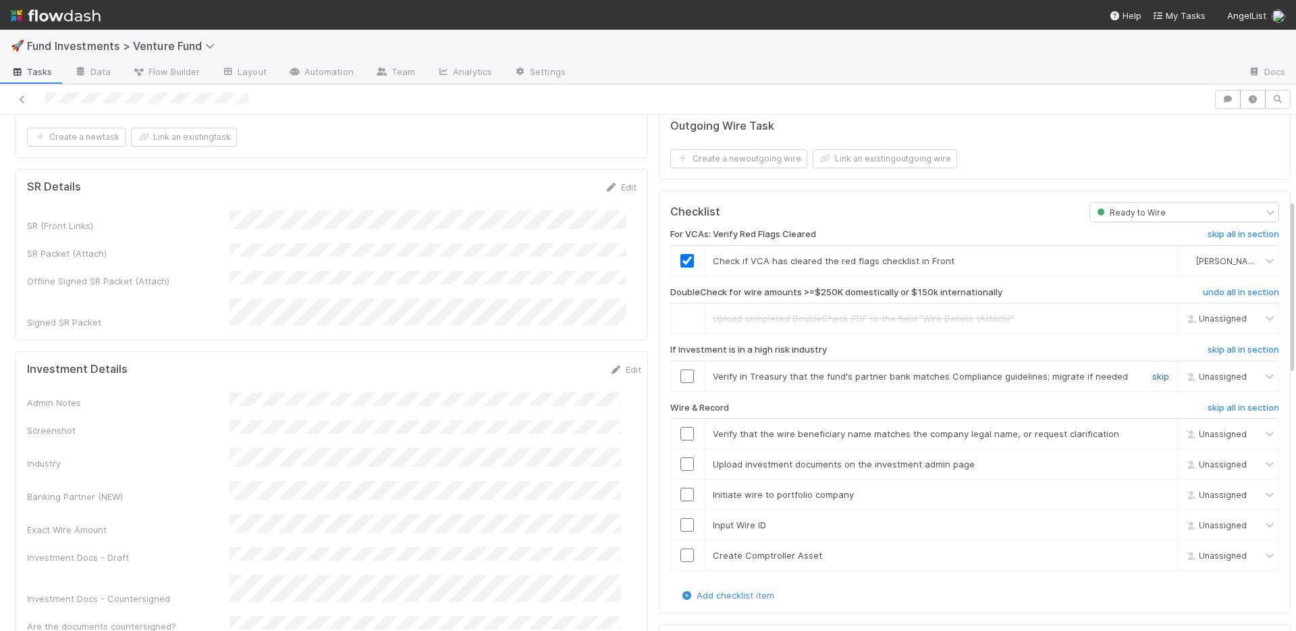
click at [1152, 371] on link "skip" at bounding box center [1160, 376] width 17 height 11
click at [681, 427] on input "checkbox" at bounding box center [688, 434] width 14 height 14
click at [681, 457] on input "checkbox" at bounding box center [688, 464] width 14 height 14
click at [676, 481] on tbody "Verify that the wire beneficiary name matches the company legal name, or reques…" at bounding box center [974, 495] width 609 height 152
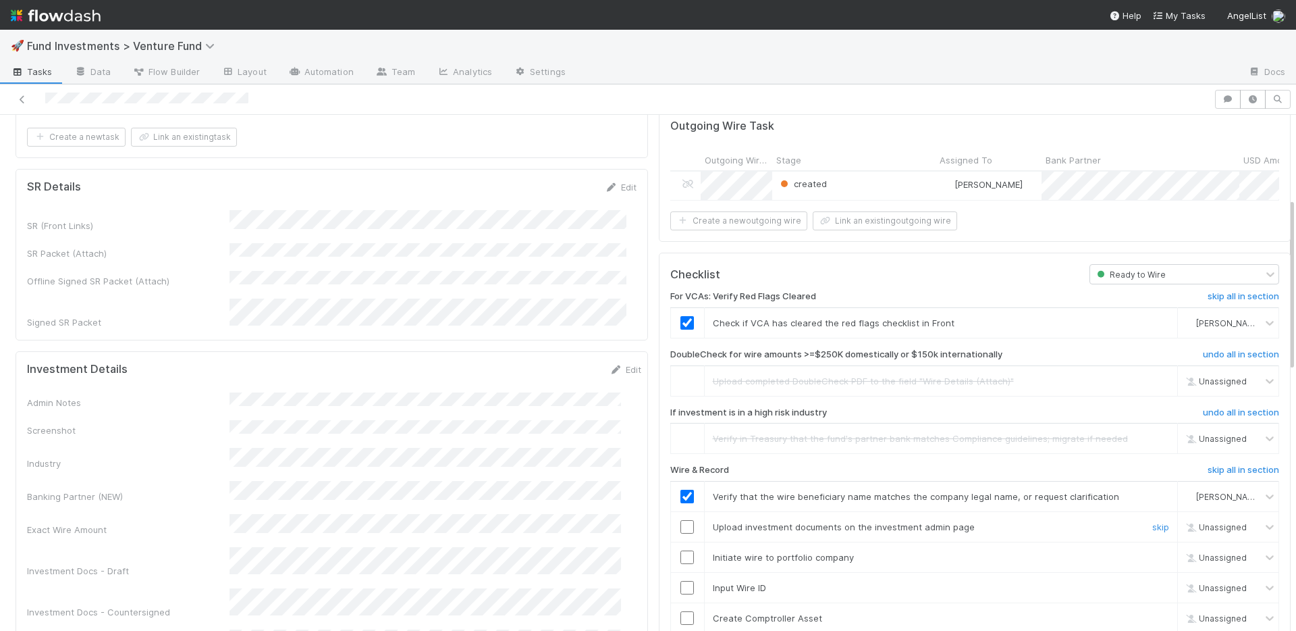
drag, startPoint x: 674, startPoint y: 525, endPoint x: 672, endPoint y: 560, distance: 35.2
click at [681, 525] on input "checkbox" at bounding box center [688, 527] width 14 height 14
drag, startPoint x: 674, startPoint y: 557, endPoint x: 676, endPoint y: 576, distance: 19.0
click at [681, 558] on input "checkbox" at bounding box center [688, 557] width 14 height 14
click at [681, 583] on input "checkbox" at bounding box center [688, 588] width 14 height 14
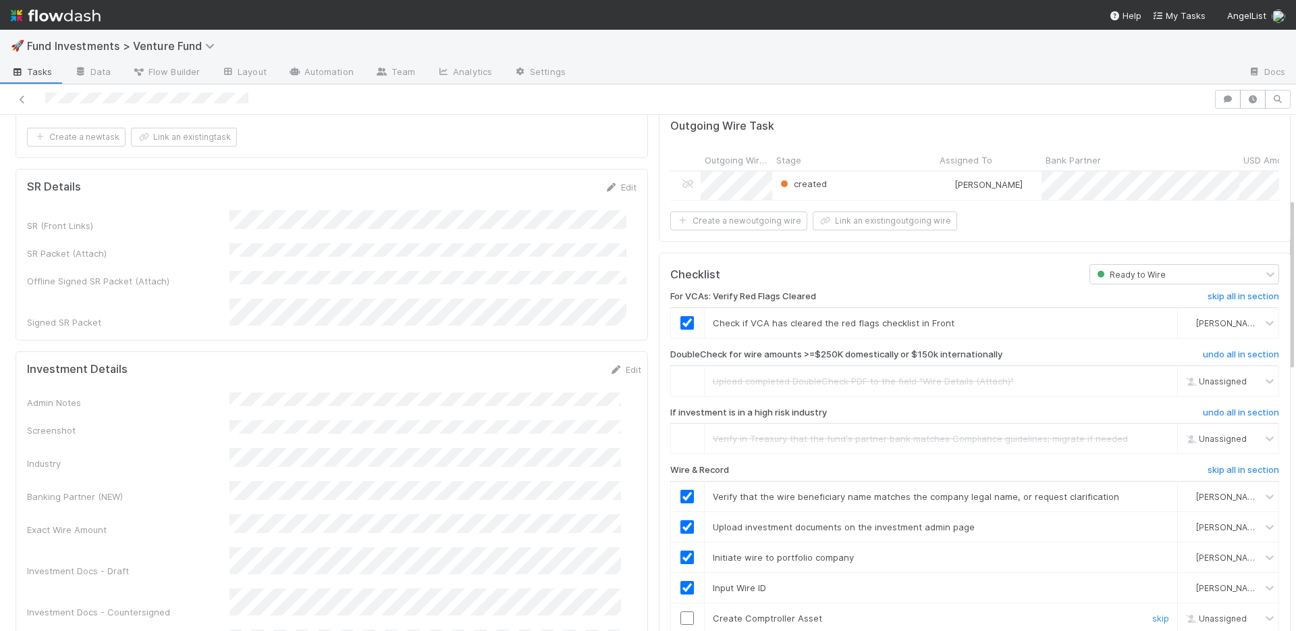
click at [681, 614] on input "checkbox" at bounding box center [688, 618] width 14 height 14
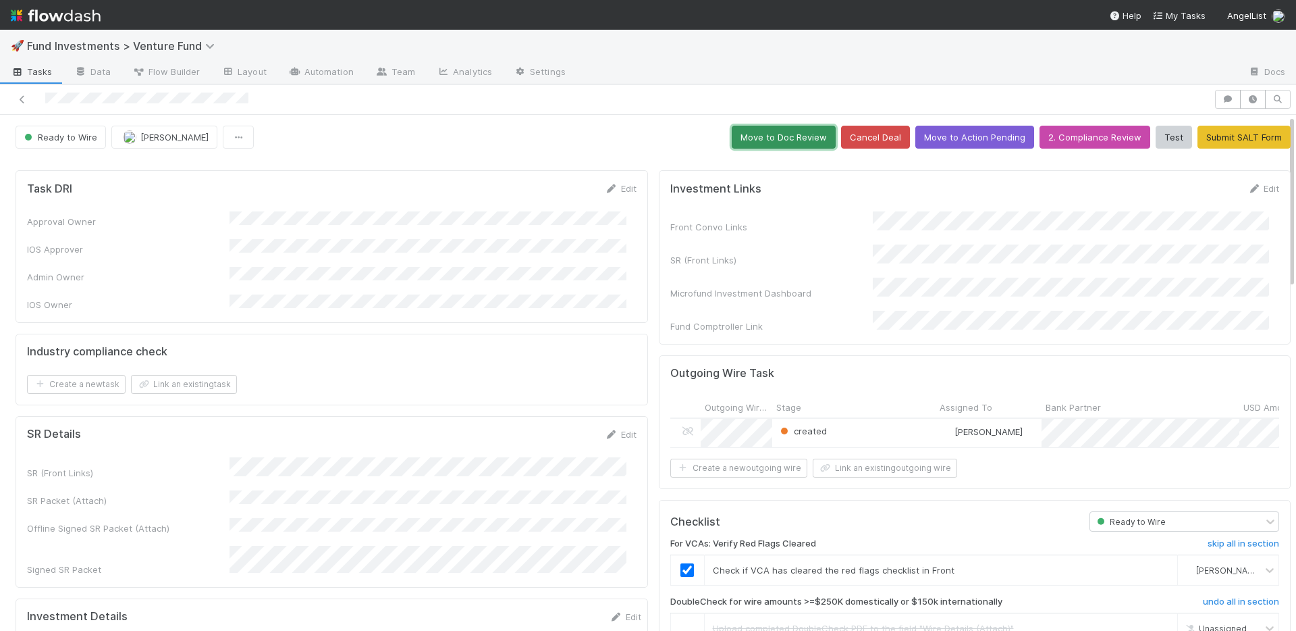
click at [751, 142] on button "Move to Doc Review" at bounding box center [784, 137] width 104 height 23
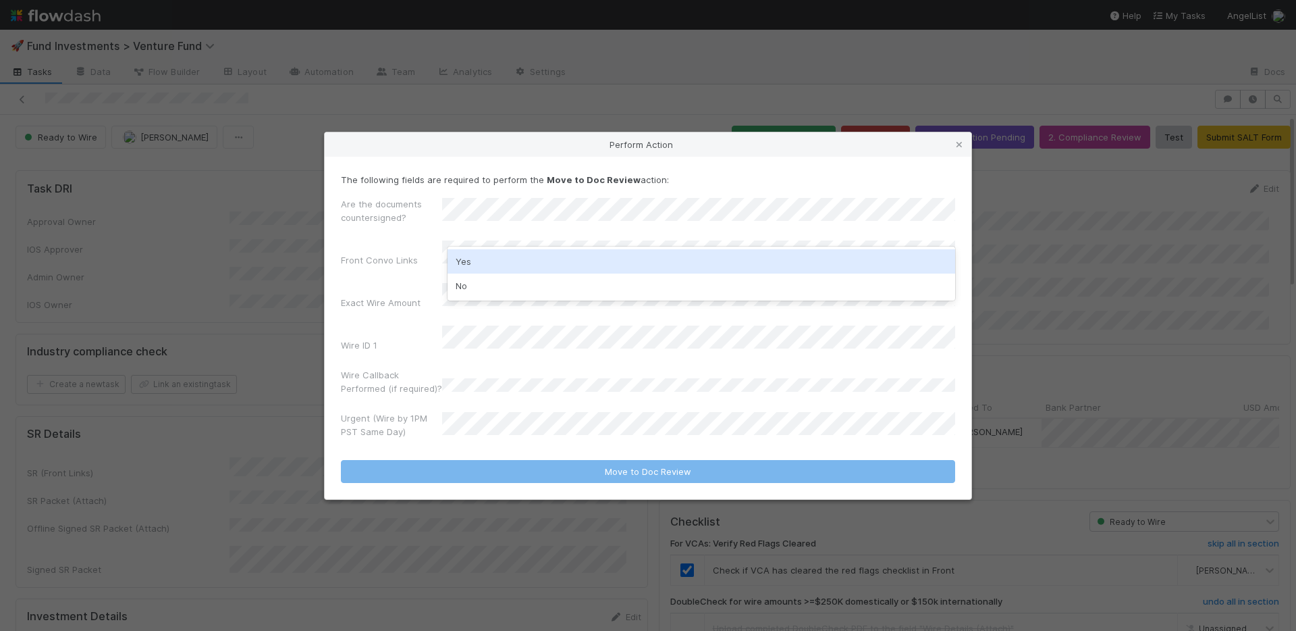
click at [504, 260] on div "Yes" at bounding box center [702, 261] width 508 height 24
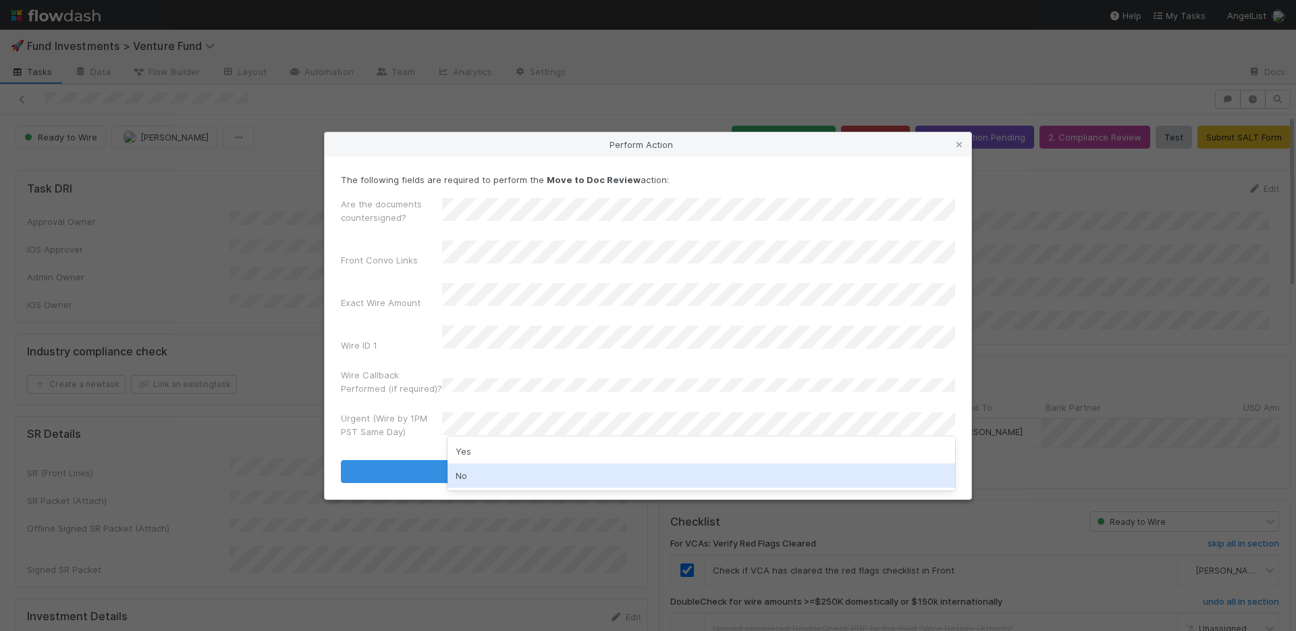
click at [485, 472] on div "No" at bounding box center [702, 475] width 508 height 24
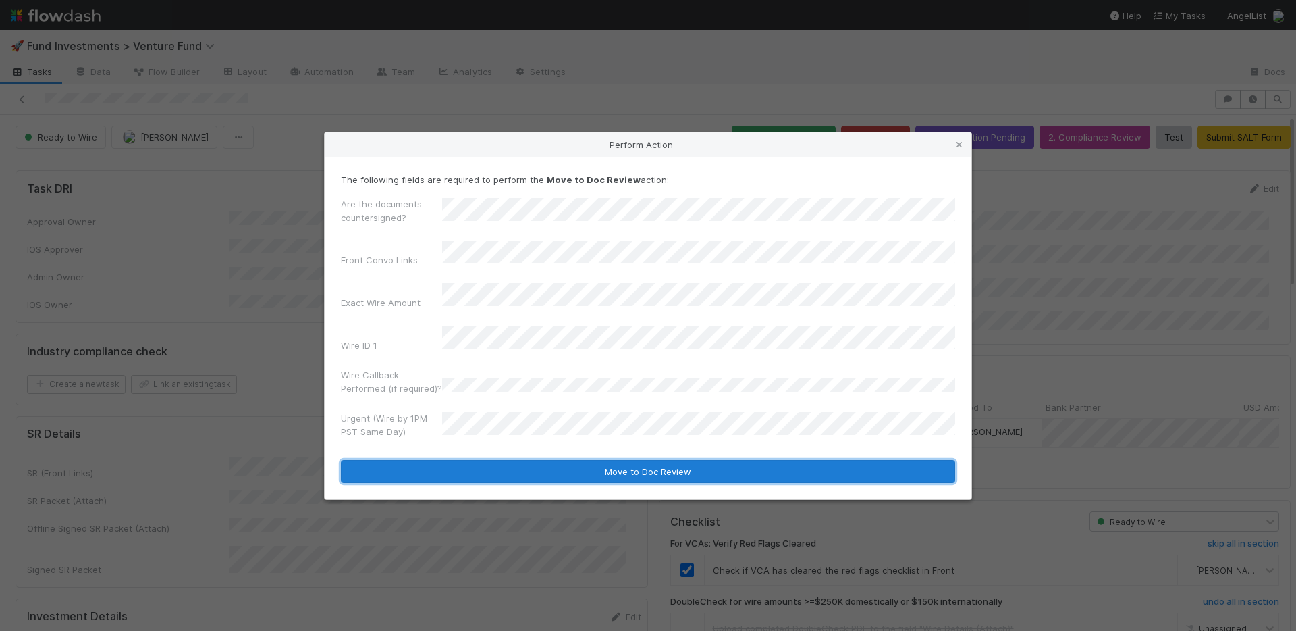
click at [504, 460] on button "Move to Doc Review" at bounding box center [648, 471] width 614 height 23
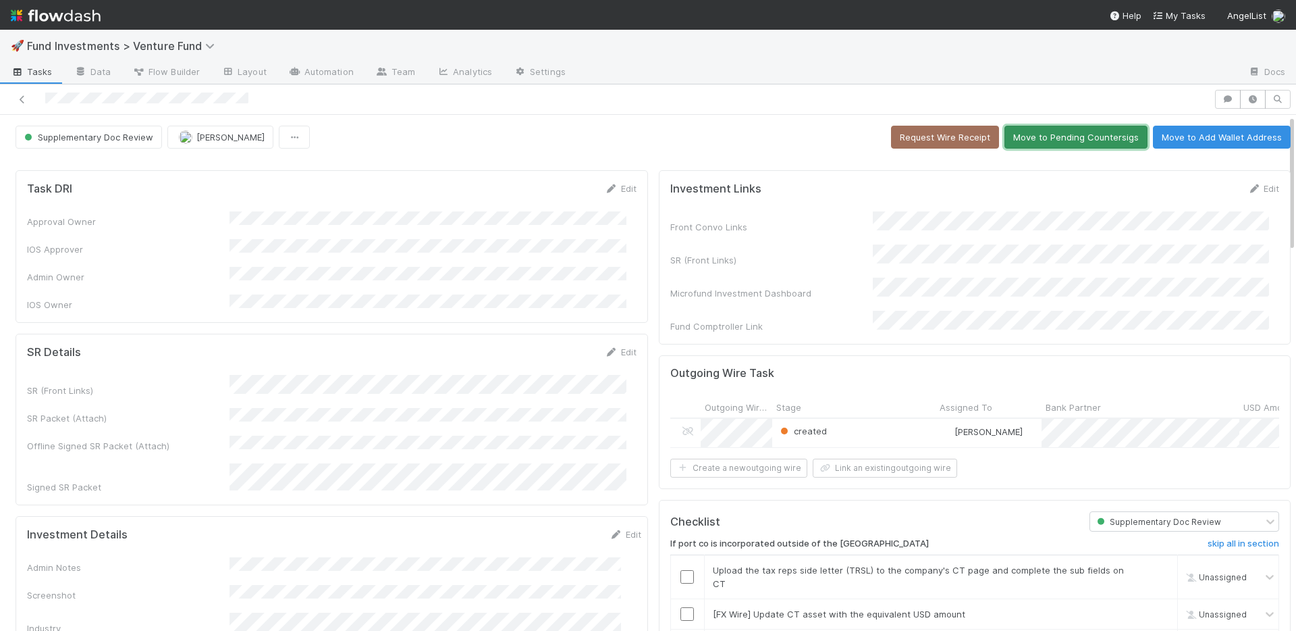
click at [1075, 142] on button "Move to Pending Countersigs" at bounding box center [1076, 137] width 143 height 23
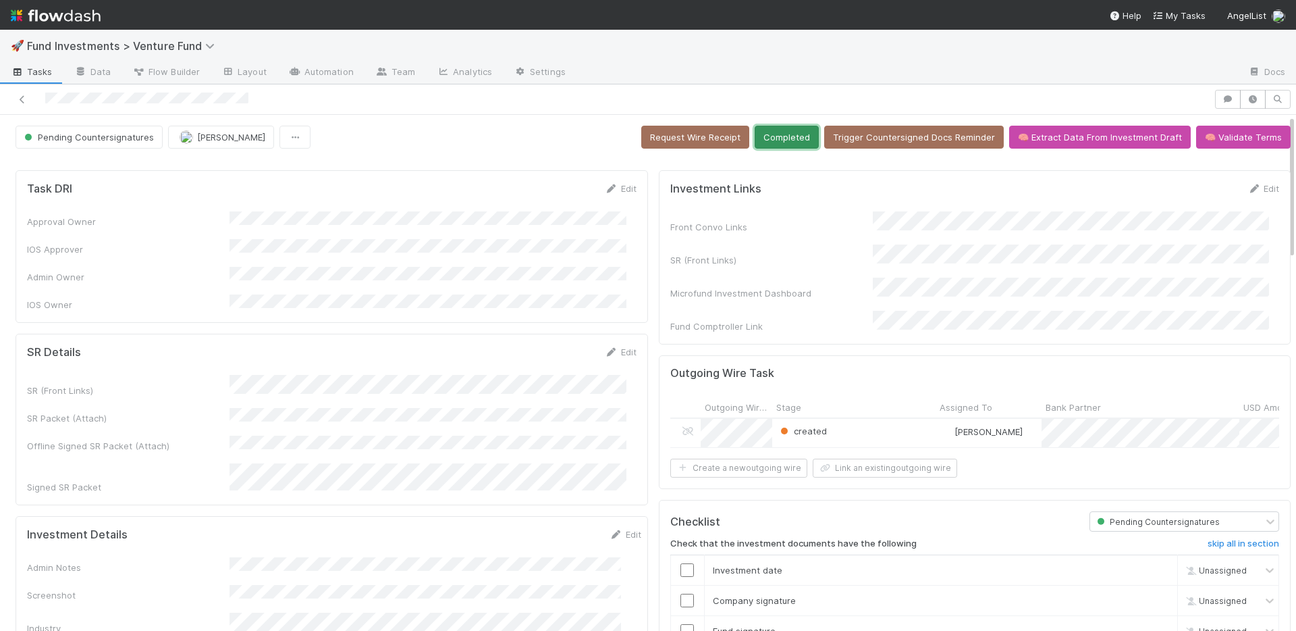
click at [773, 139] on button "Completed" at bounding box center [787, 137] width 64 height 23
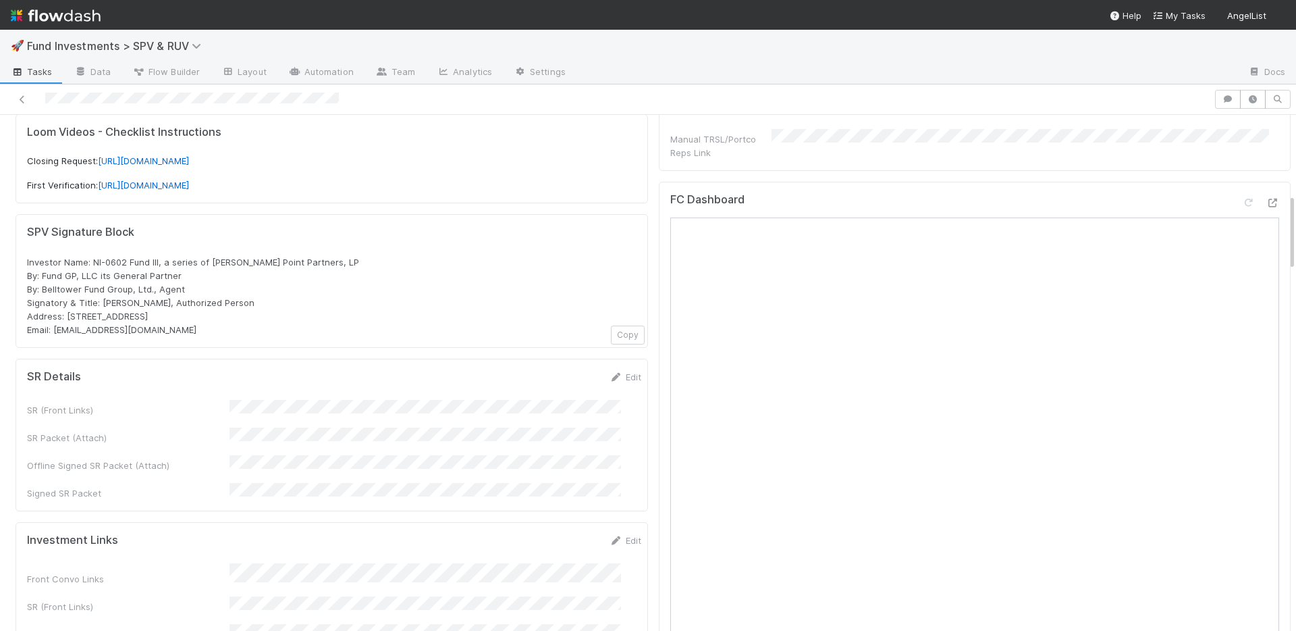
scroll to position [527, 0]
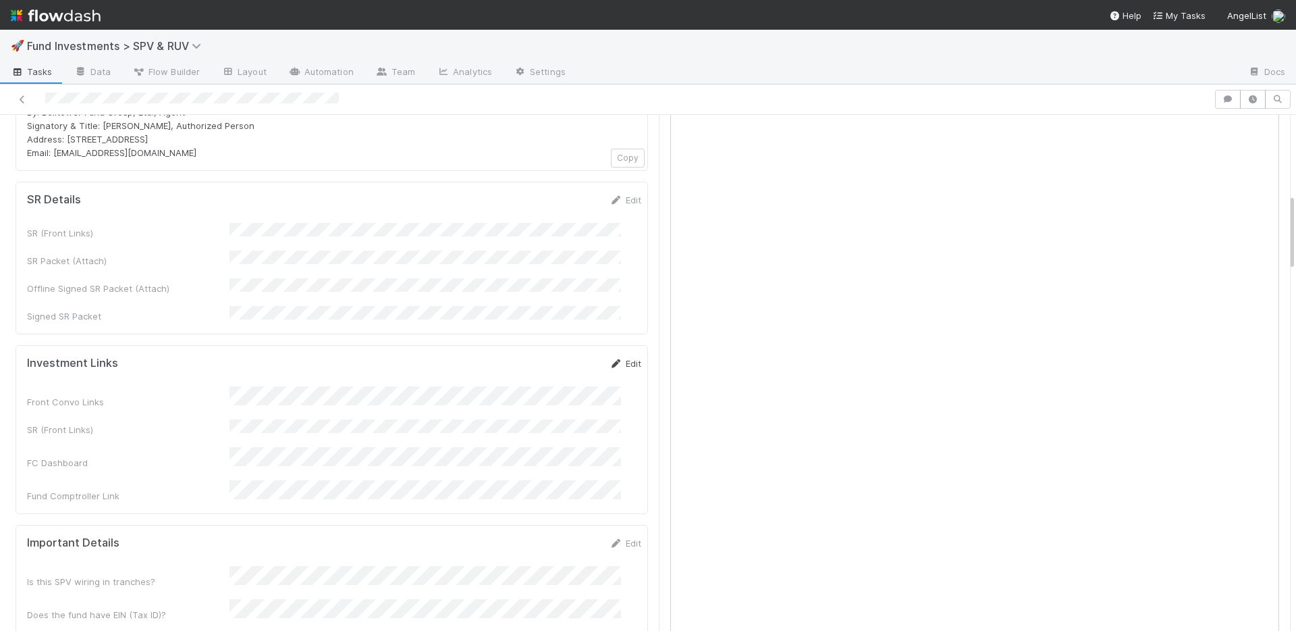
click at [610, 358] on link "Edit" at bounding box center [626, 363] width 32 height 11
click at [550, 356] on button "Save" at bounding box center [569, 367] width 38 height 23
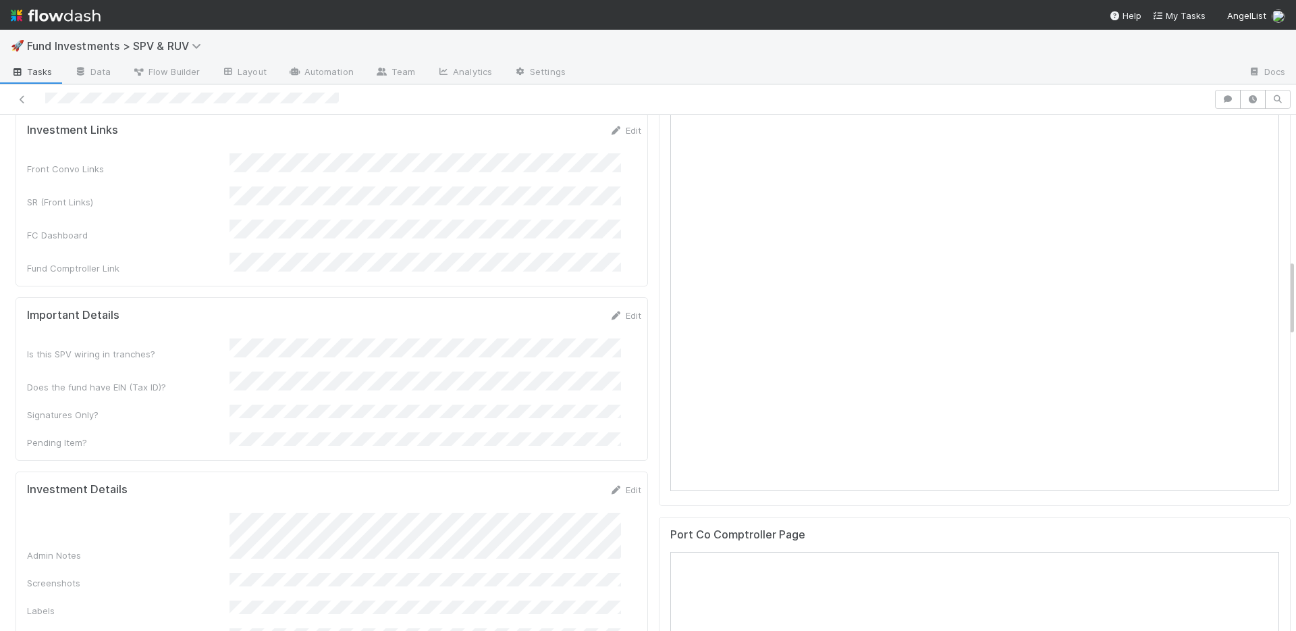
scroll to position [987, 0]
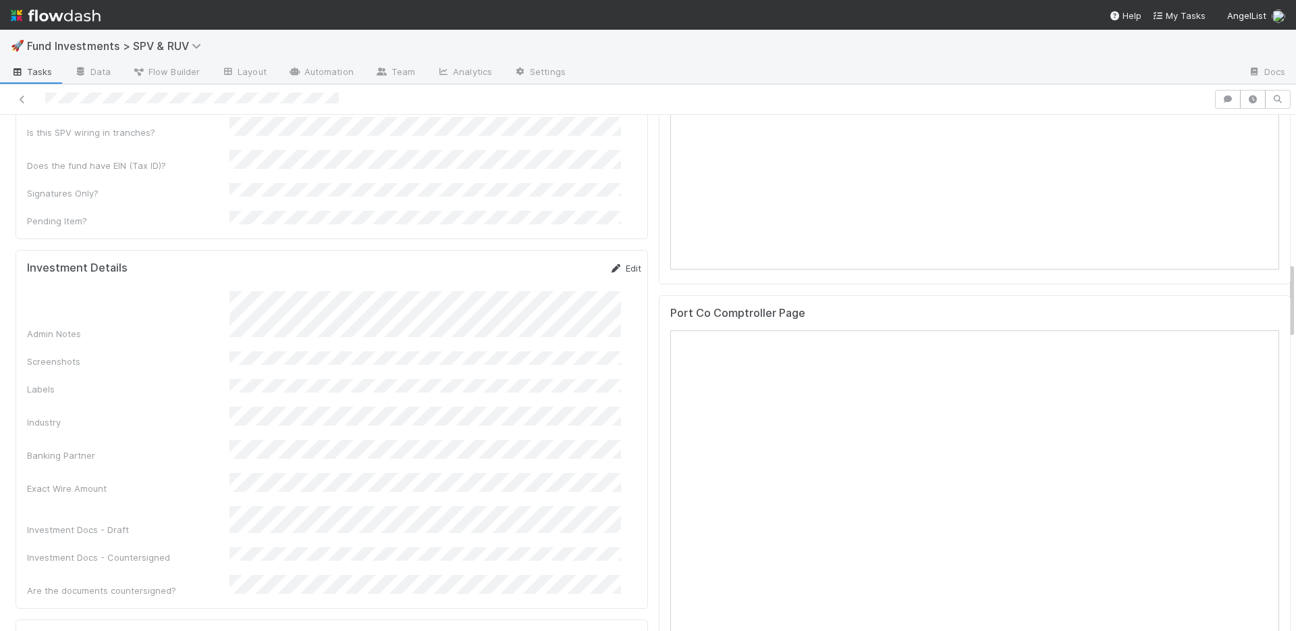
click at [610, 263] on link "Edit" at bounding box center [626, 268] width 32 height 11
drag, startPoint x: 541, startPoint y: 220, endPoint x: 496, endPoint y: 80, distance: 147.1
click at [550, 261] on button "Save" at bounding box center [569, 272] width 38 height 23
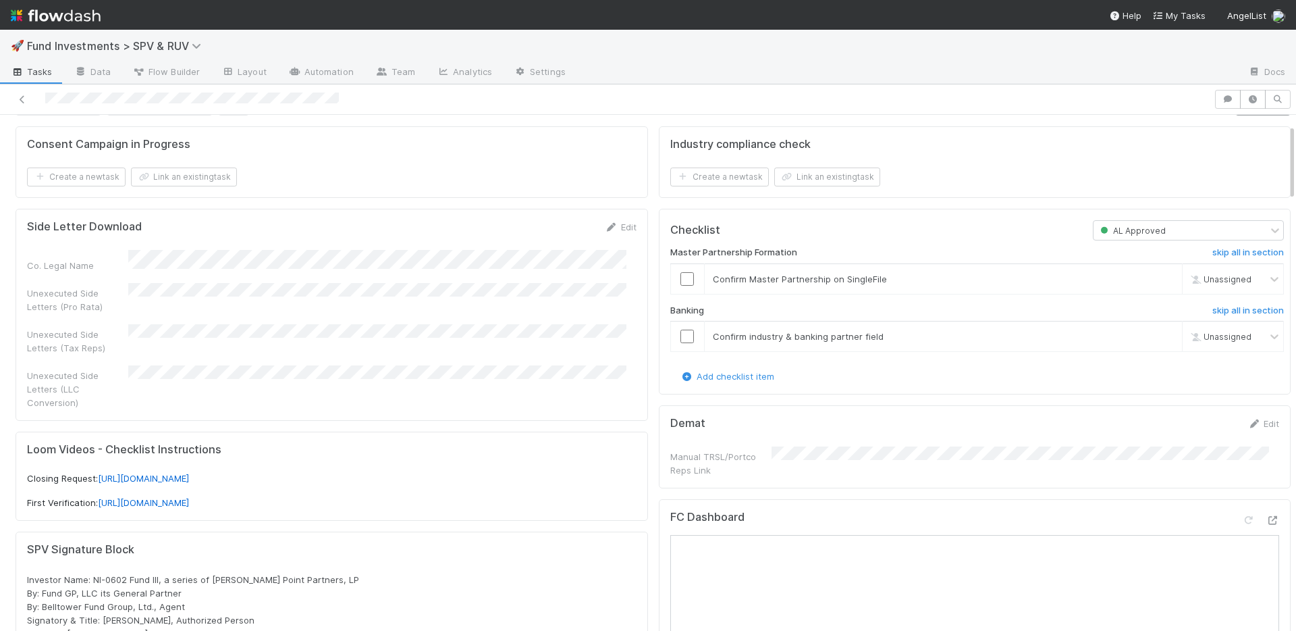
scroll to position [0, 0]
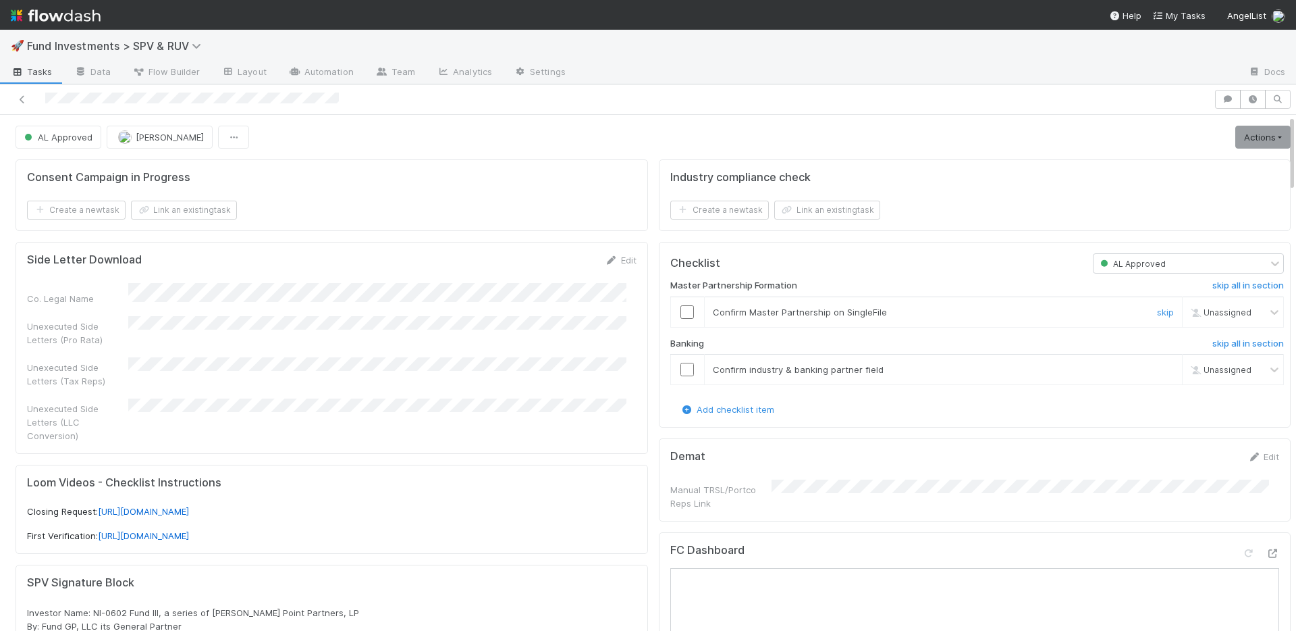
drag, startPoint x: 676, startPoint y: 310, endPoint x: 675, endPoint y: 354, distance: 43.9
click at [681, 310] on input "checkbox" at bounding box center [688, 312] width 14 height 14
click at [681, 366] on input "checkbox" at bounding box center [688, 370] width 14 height 14
click at [1252, 133] on link "Actions" at bounding box center [1262, 137] width 55 height 23
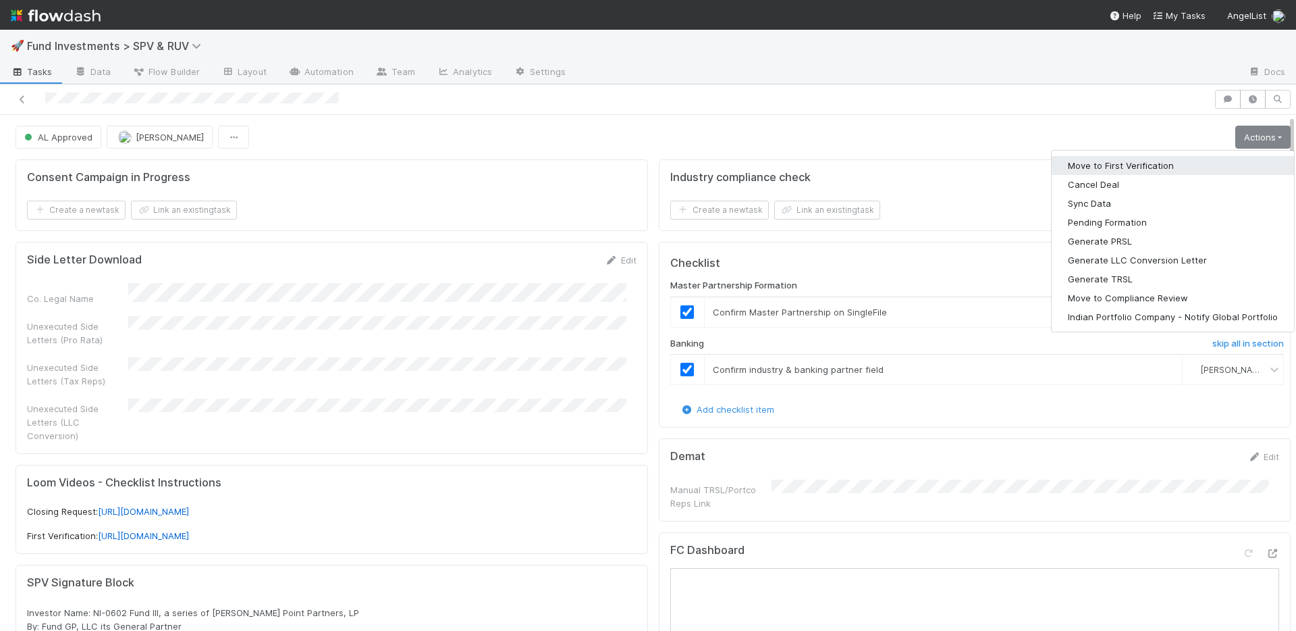
click at [1210, 159] on button "Move to First Verification" at bounding box center [1173, 165] width 242 height 19
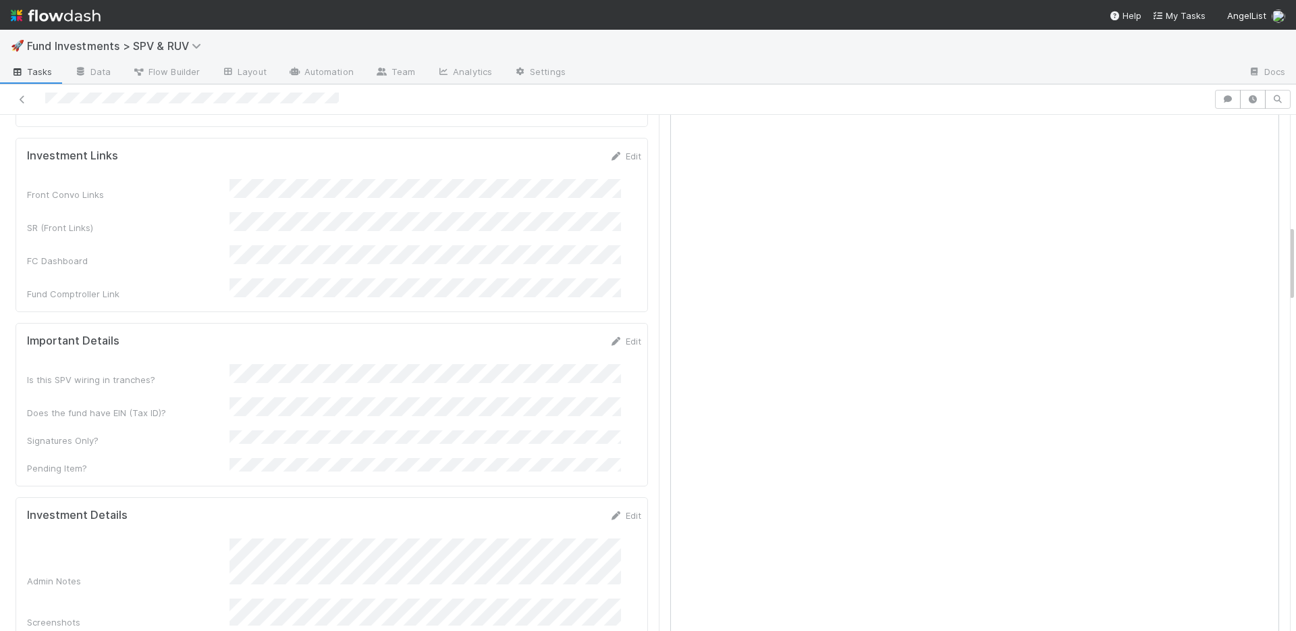
scroll to position [1009, 0]
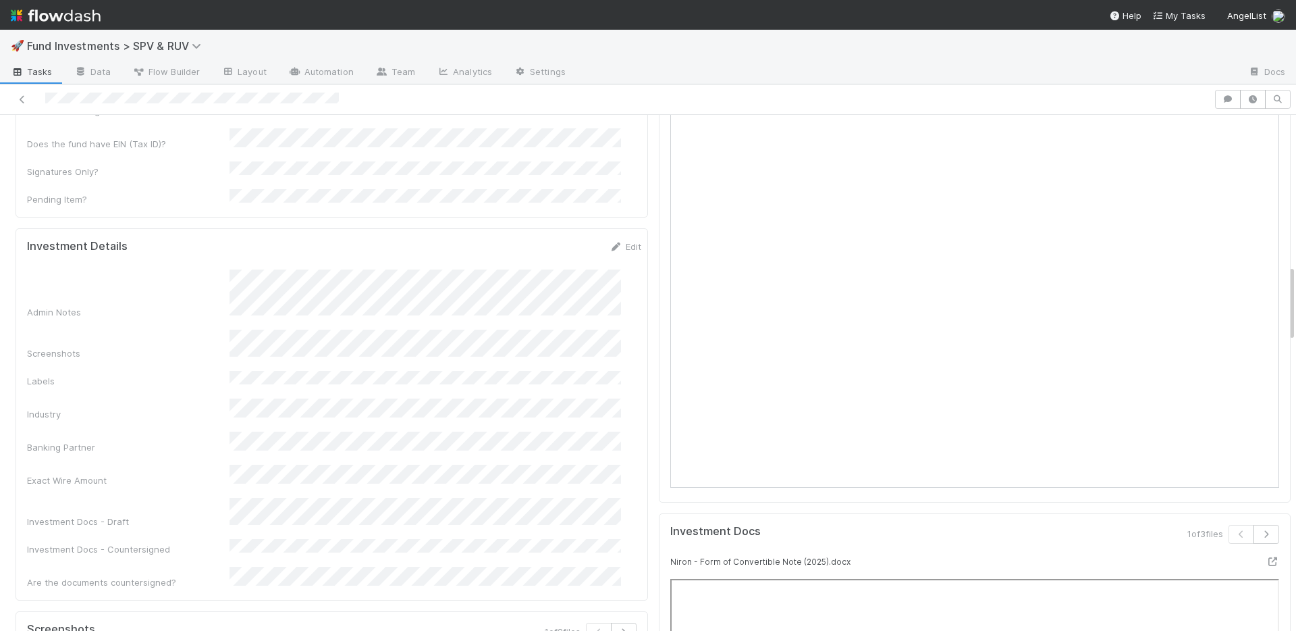
click at [566, 363] on div "Admin Notes Screenshots Labels Industry Banking Partner Exact Wire Amount Inves…" at bounding box center [334, 428] width 614 height 319
click at [615, 241] on link "Edit" at bounding box center [626, 246] width 32 height 11
click at [550, 240] on button "Save" at bounding box center [569, 251] width 38 height 23
click at [610, 241] on link "Edit" at bounding box center [626, 246] width 32 height 11
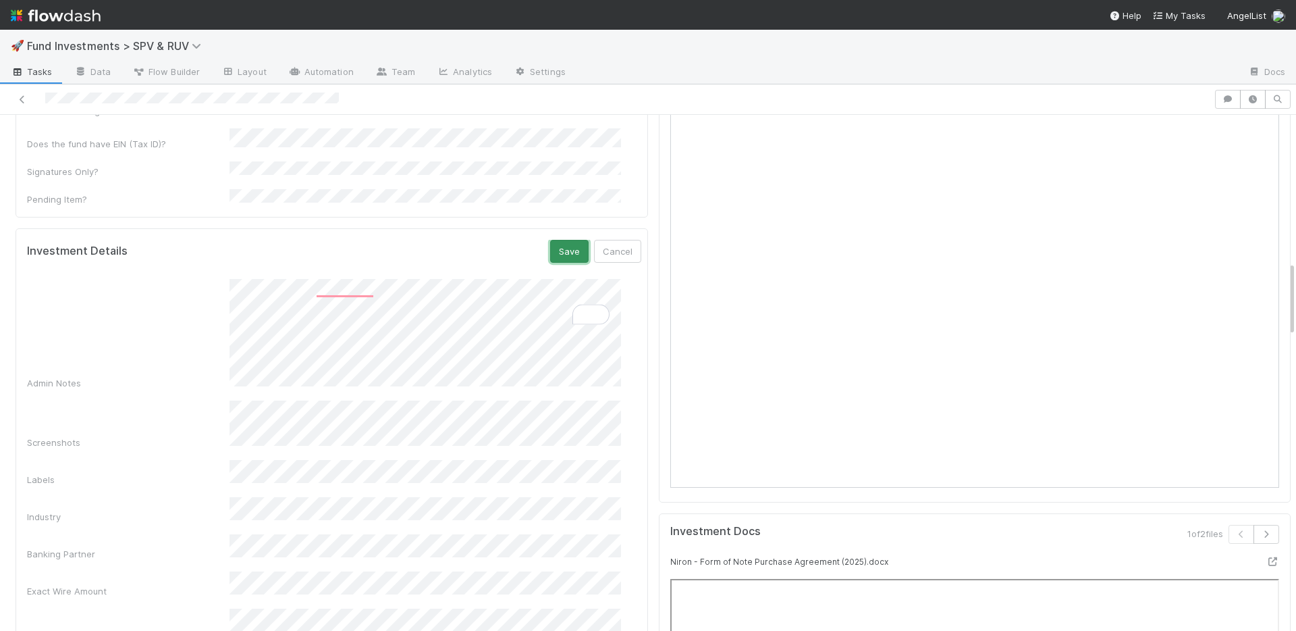
click at [558, 240] on button "Save" at bounding box center [569, 251] width 38 height 23
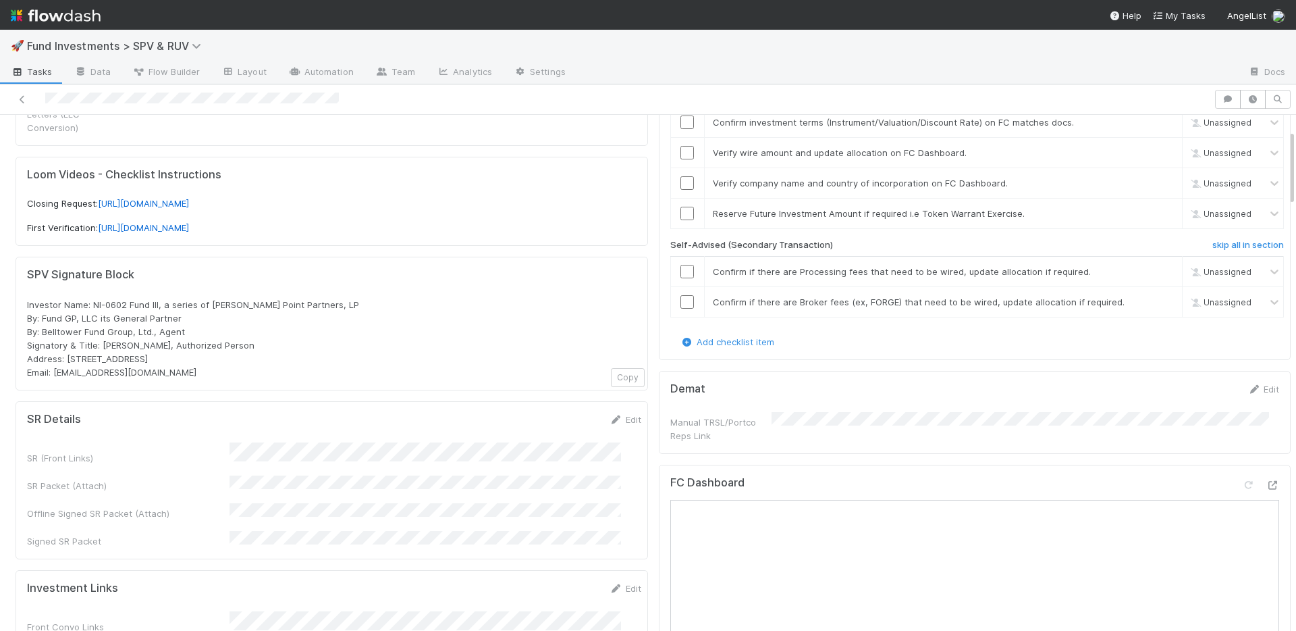
scroll to position [100, 0]
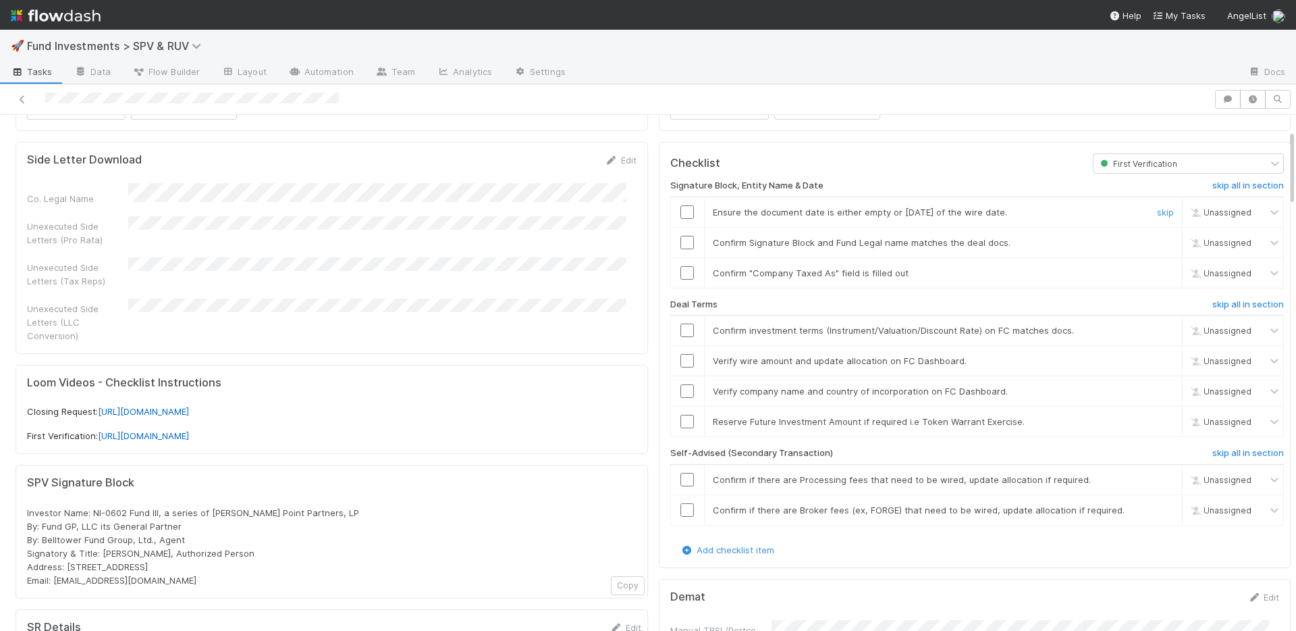
click at [681, 209] on input "checkbox" at bounding box center [688, 212] width 14 height 14
click at [681, 241] on input "checkbox" at bounding box center [688, 243] width 14 height 14
click at [681, 276] on input "checkbox" at bounding box center [688, 273] width 14 height 14
click at [681, 326] on input "checkbox" at bounding box center [688, 330] width 14 height 14
click at [681, 354] on input "checkbox" at bounding box center [688, 361] width 14 height 14
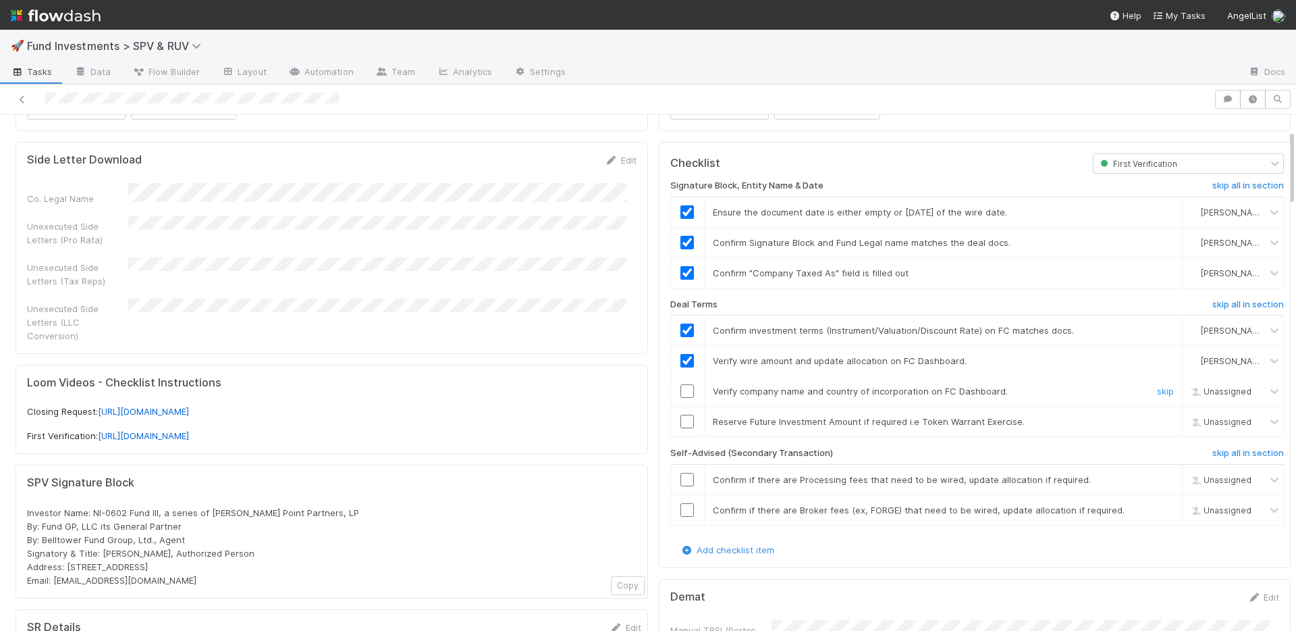
click at [681, 389] on input "checkbox" at bounding box center [688, 391] width 14 height 14
click at [1213, 451] on h6 "skip all in section" at bounding box center [1249, 453] width 72 height 11
click at [1157, 421] on link "skip" at bounding box center [1165, 421] width 17 height 11
click at [1213, 452] on h6 "skip all in section" at bounding box center [1249, 453] width 72 height 11
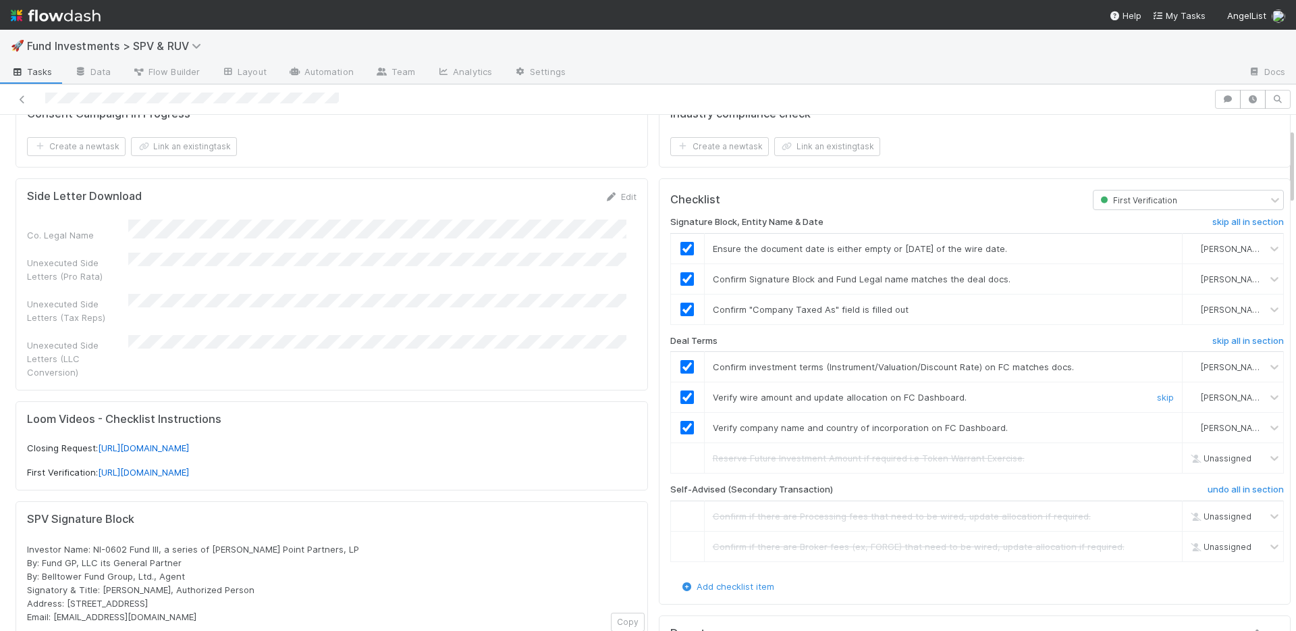
scroll to position [0, 0]
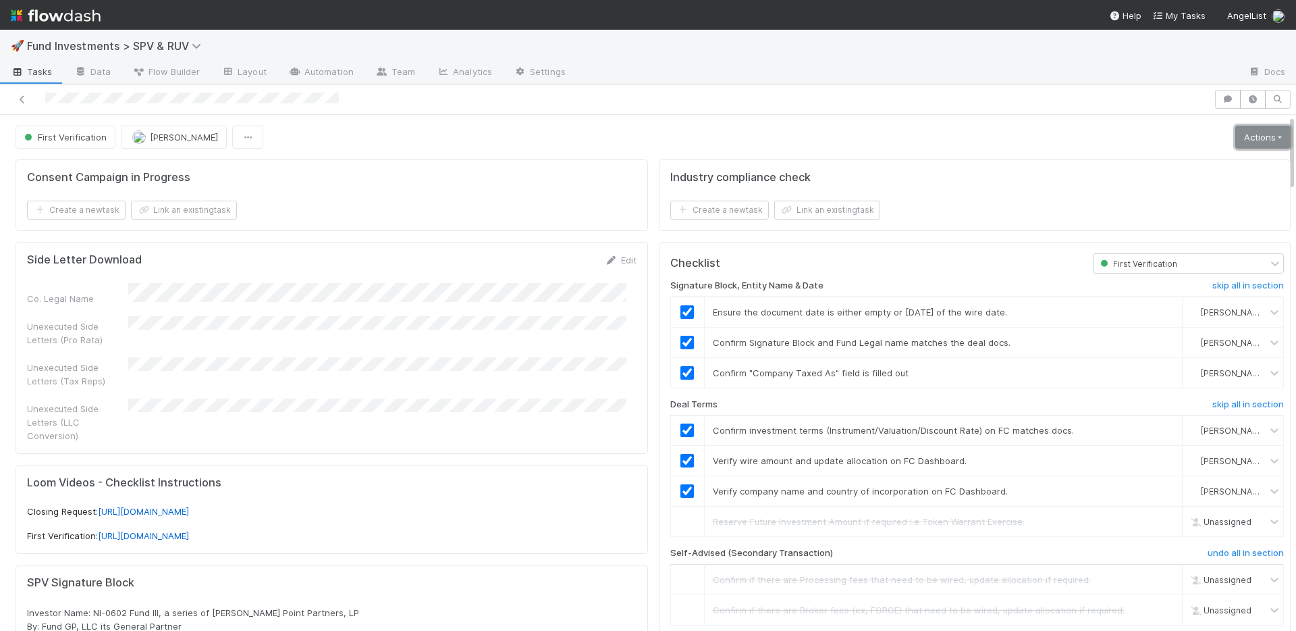
click at [1235, 140] on link "Actions" at bounding box center [1262, 137] width 55 height 23
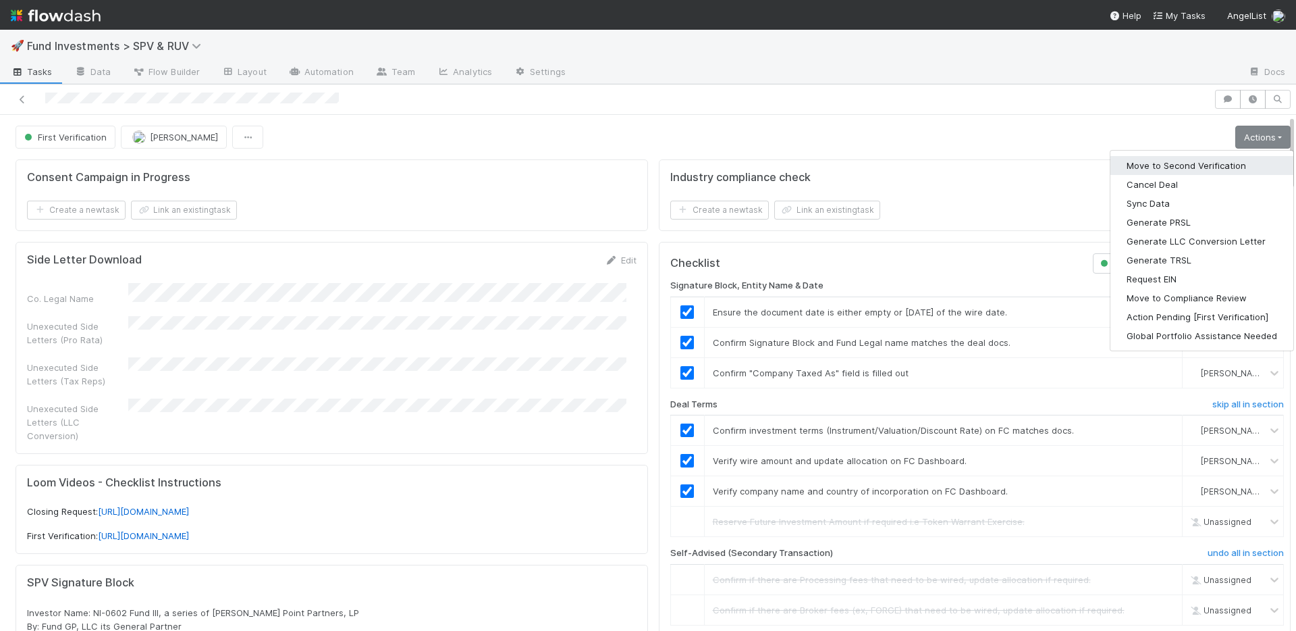
click at [1202, 164] on button "Move to Second Verification" at bounding box center [1202, 165] width 183 height 19
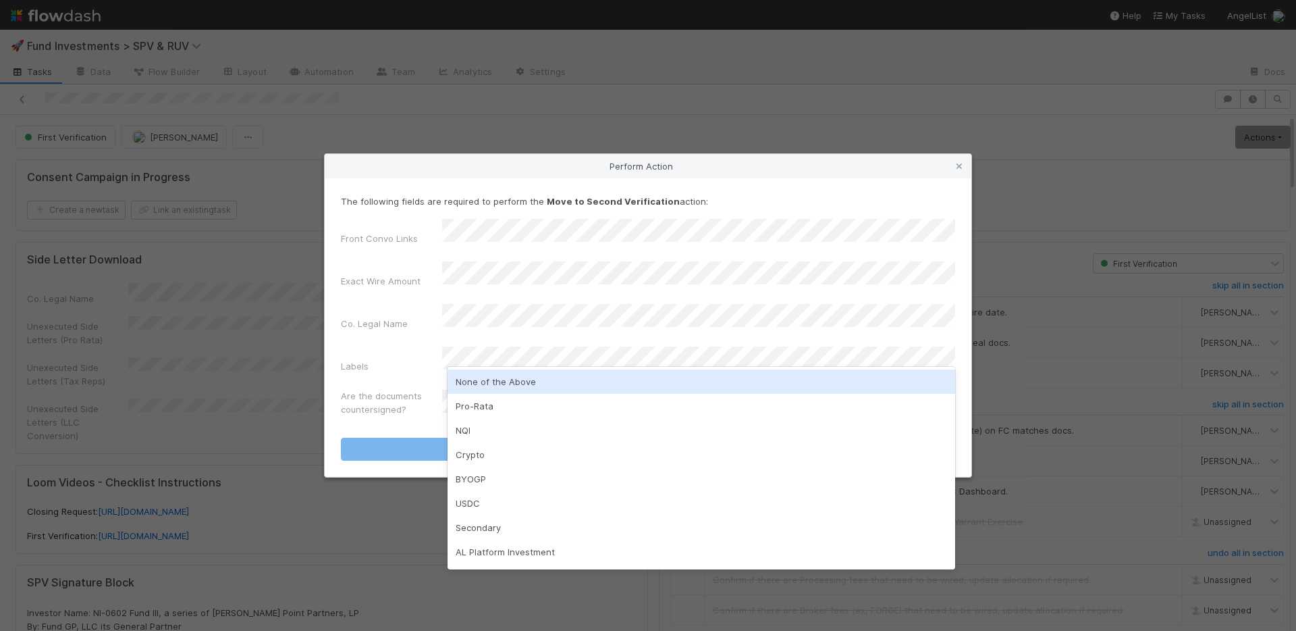
click at [535, 381] on div "None of the Above" at bounding box center [702, 381] width 508 height 24
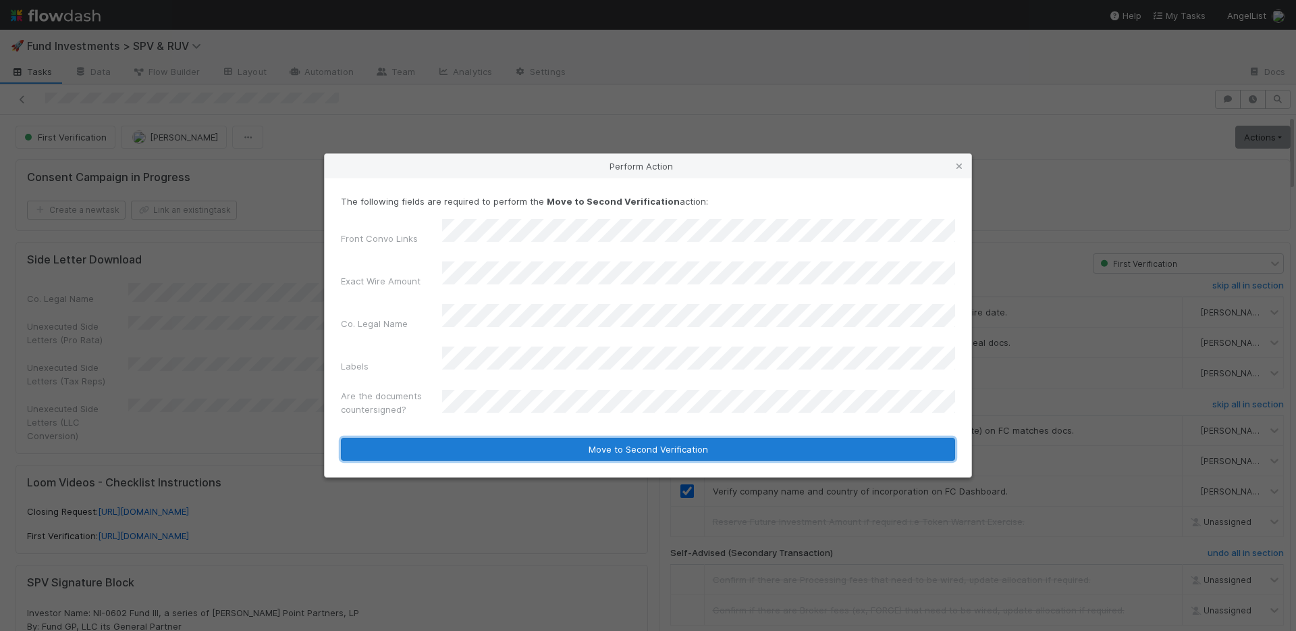
click at [532, 437] on button "Move to Second Verification" at bounding box center [648, 448] width 614 height 23
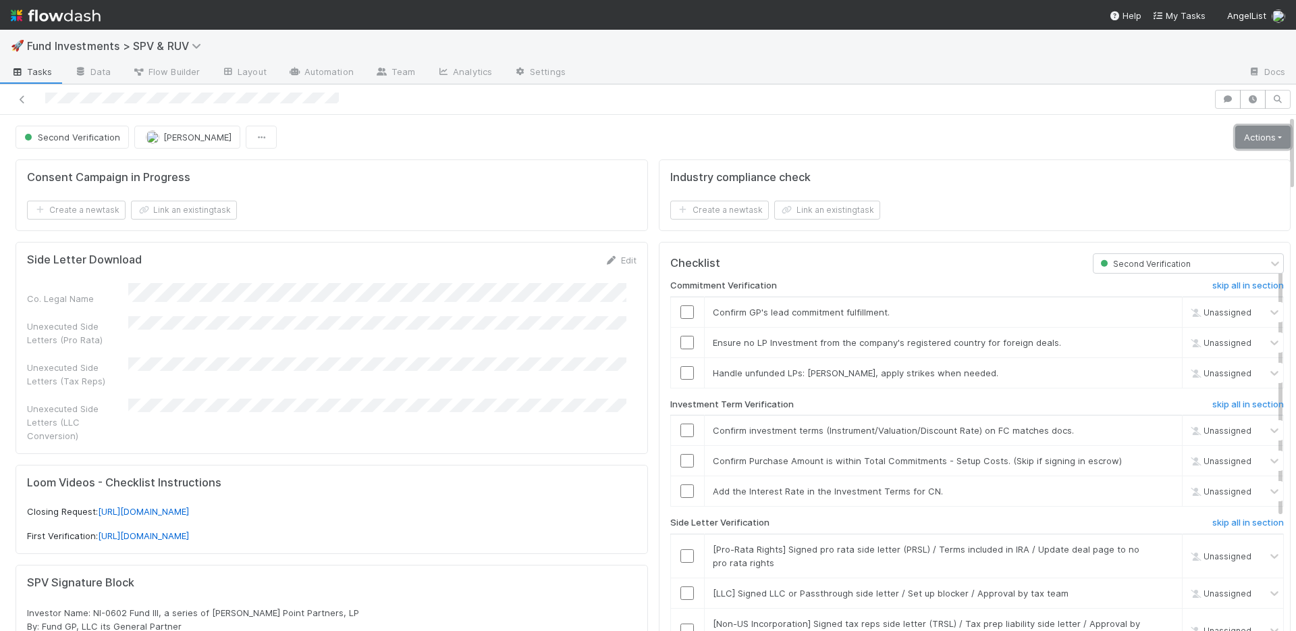
click at [1254, 142] on link "Actions" at bounding box center [1262, 137] width 55 height 23
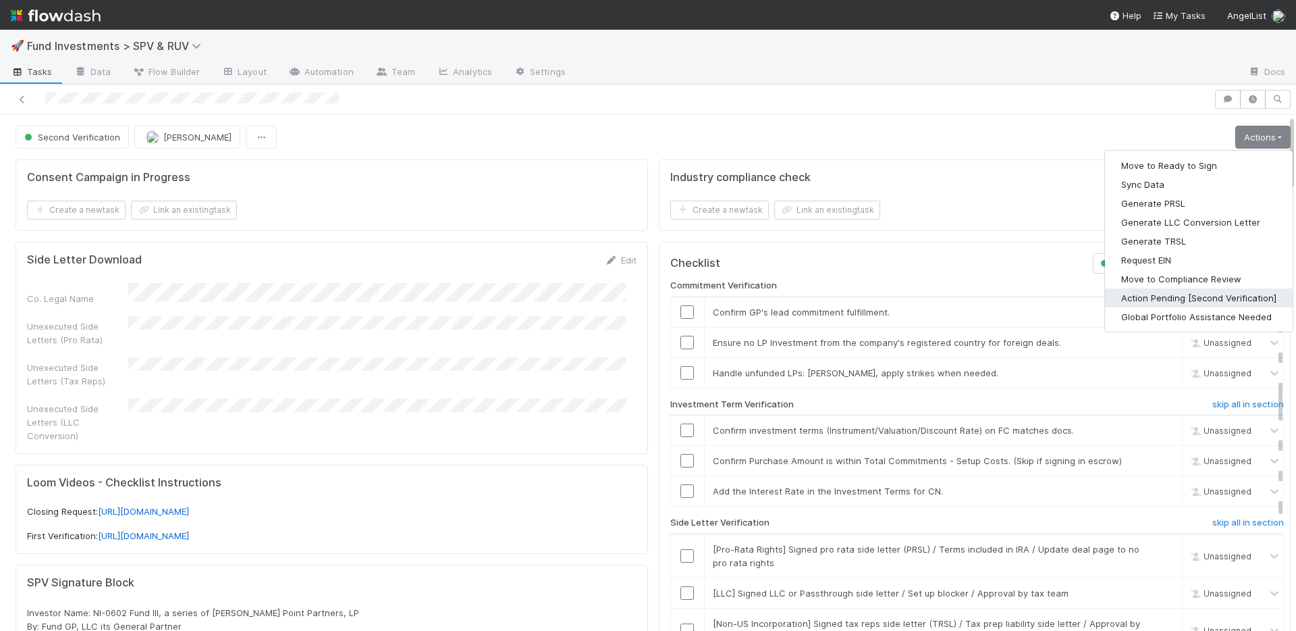
click at [1193, 296] on button "Action Pending [Second Verification]" at bounding box center [1199, 297] width 188 height 19
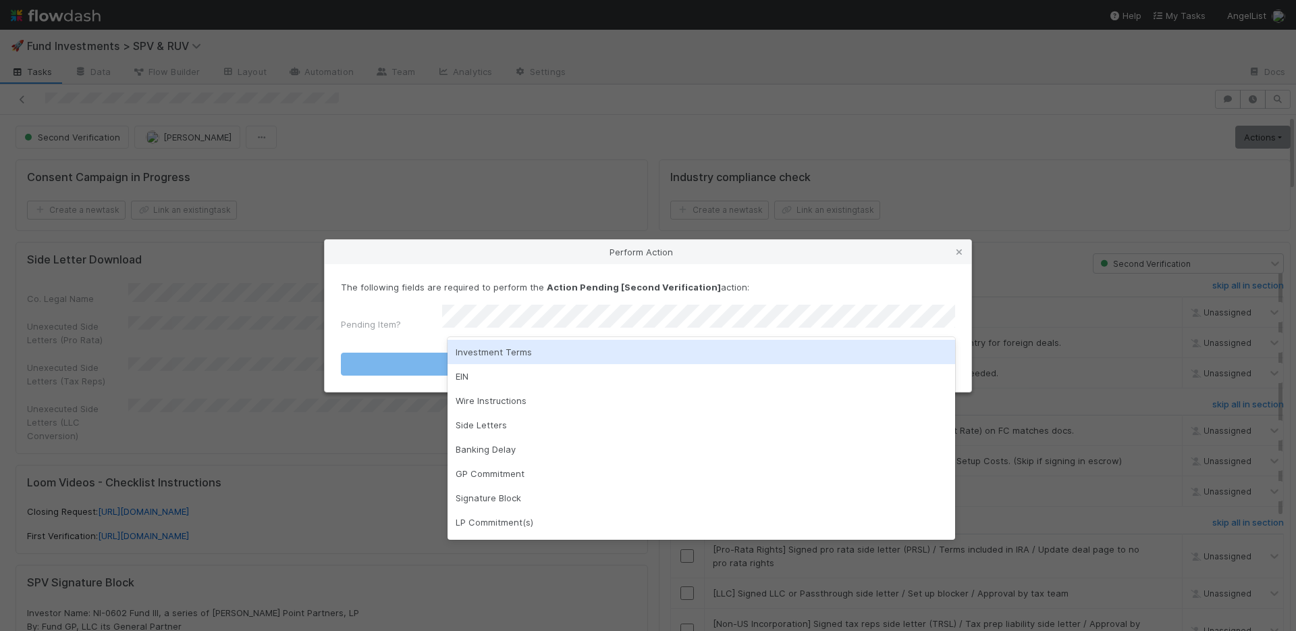
click at [533, 351] on div "Investment Terms" at bounding box center [702, 352] width 508 height 24
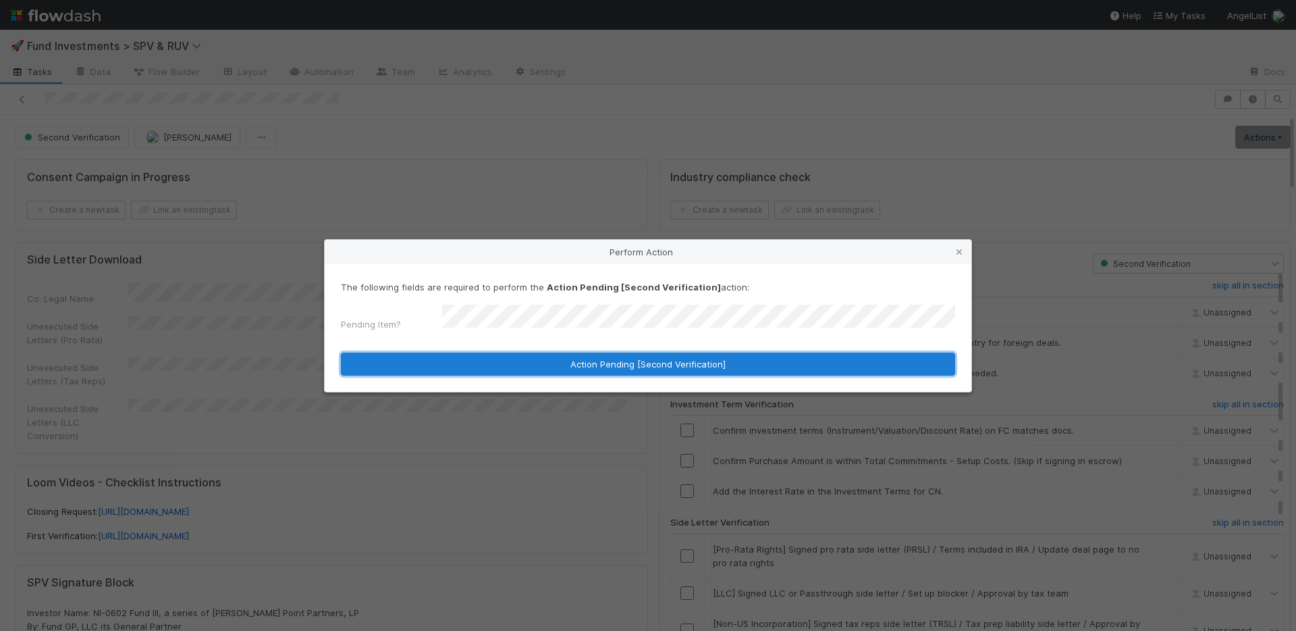
click at [533, 352] on button "Action Pending [Second Verification]" at bounding box center [648, 363] width 614 height 23
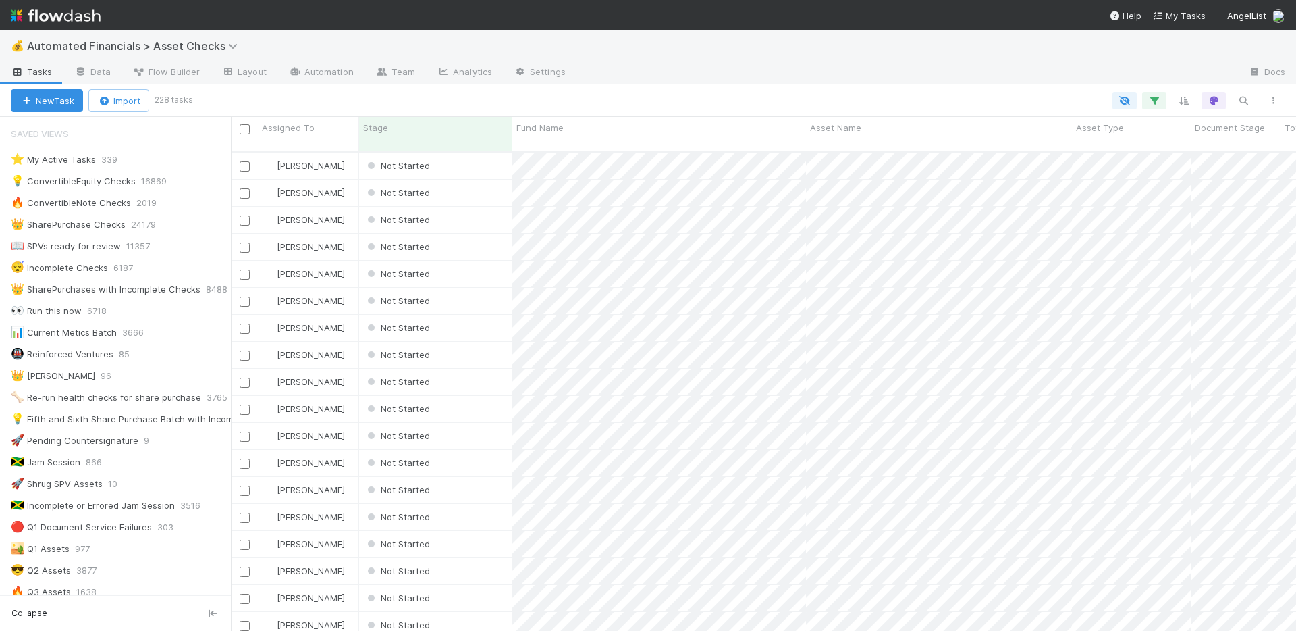
scroll to position [269, 0]
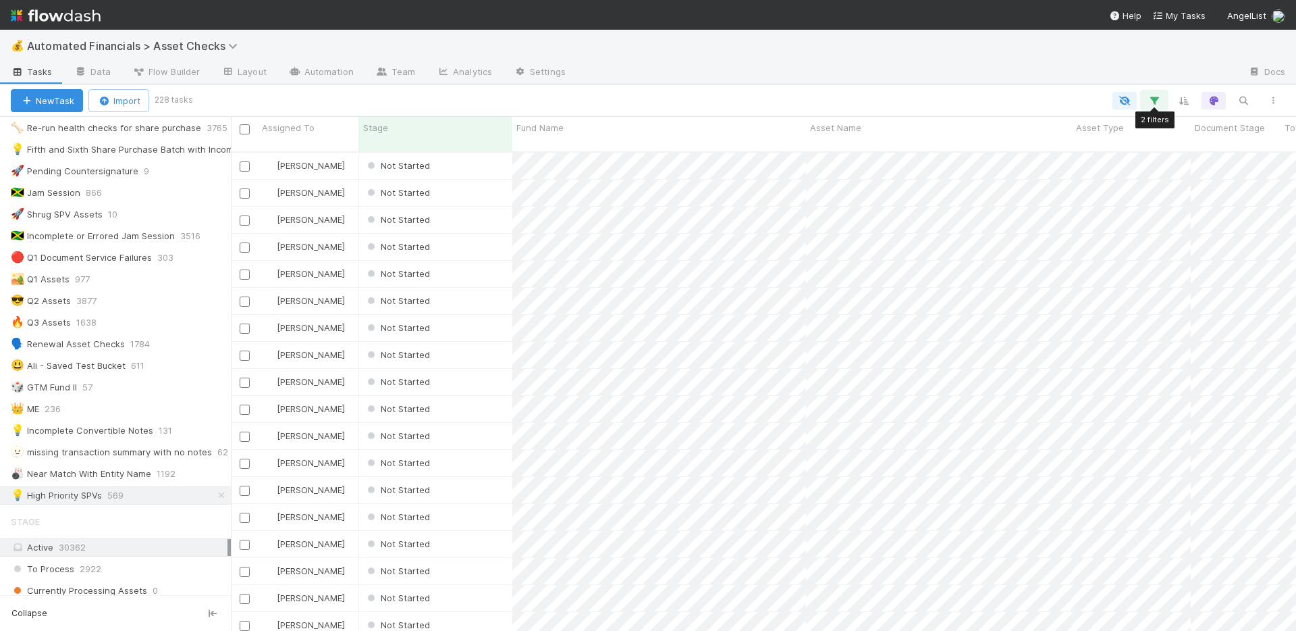
click at [1152, 101] on icon "button" at bounding box center [1155, 101] width 14 height 12
click at [953, 63] on div "2 filters Reset Filters If fund -> Batch any has any of High Priority SPVs and …" at bounding box center [648, 315] width 1296 height 631
click at [244, 128] on input "checkbox" at bounding box center [245, 129] width 10 height 10
checkbox input "true"
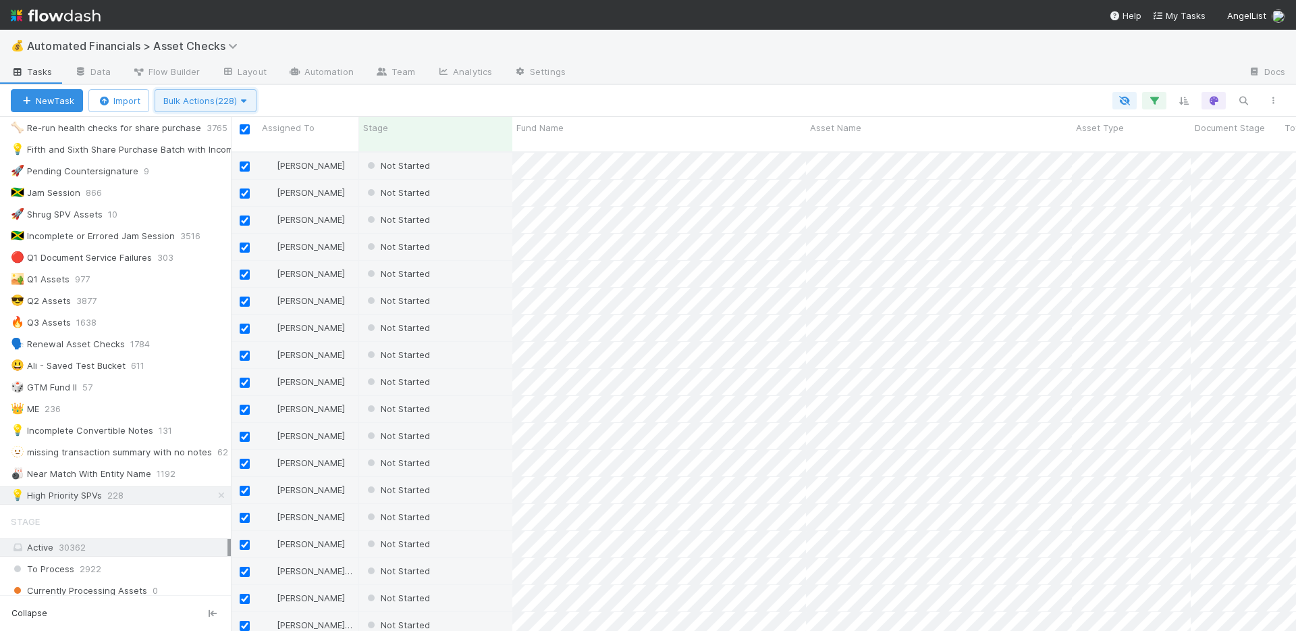
click at [241, 97] on icon "button" at bounding box center [244, 101] width 14 height 9
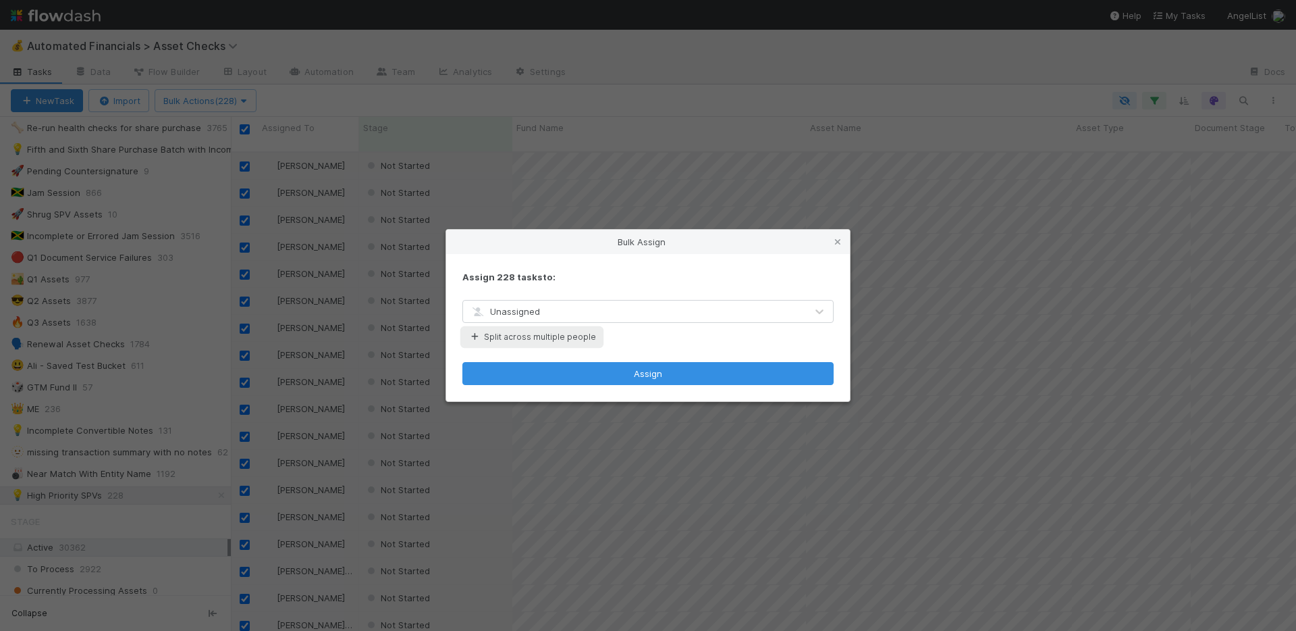
click at [547, 331] on button "Split across multiple people" at bounding box center [531, 337] width 139 height 18
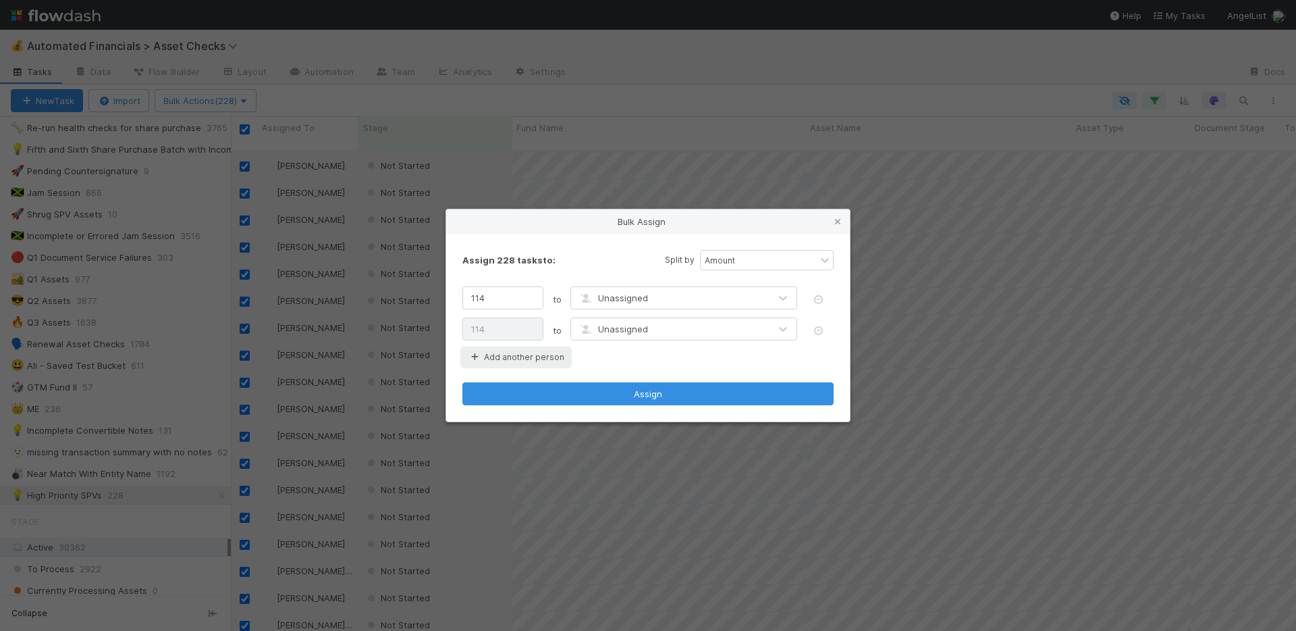
click at [547, 354] on button "Add another person" at bounding box center [515, 357] width 107 height 18
type input "76"
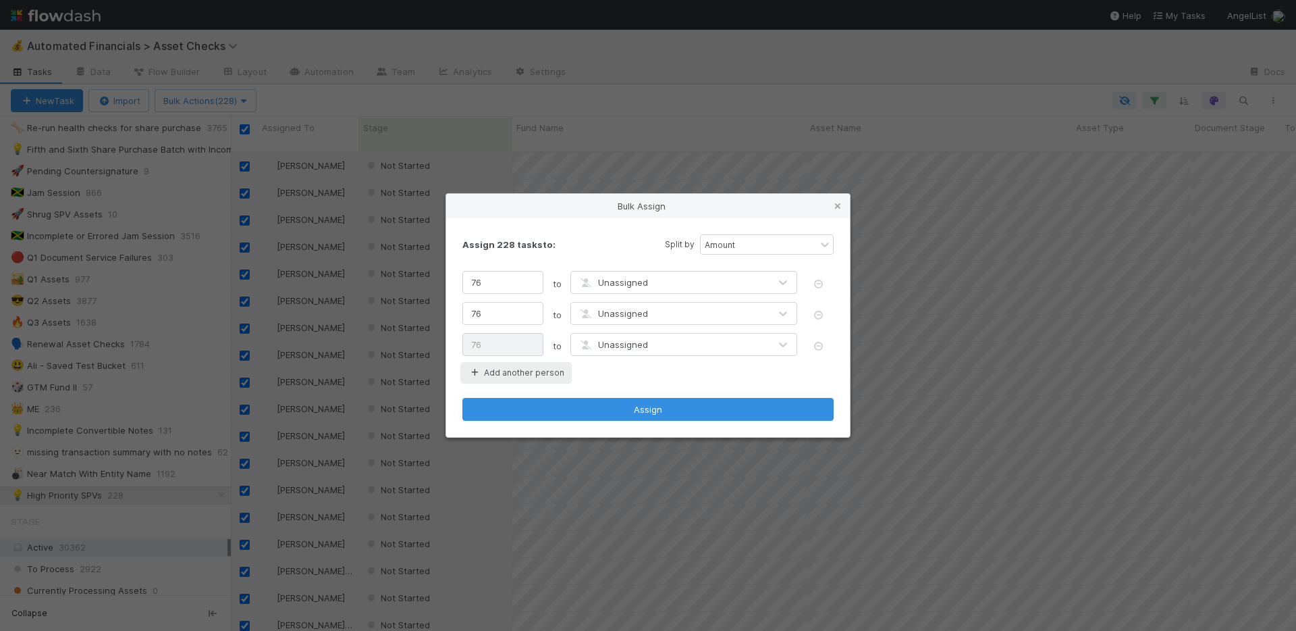
click at [541, 373] on button "Add another person" at bounding box center [515, 373] width 107 height 18
type input "57"
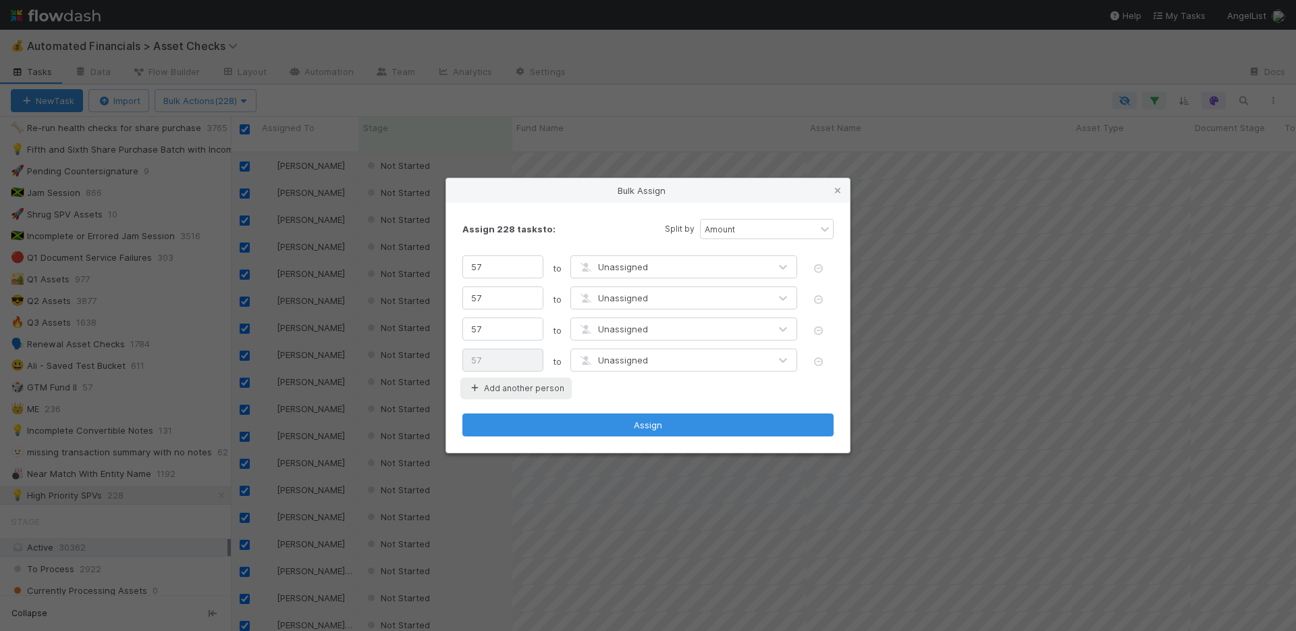
click at [526, 384] on button "Add another person" at bounding box center [515, 388] width 107 height 18
type input "46"
type input "45"
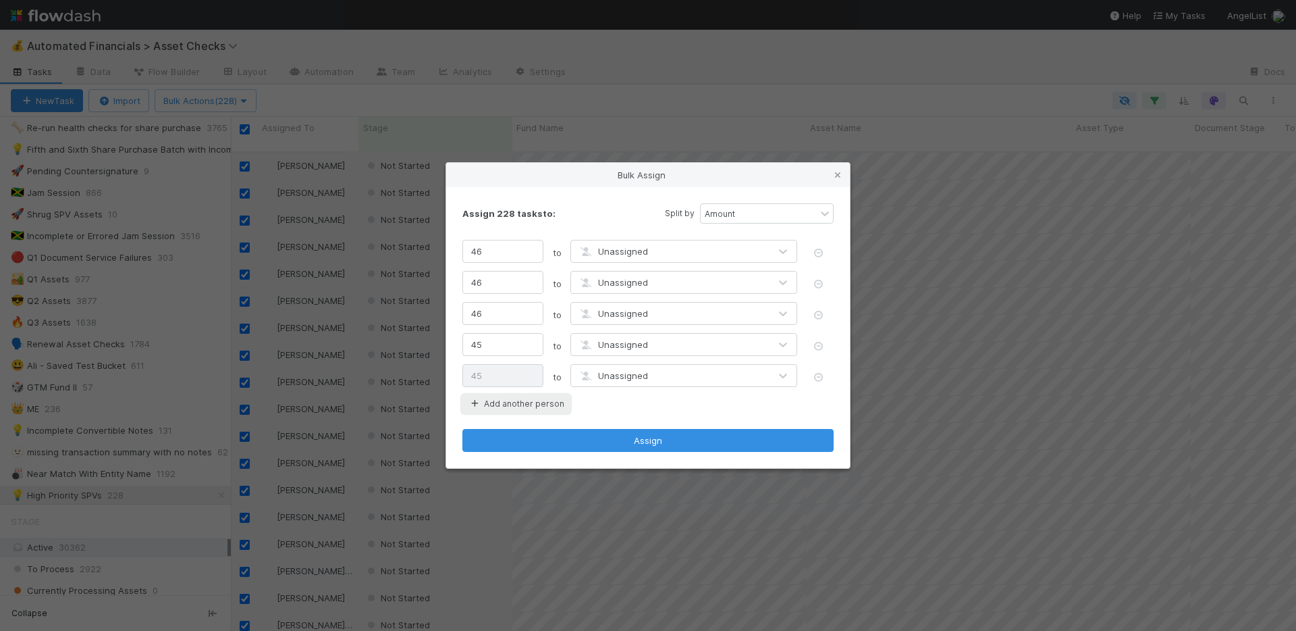
click at [525, 406] on button "Add another person" at bounding box center [515, 404] width 107 height 18
type input "38"
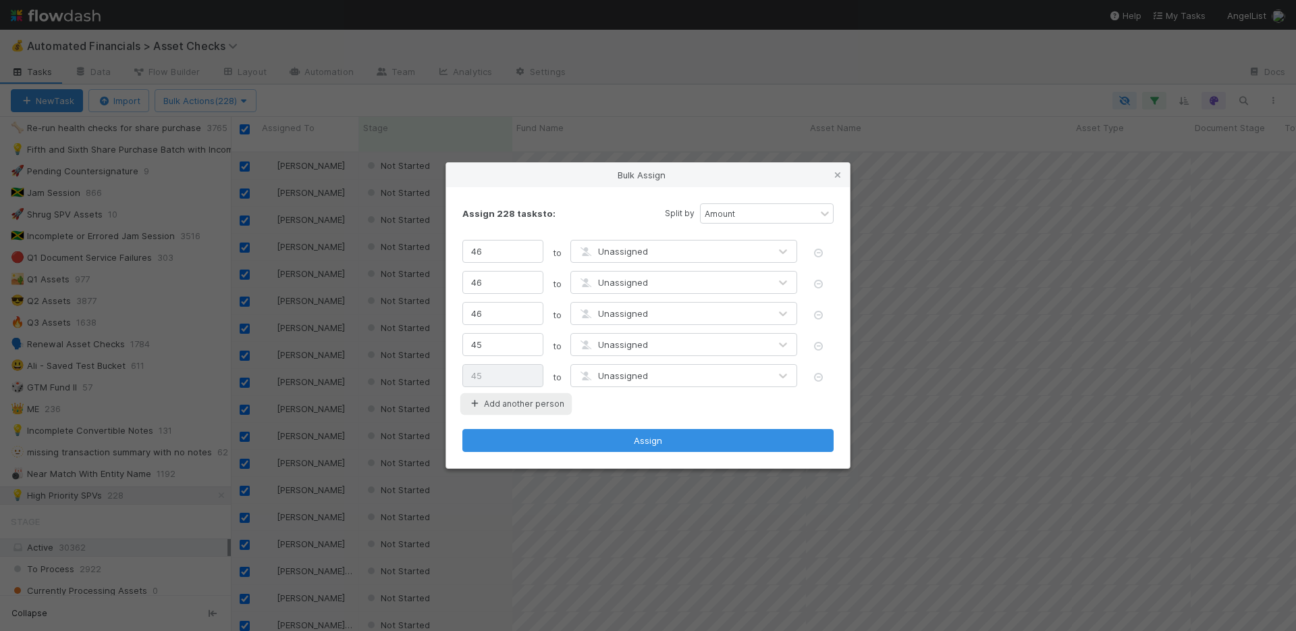
type input "38"
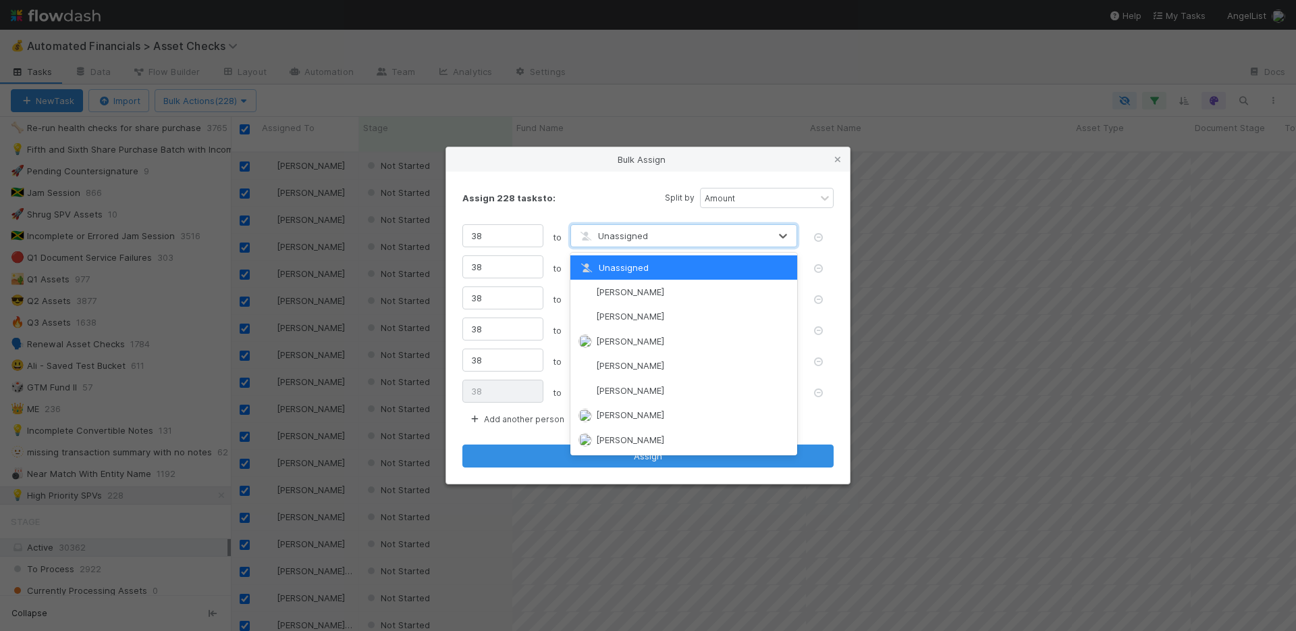
click at [631, 225] on div "Unassigned" at bounding box center [670, 236] width 198 height 22
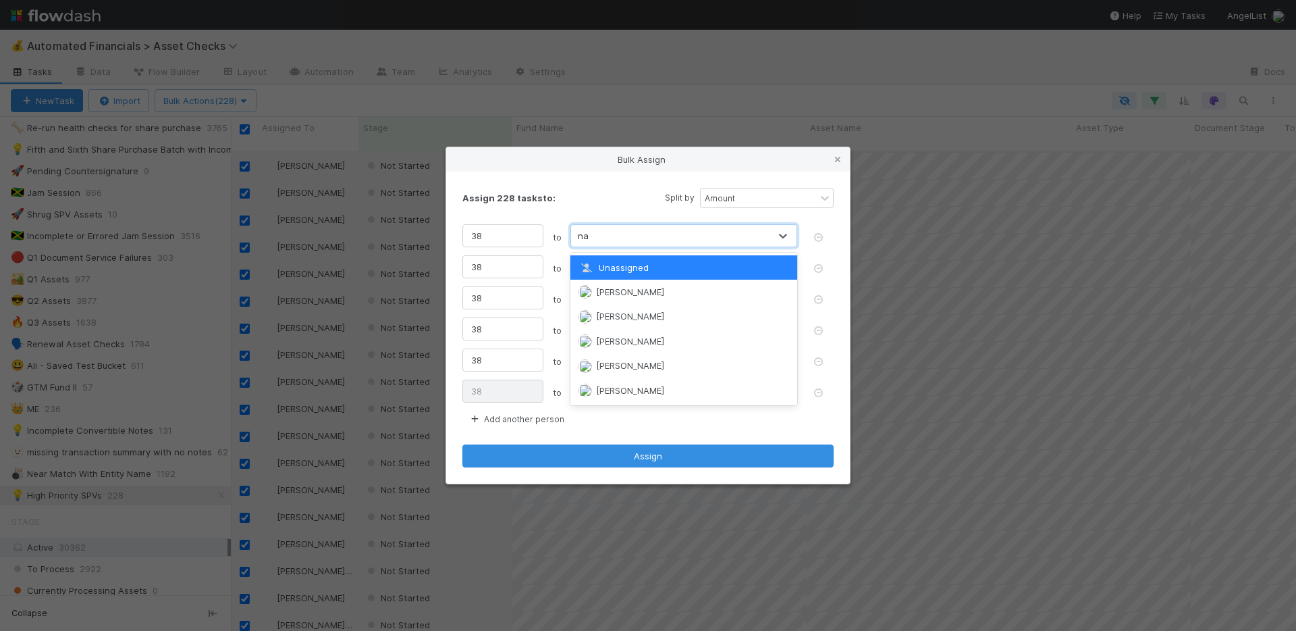
type input "nate"
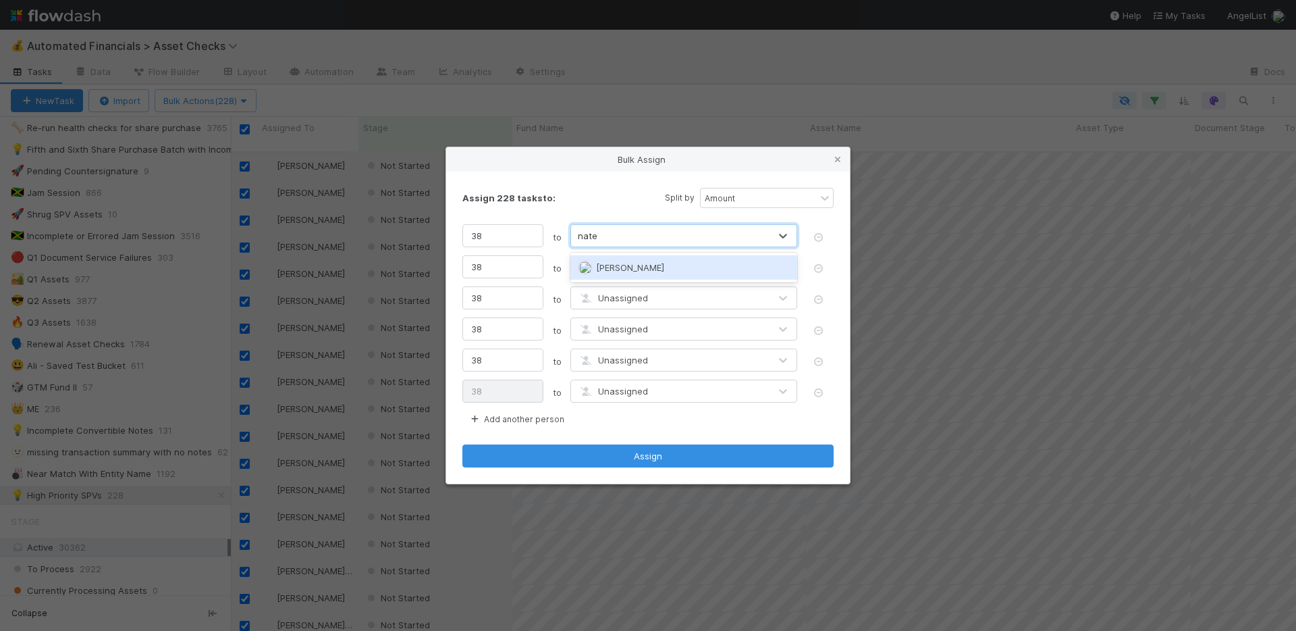
click at [633, 265] on span "[PERSON_NAME]" at bounding box center [630, 267] width 68 height 11
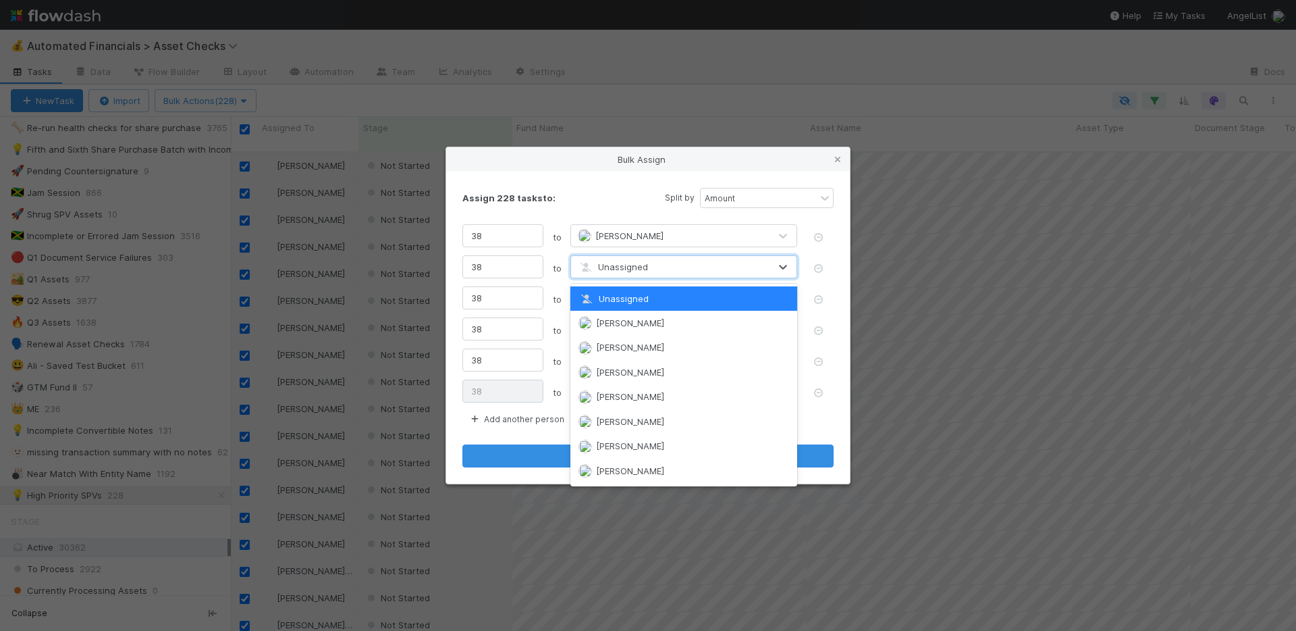
click at [631, 267] on span "Unassigned" at bounding box center [613, 266] width 70 height 11
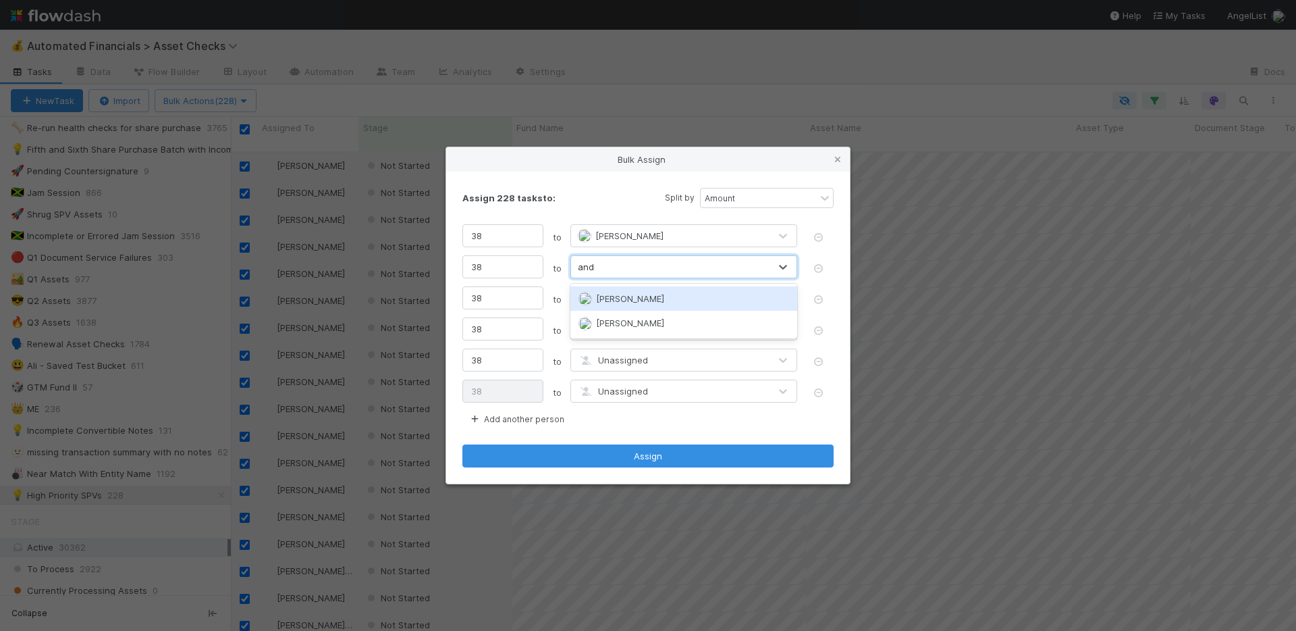
type input "andre"
click at [626, 296] on span "Andre Fredrick" at bounding box center [630, 298] width 68 height 11
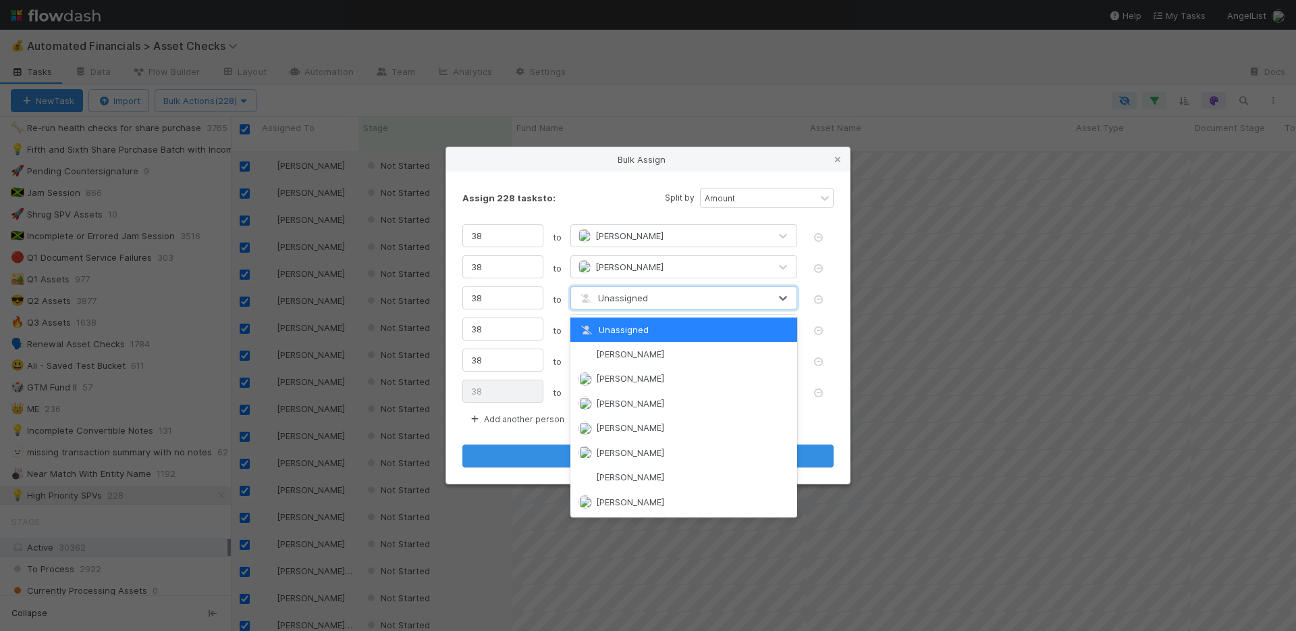
click at [627, 297] on span "Unassigned" at bounding box center [613, 297] width 70 height 11
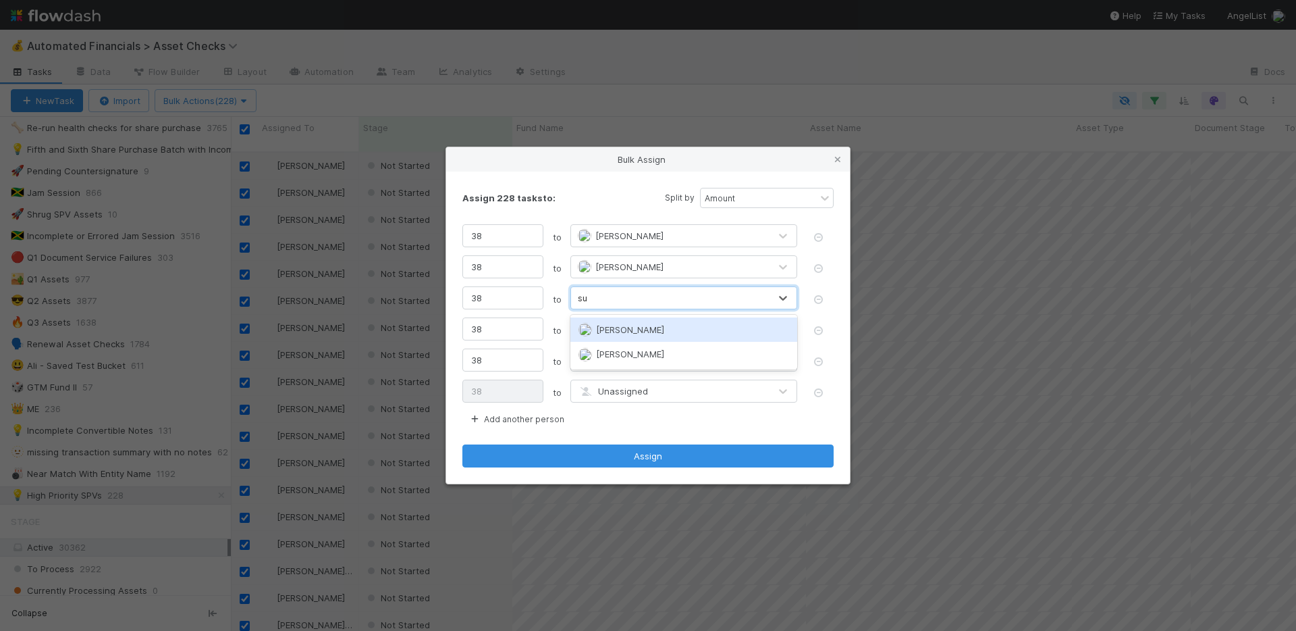
type input "sus"
click at [621, 325] on span "Susan Tang" at bounding box center [630, 329] width 68 height 11
click at [620, 334] on div "Unassigned" at bounding box center [613, 329] width 70 height 14
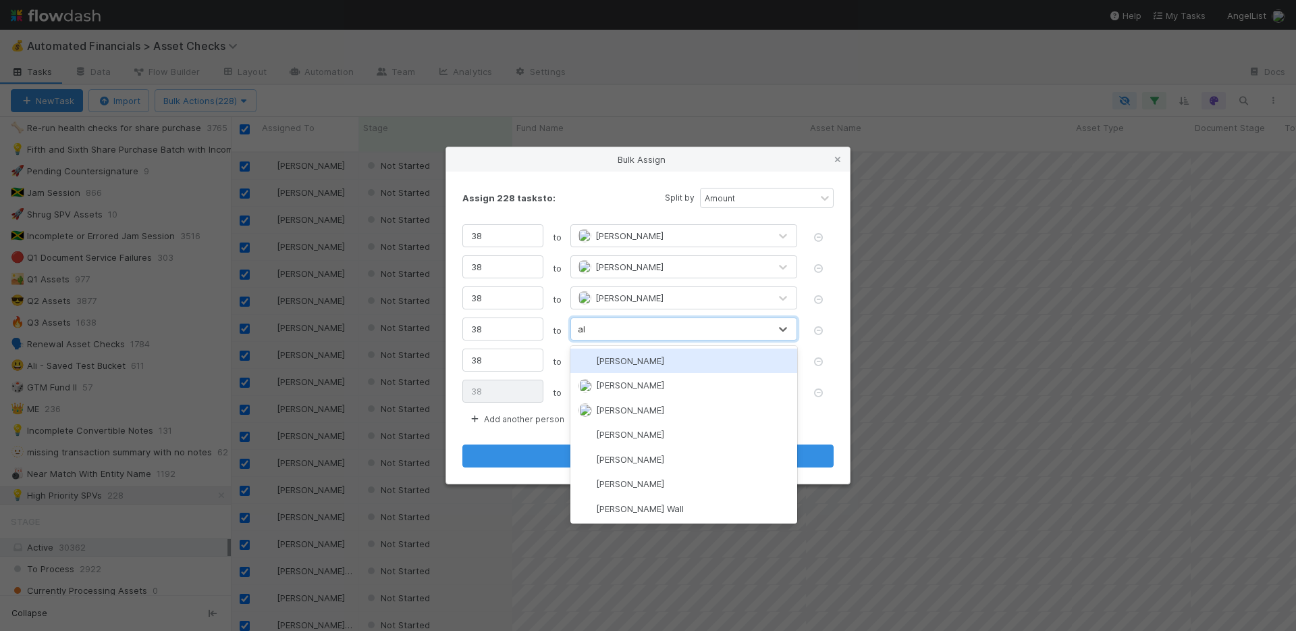
type input "ali"
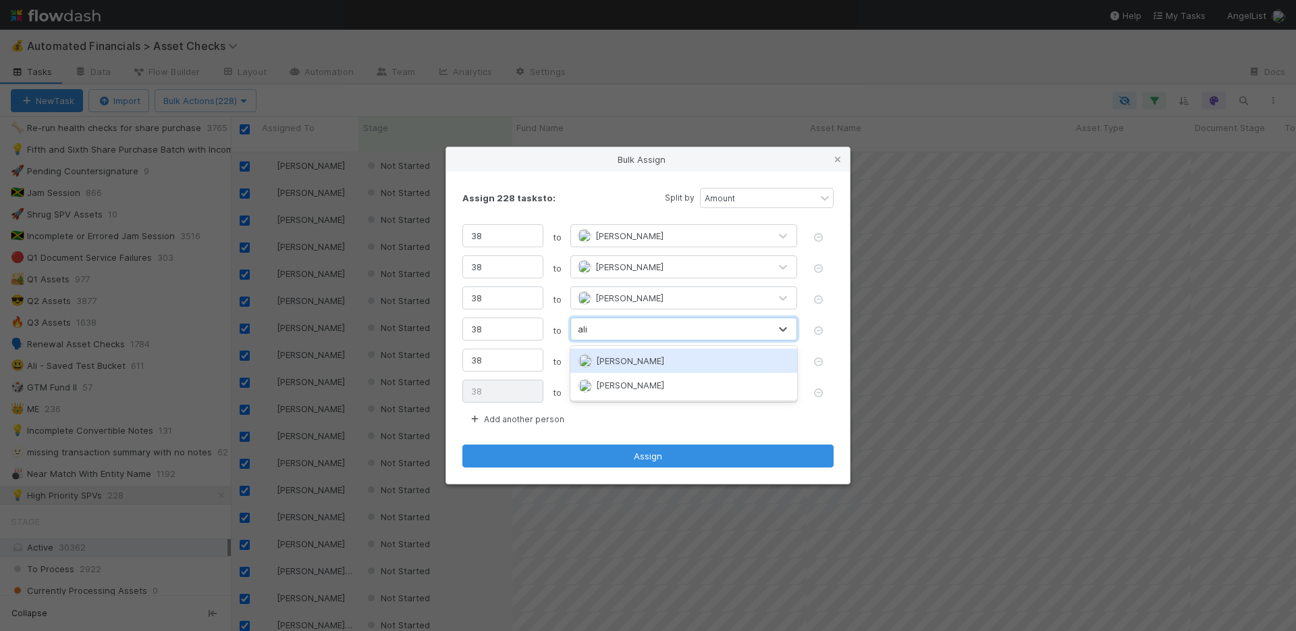
click at [624, 357] on span "Ali Al Khatib" at bounding box center [630, 360] width 68 height 11
click at [624, 361] on span "Unassigned" at bounding box center [613, 359] width 70 height 11
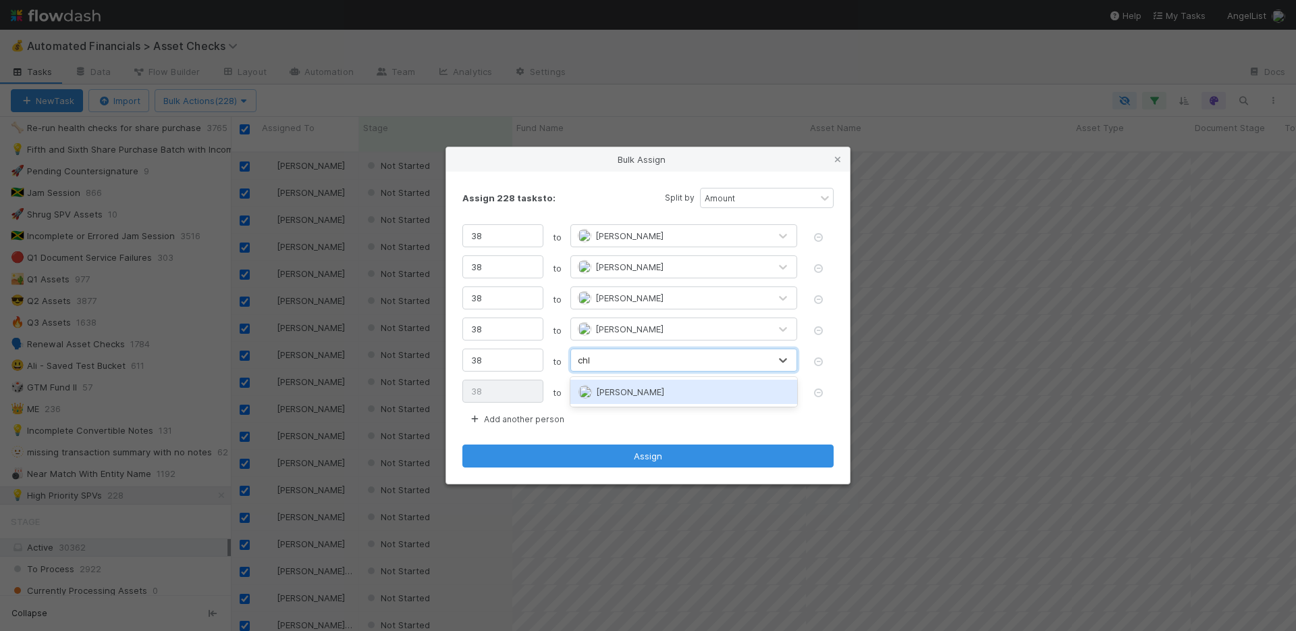
type input "chlo"
click at [620, 390] on span "Chloe Hammett" at bounding box center [630, 391] width 68 height 11
click at [620, 392] on span "Unassigned" at bounding box center [613, 390] width 70 height 11
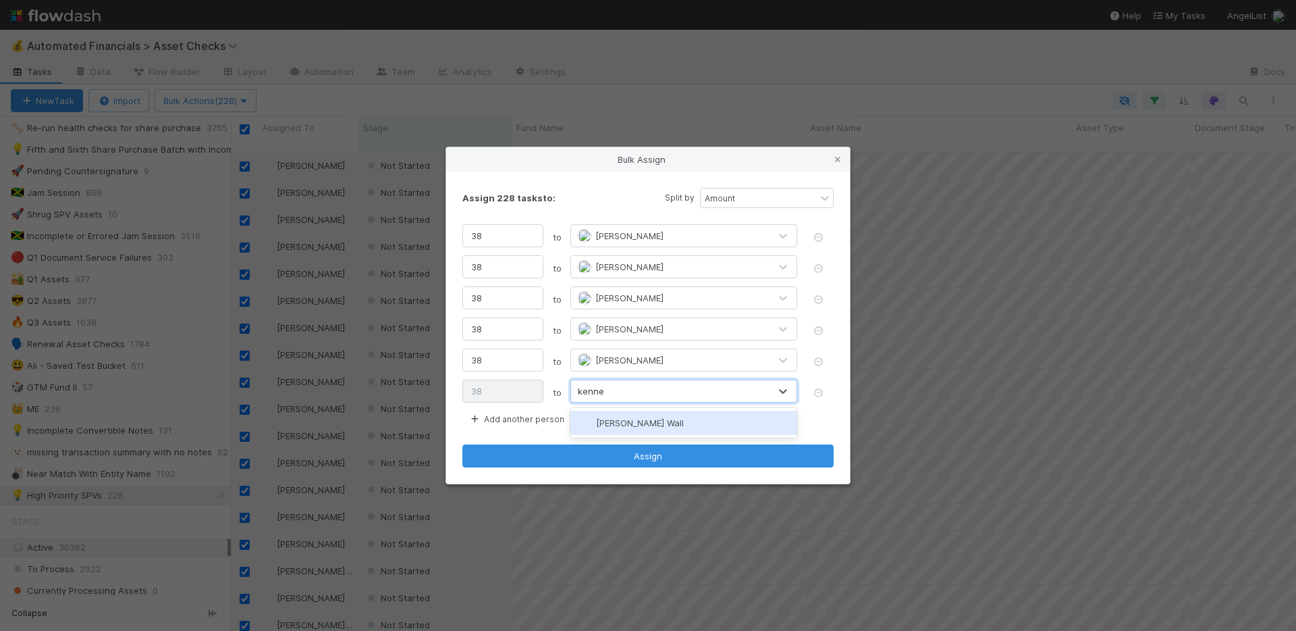
type input "kennedy"
click at [622, 422] on span "Kennedy Wall" at bounding box center [640, 422] width 88 height 11
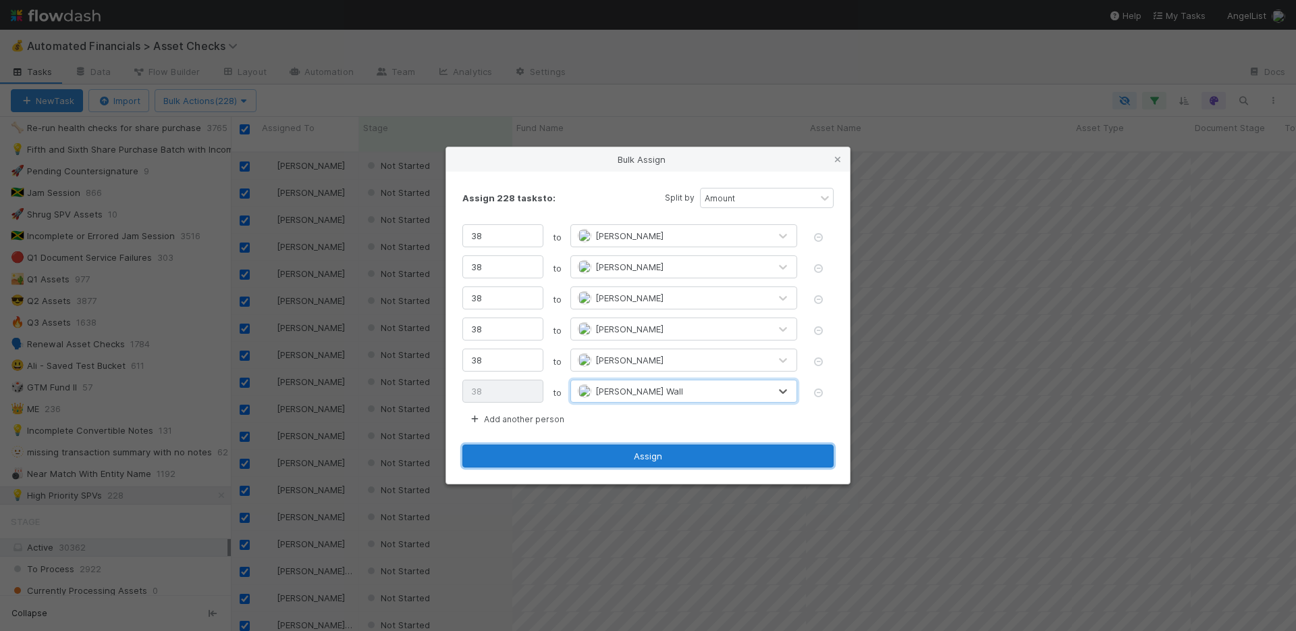
click at [631, 455] on button "Assign" at bounding box center [647, 455] width 371 height 23
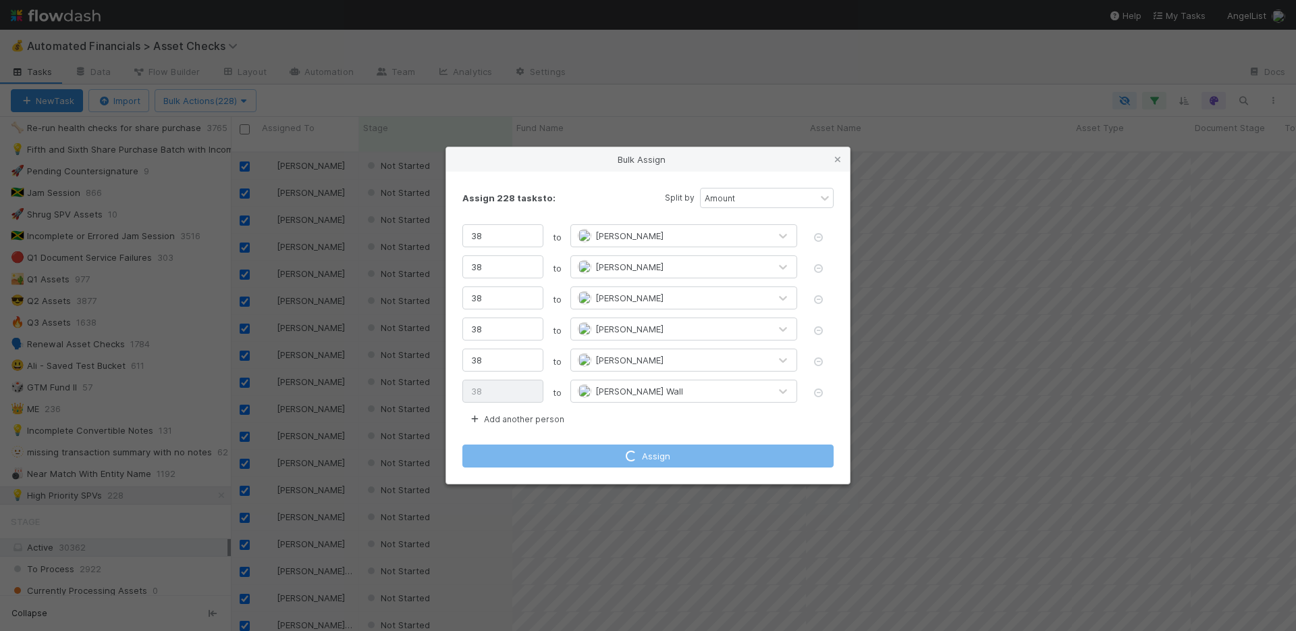
checkbox input "false"
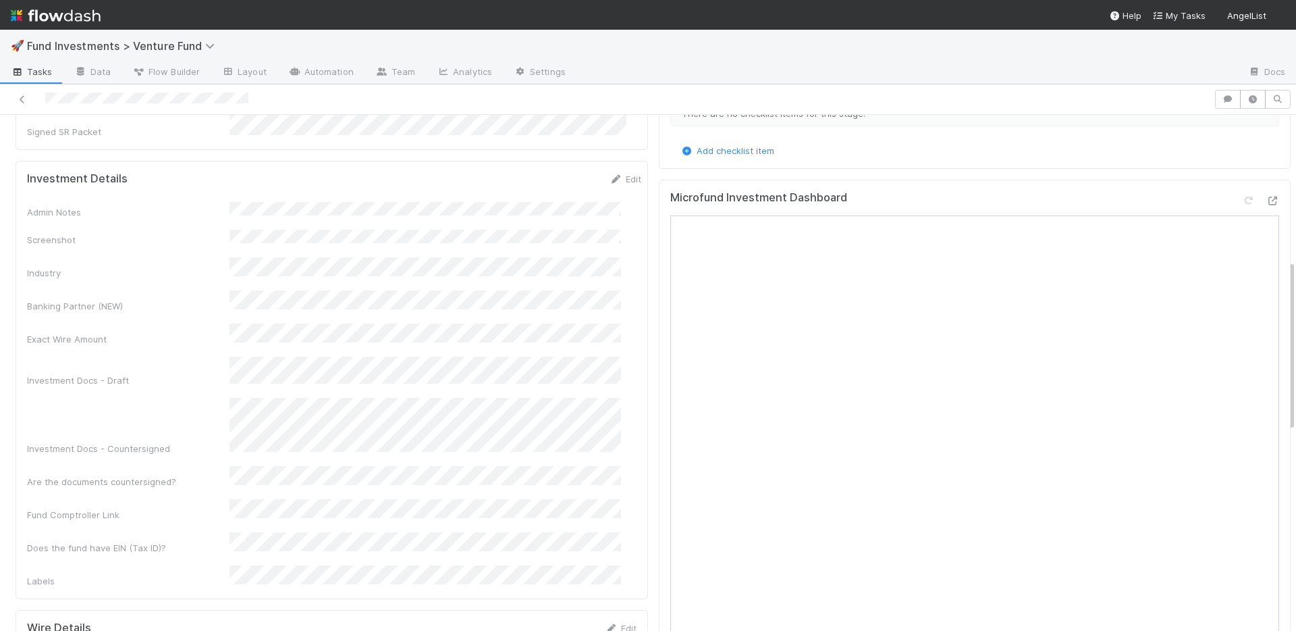
scroll to position [701, 0]
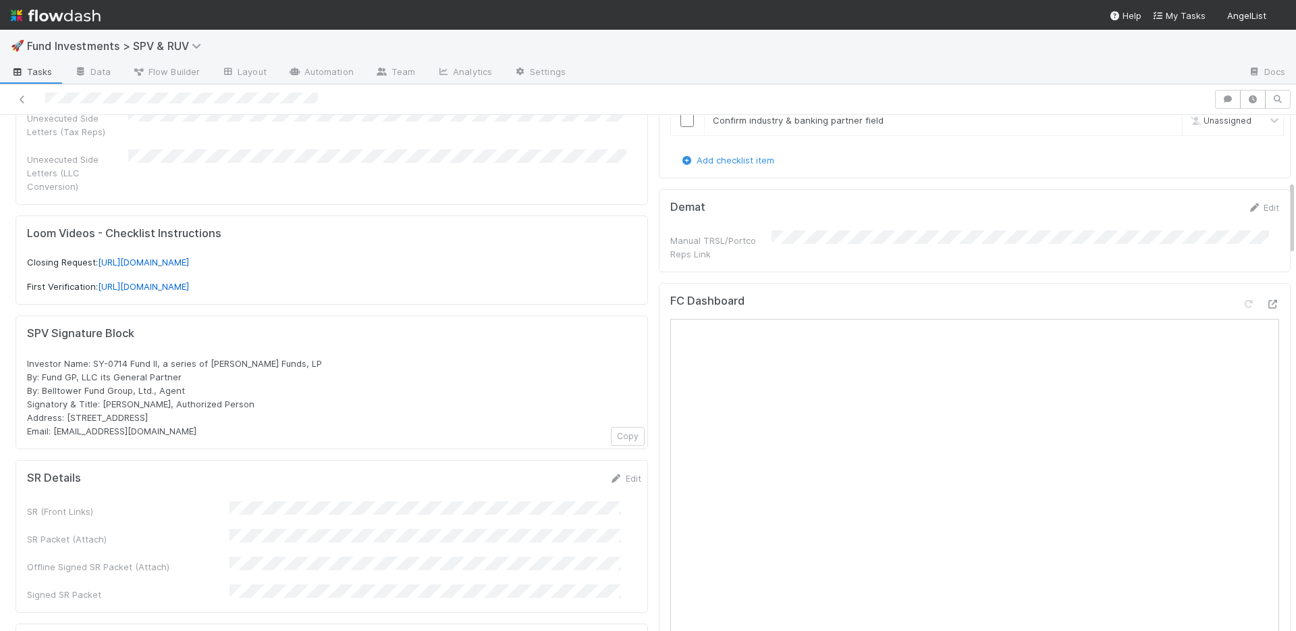
scroll to position [447, 0]
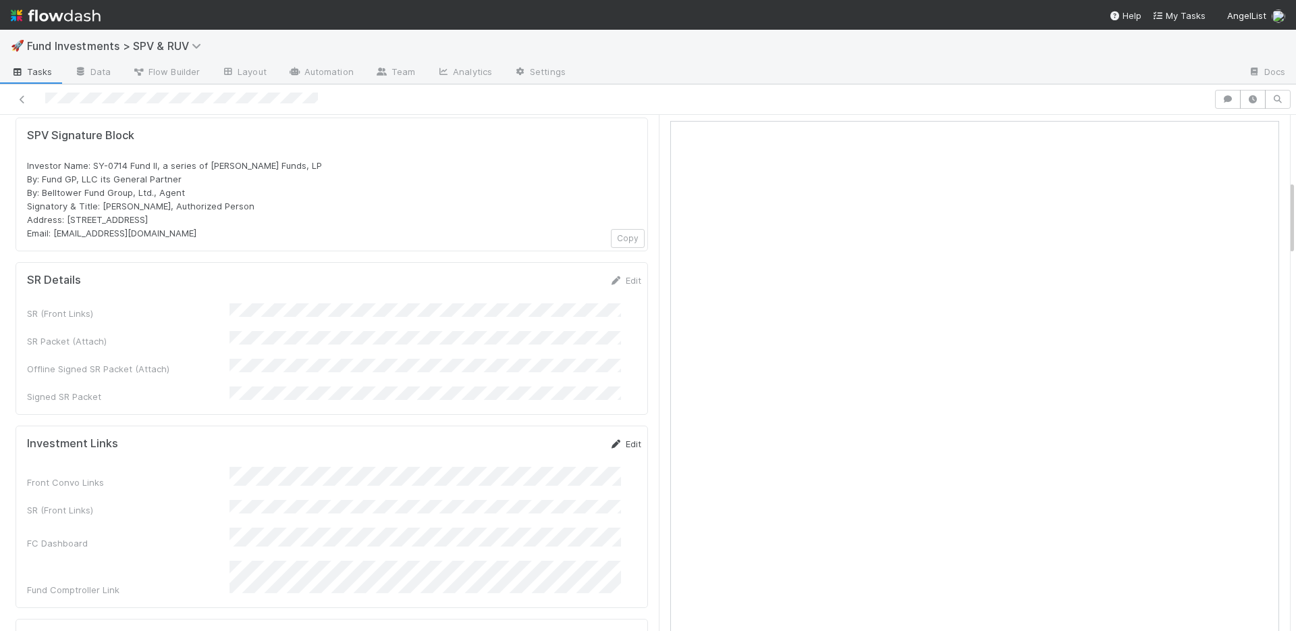
click at [610, 438] on link "Edit" at bounding box center [626, 443] width 32 height 11
click at [550, 437] on button "Save" at bounding box center [569, 448] width 38 height 23
